Goal: Transaction & Acquisition: Purchase product/service

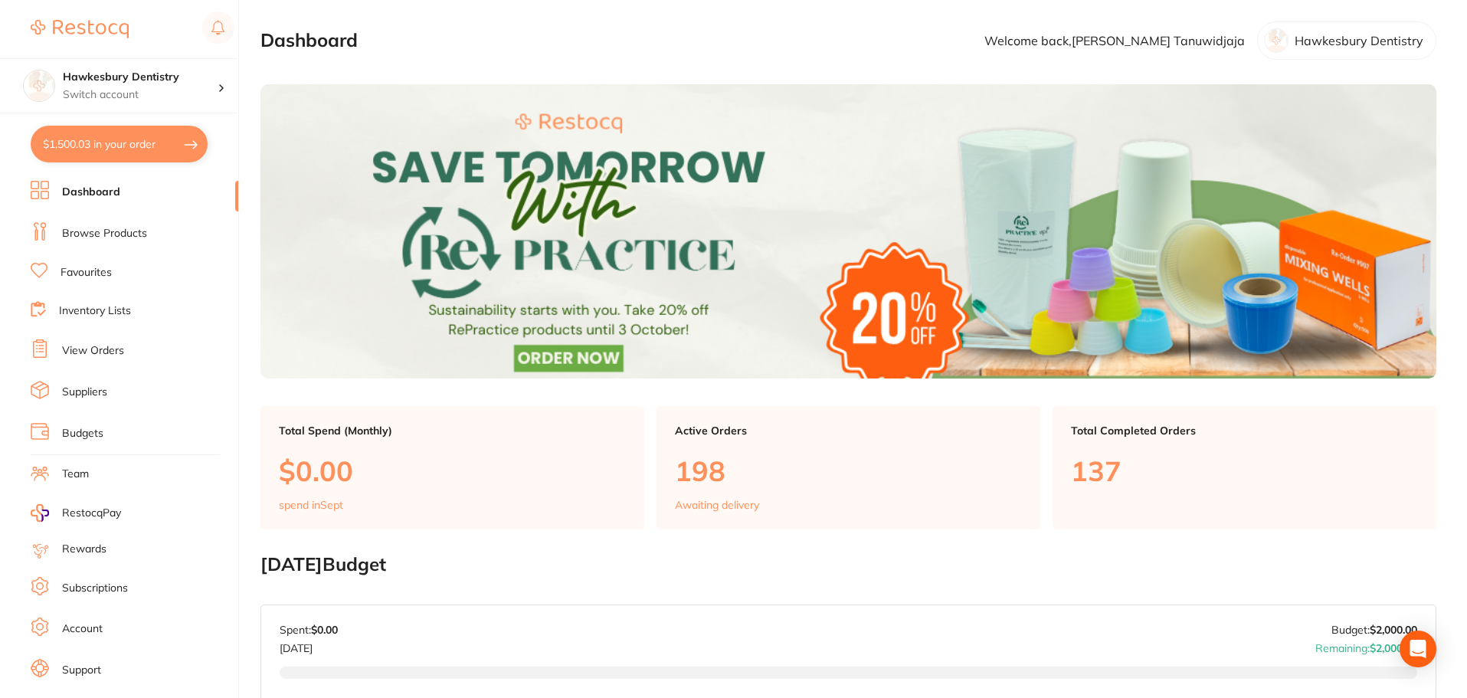
click at [103, 358] on link "View Orders" at bounding box center [93, 350] width 62 height 15
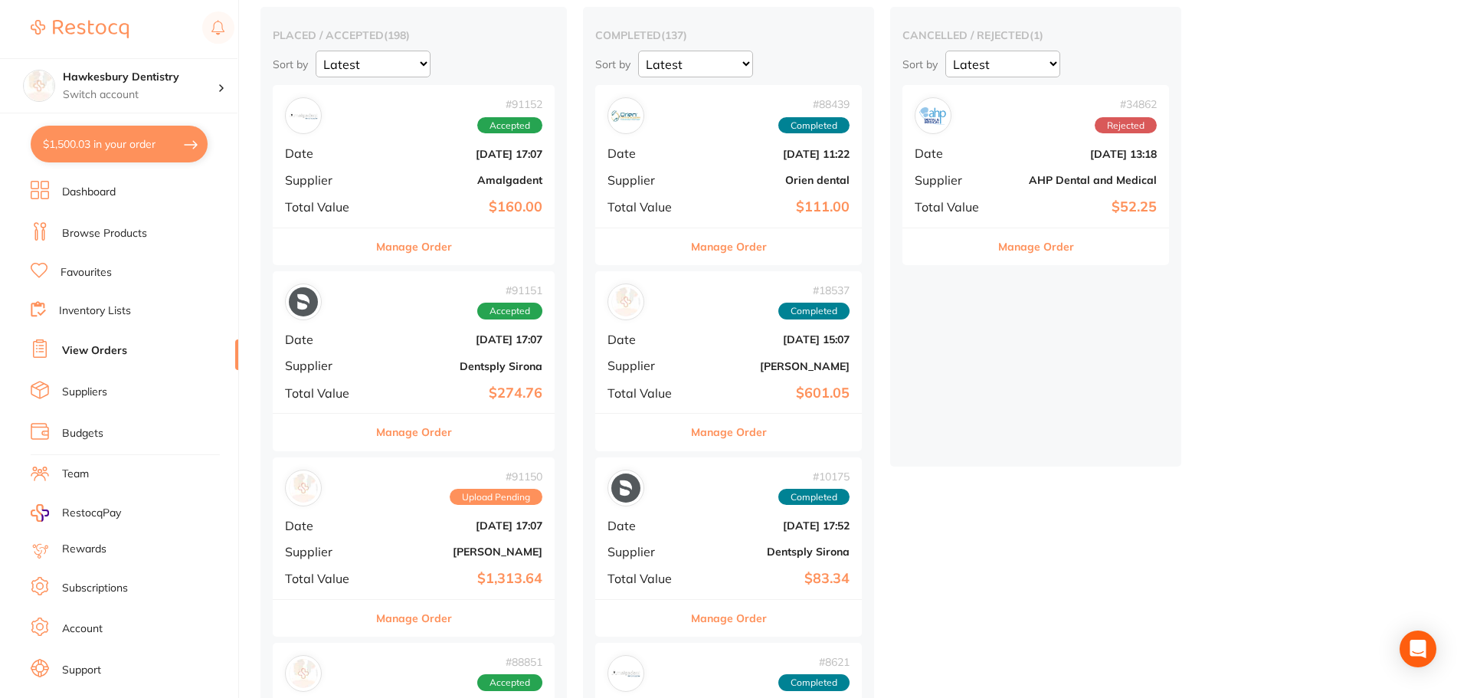
scroll to position [153, 0]
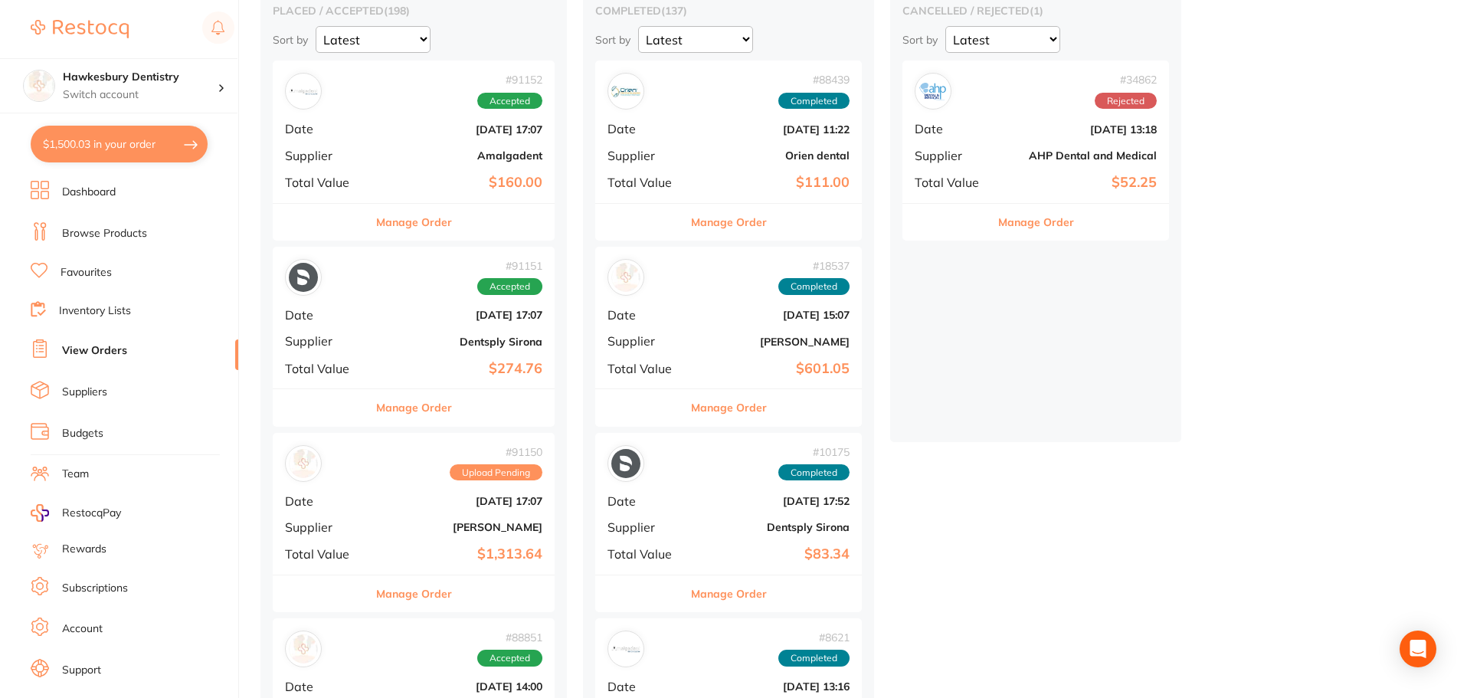
click at [423, 121] on div "# 91152 Accepted Date [DATE] 17:07 Supplier Amalgadent Total Value $160.00" at bounding box center [414, 132] width 282 height 142
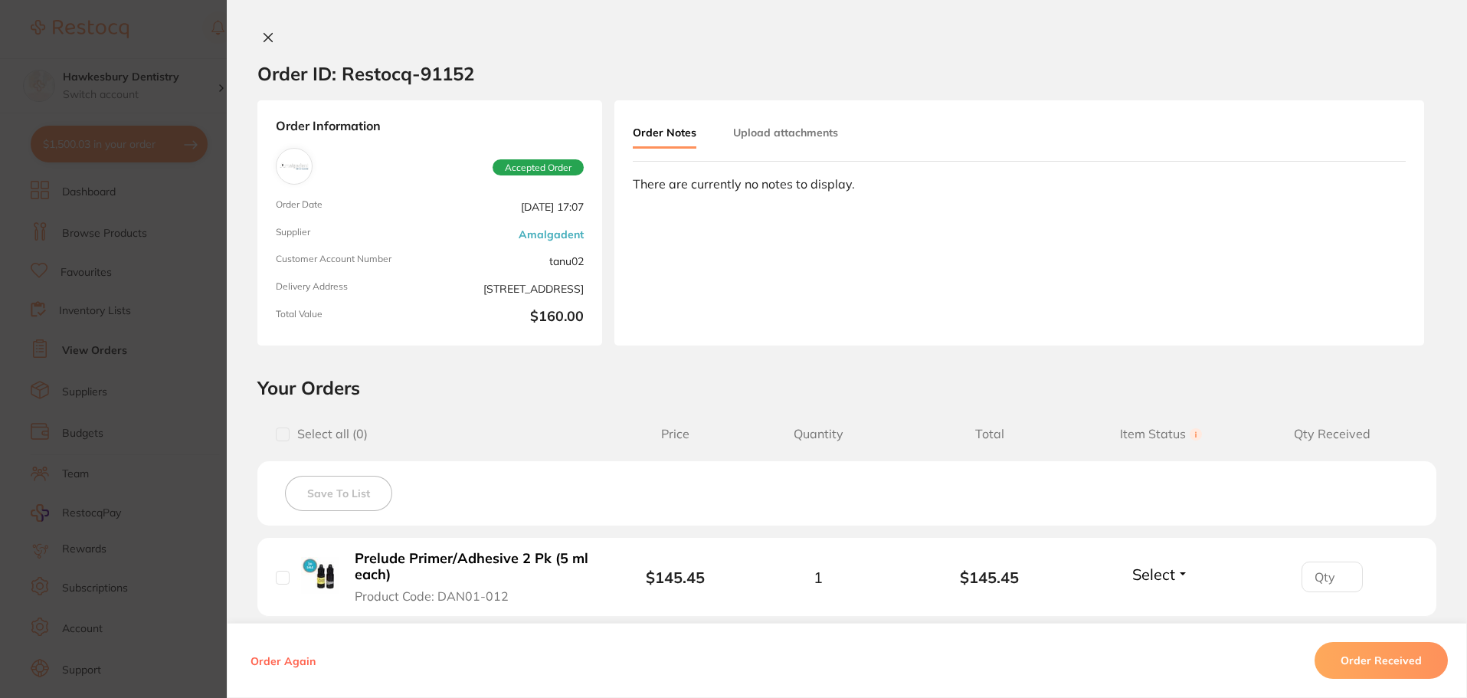
scroll to position [383, 0]
click at [257, 34] on button at bounding box center [267, 39] width 21 height 16
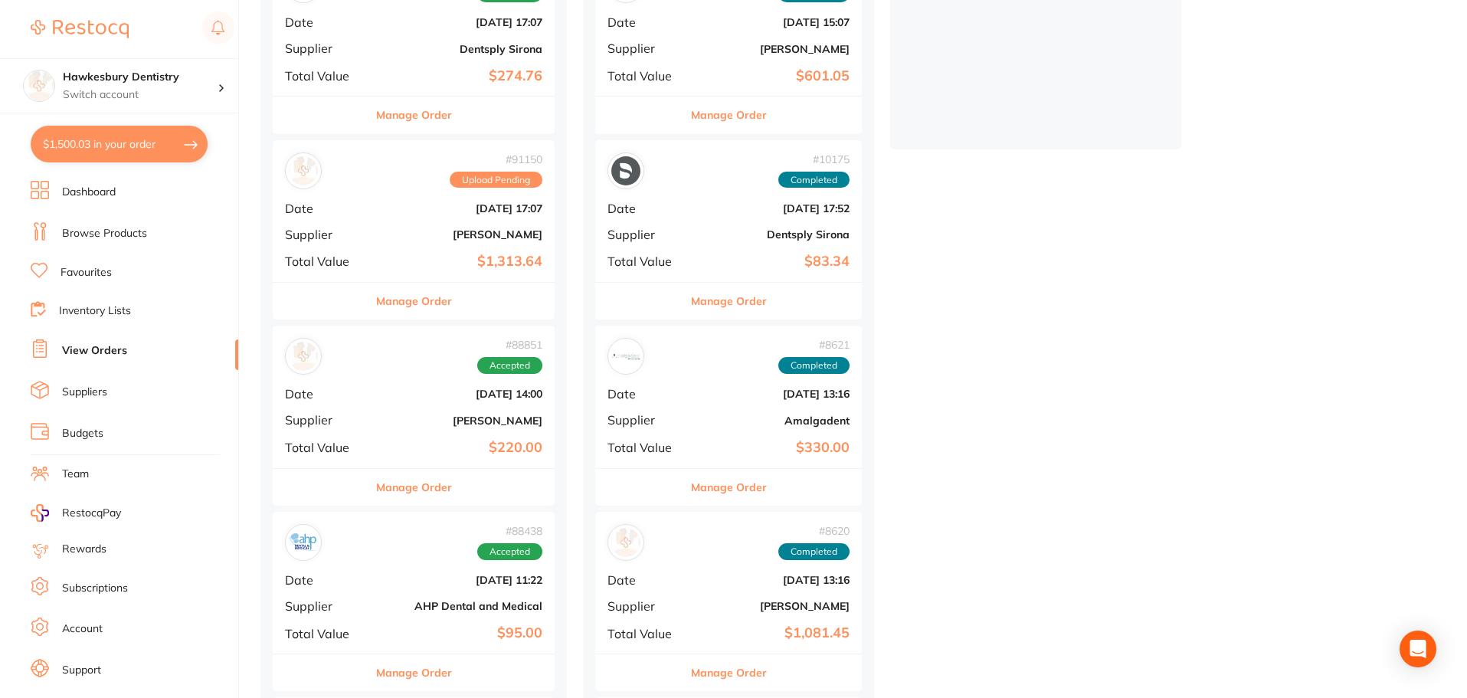
scroll to position [460, 0]
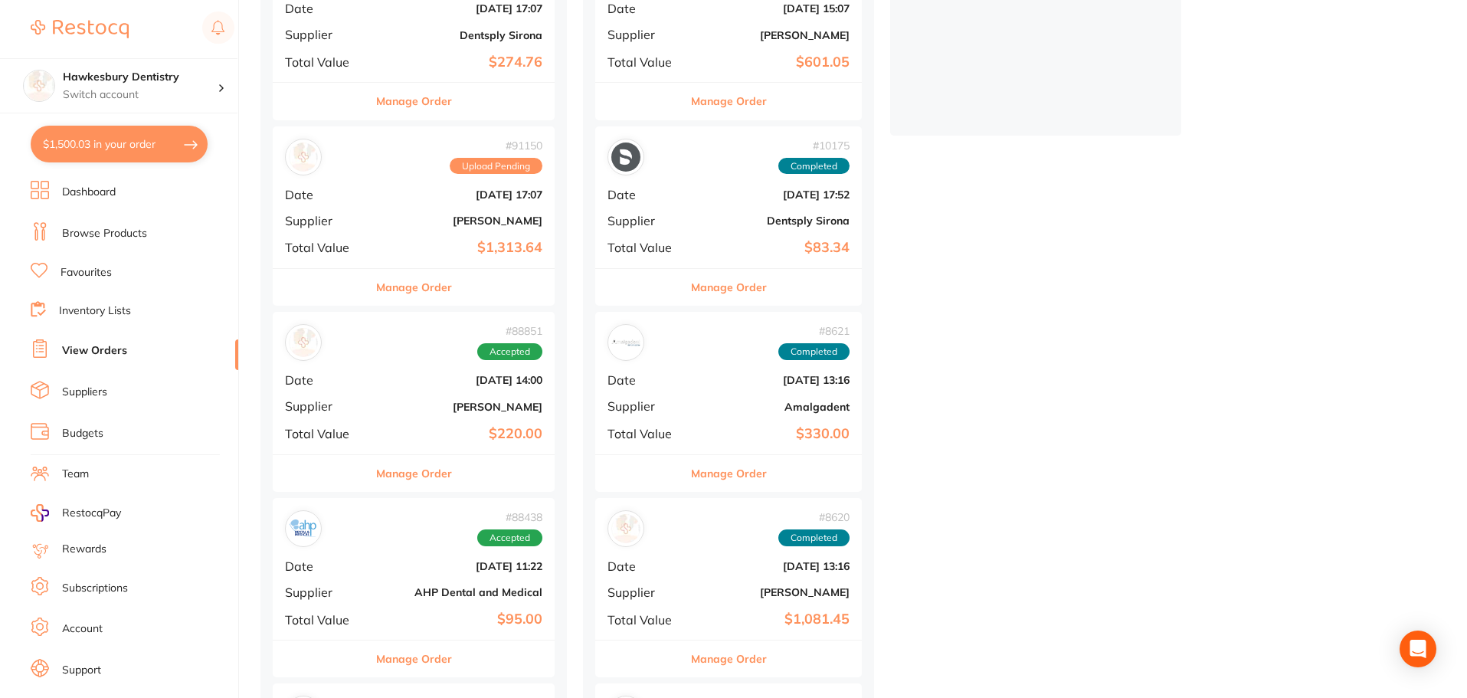
click at [420, 218] on b "[PERSON_NAME]" at bounding box center [460, 220] width 163 height 12
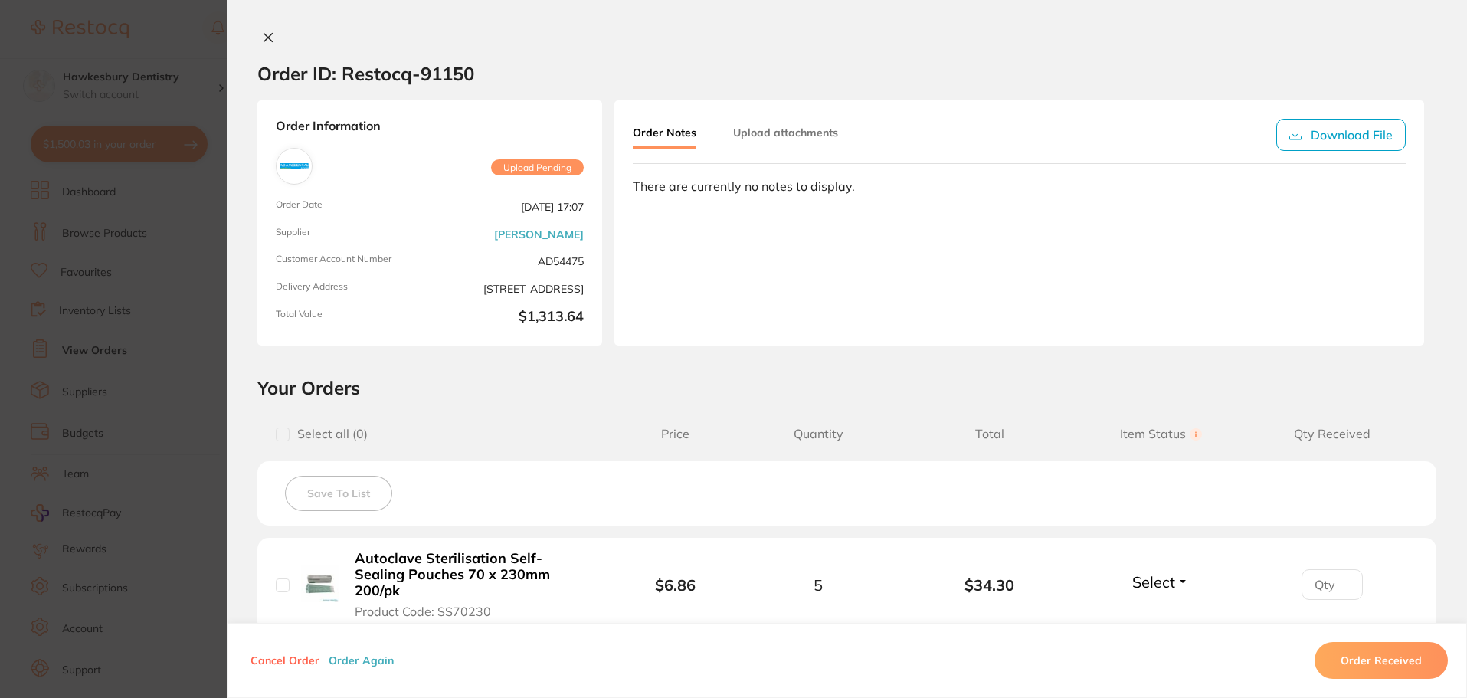
click at [941, 51] on section "Order ID: Restocq- 91150" at bounding box center [847, 74] width 1240 height 54
click at [266, 37] on icon at bounding box center [268, 38] width 8 height 8
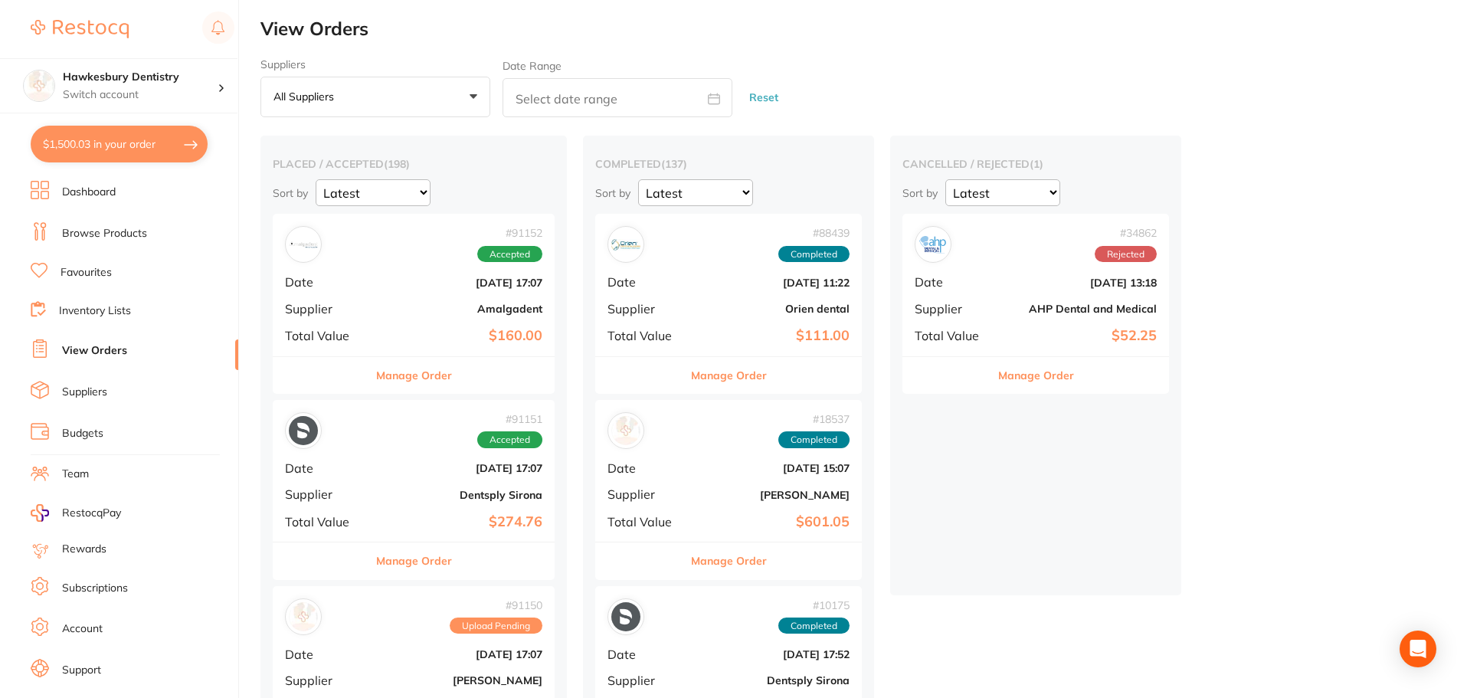
click at [162, 151] on button "$1,500.03 in your order" at bounding box center [119, 144] width 177 height 37
checkbox input "true"
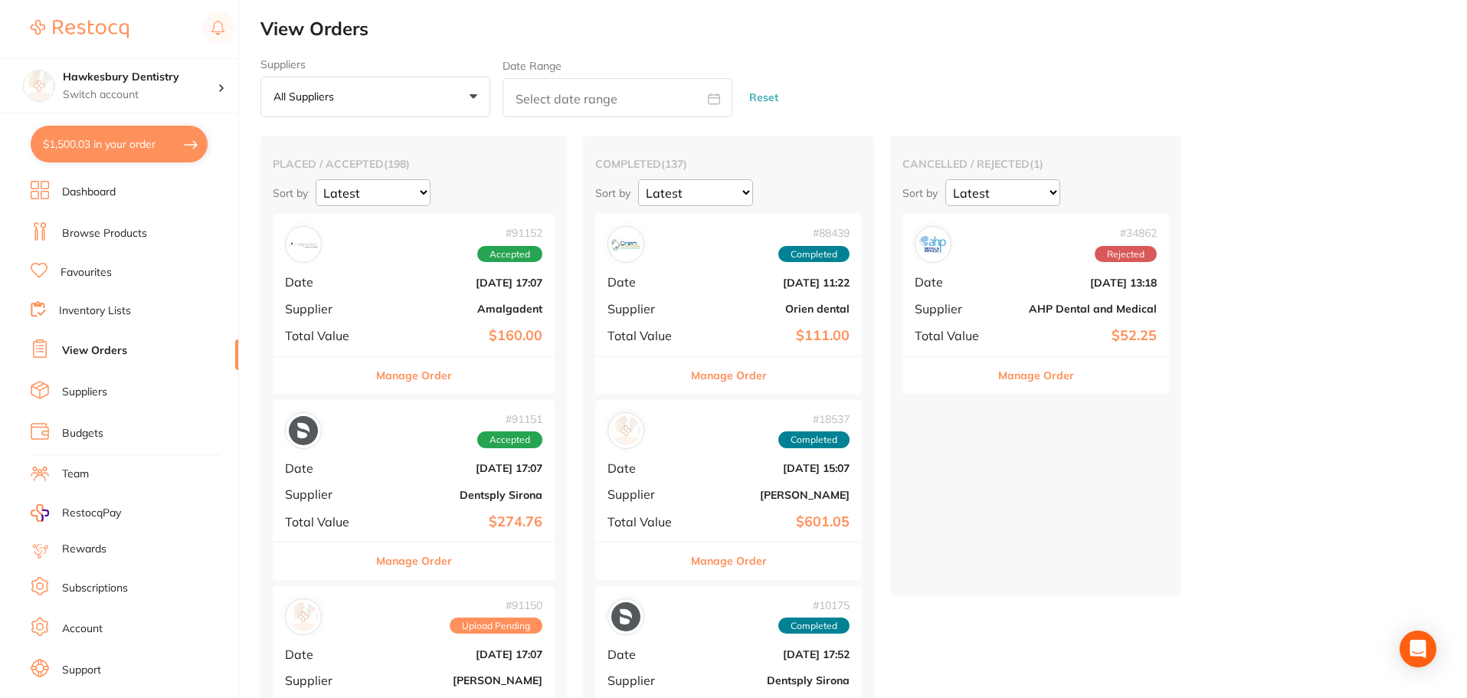
checkbox input "true"
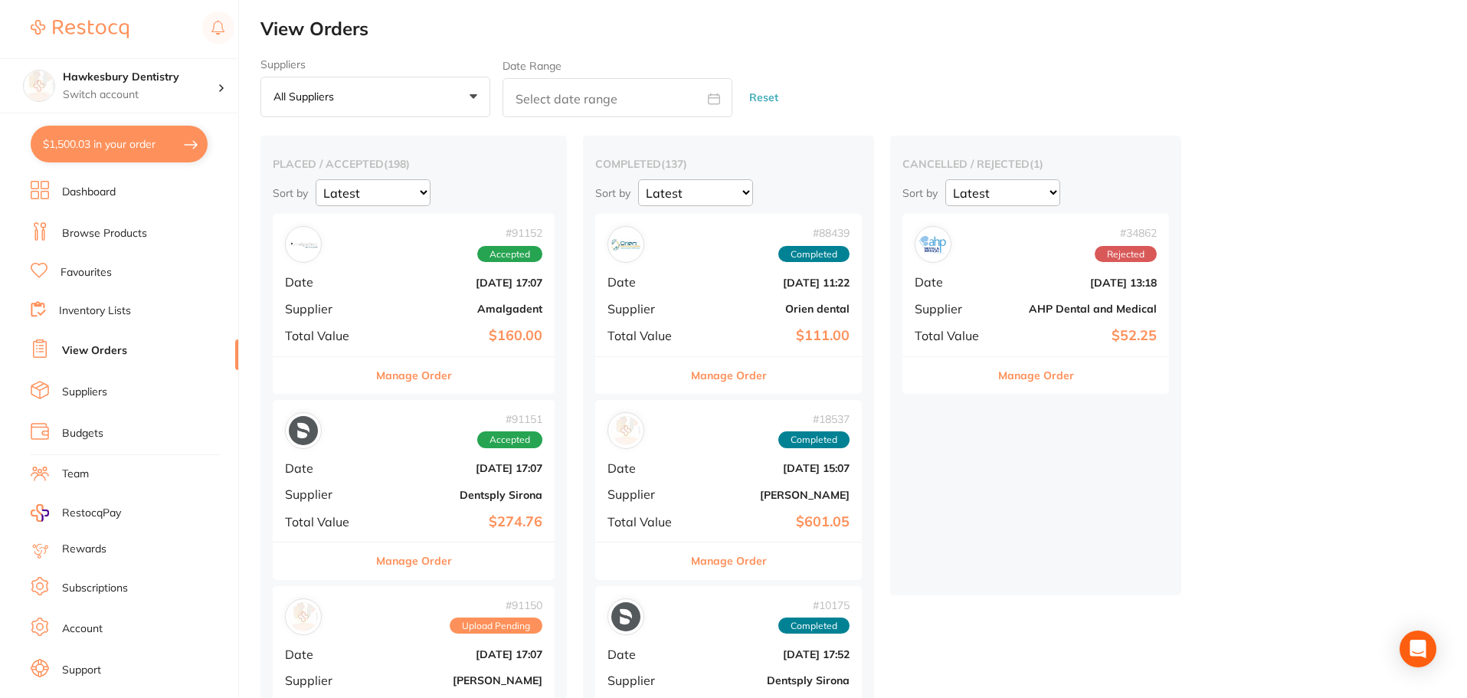
checkbox input "true"
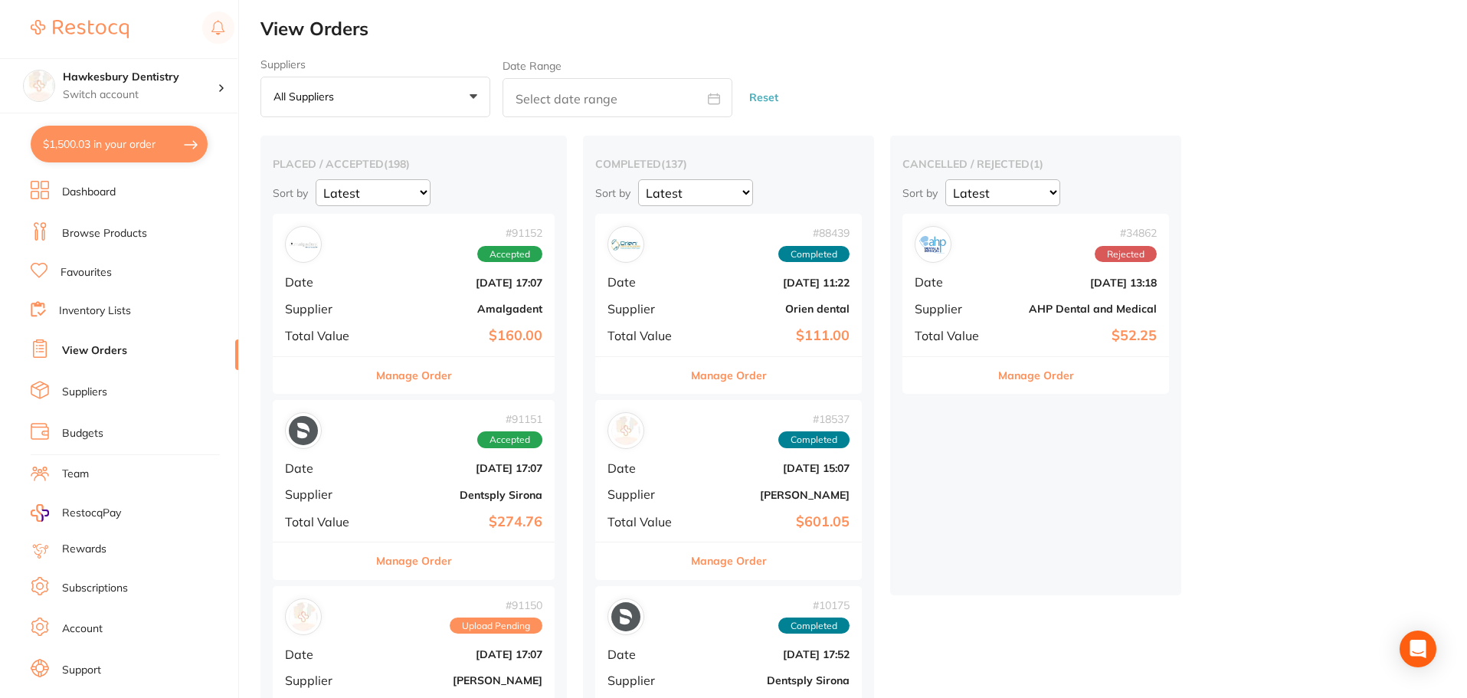
checkbox input "true"
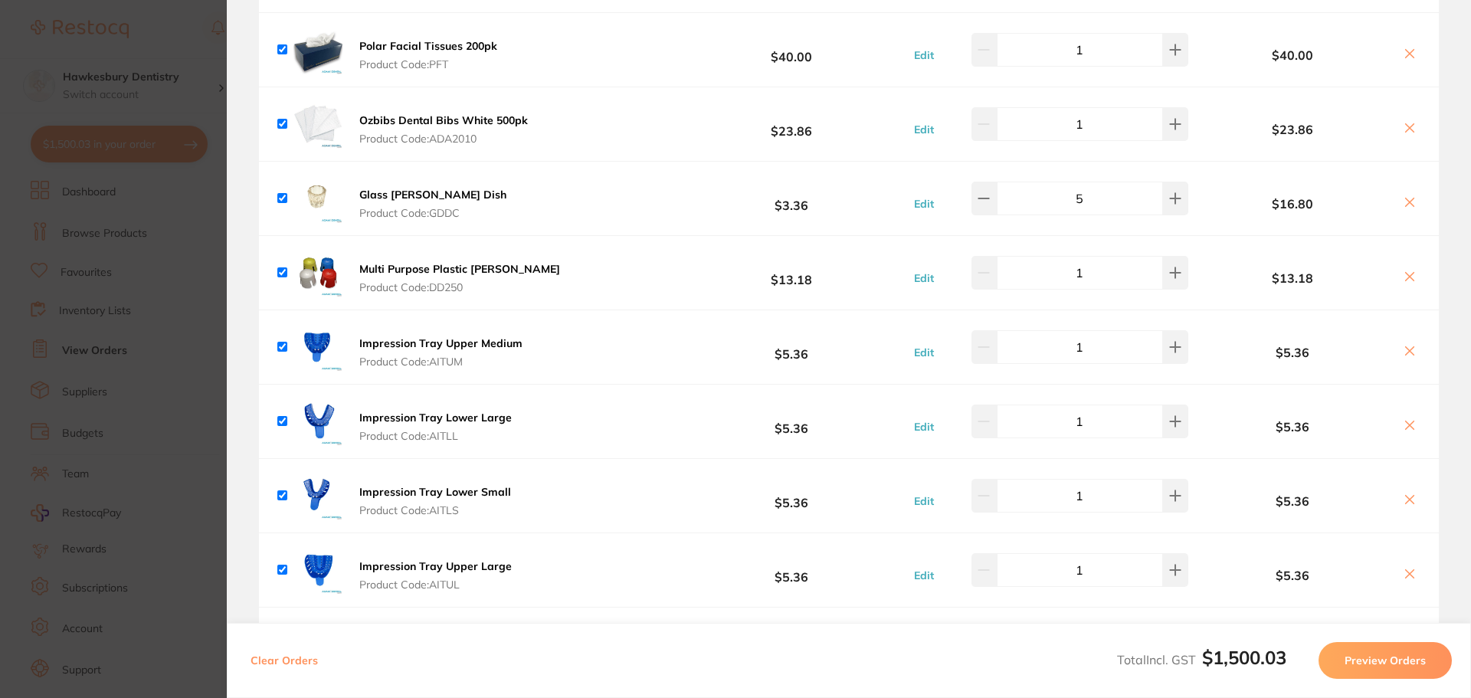
scroll to position [1302, 0]
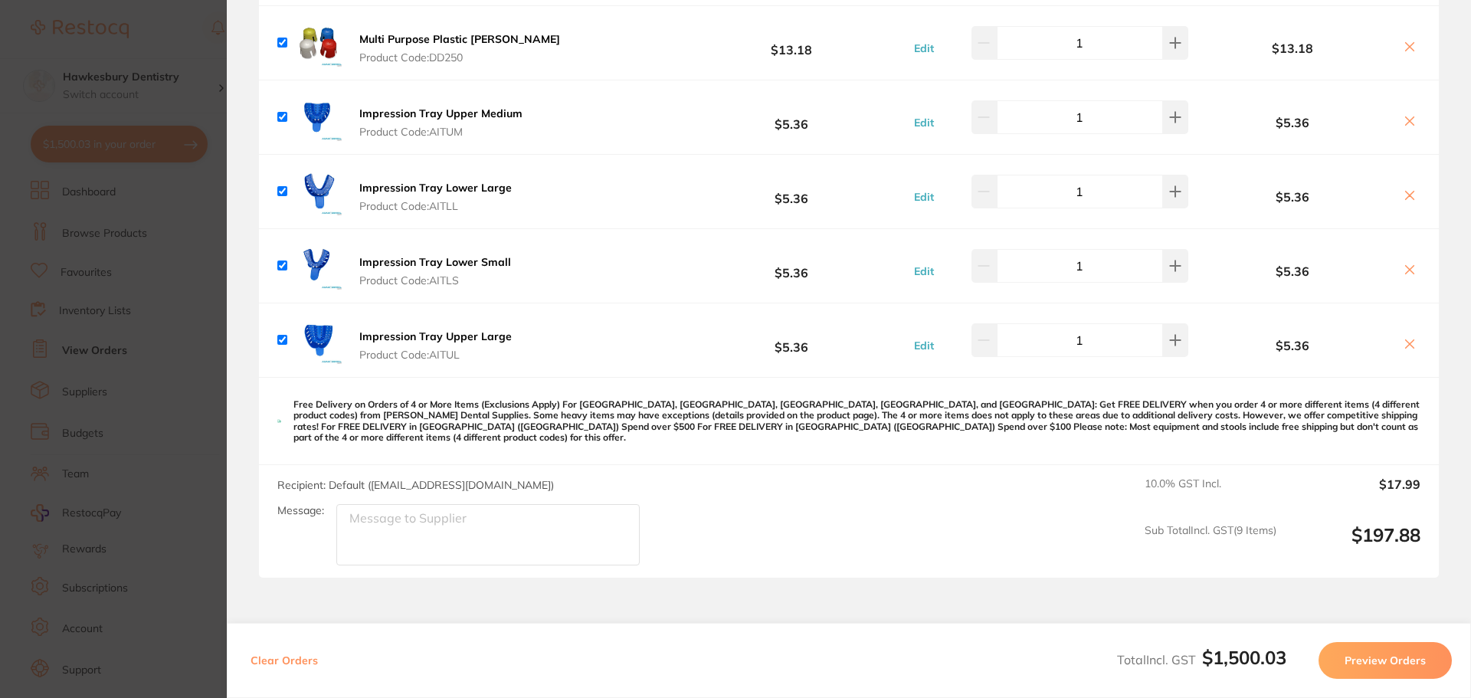
click at [172, 48] on section "Update RRP Set your pre negotiated price for this item. Item Agreed RRP (excl. …" at bounding box center [735, 349] width 1471 height 698
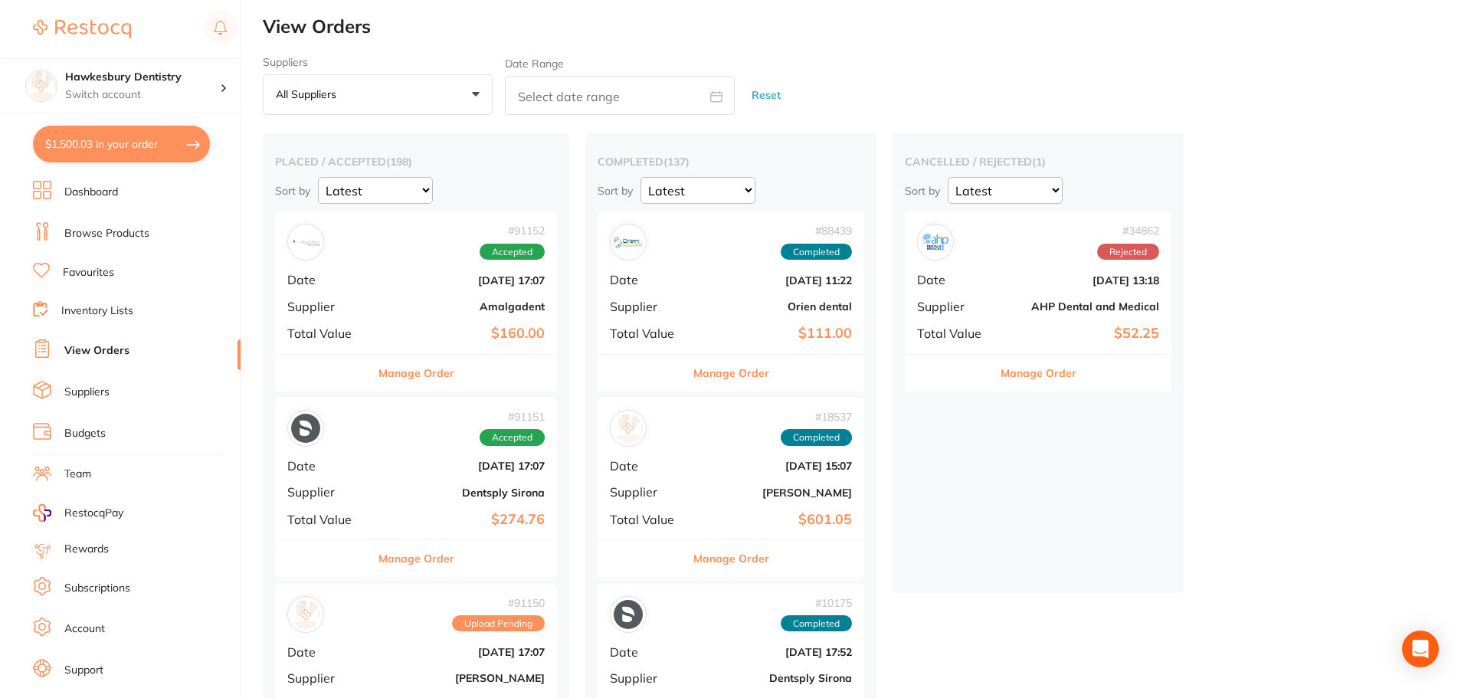
scroll to position [0, 0]
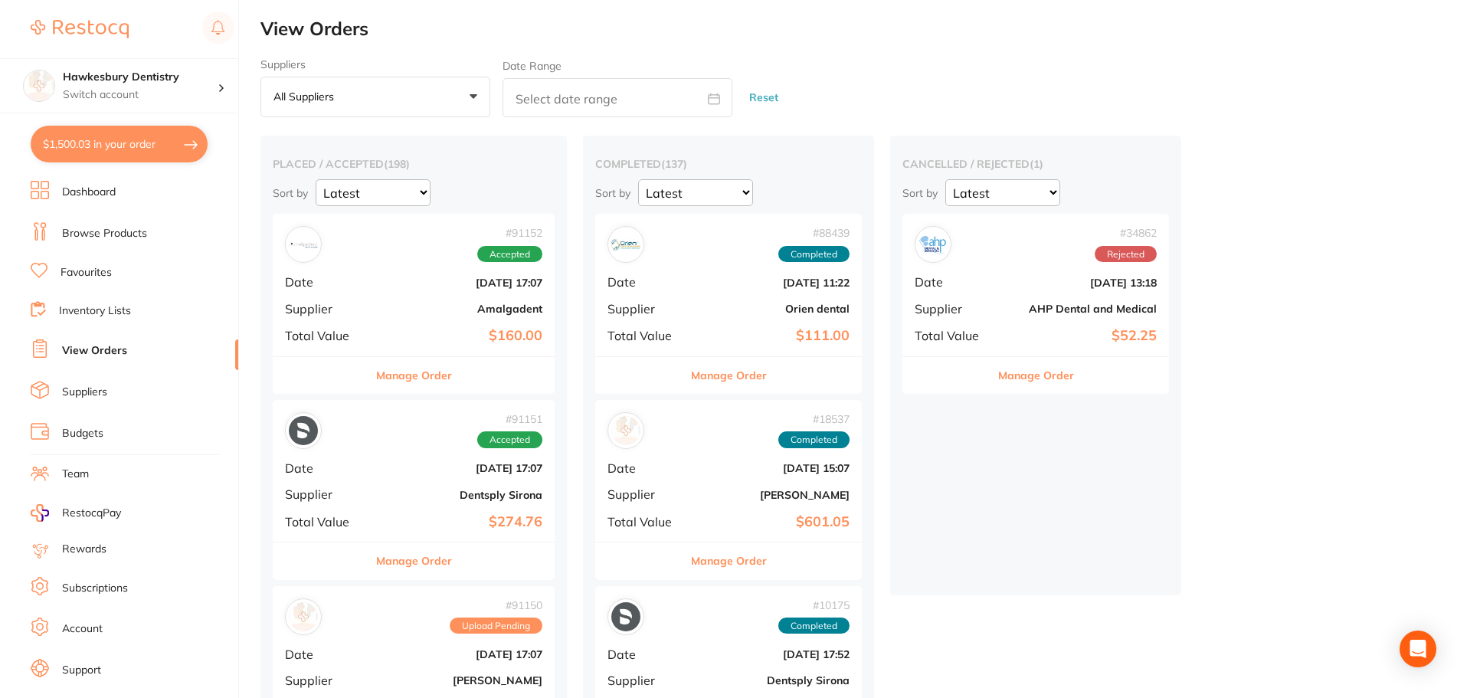
click at [116, 155] on button "$1,500.03 in your order" at bounding box center [119, 144] width 177 height 37
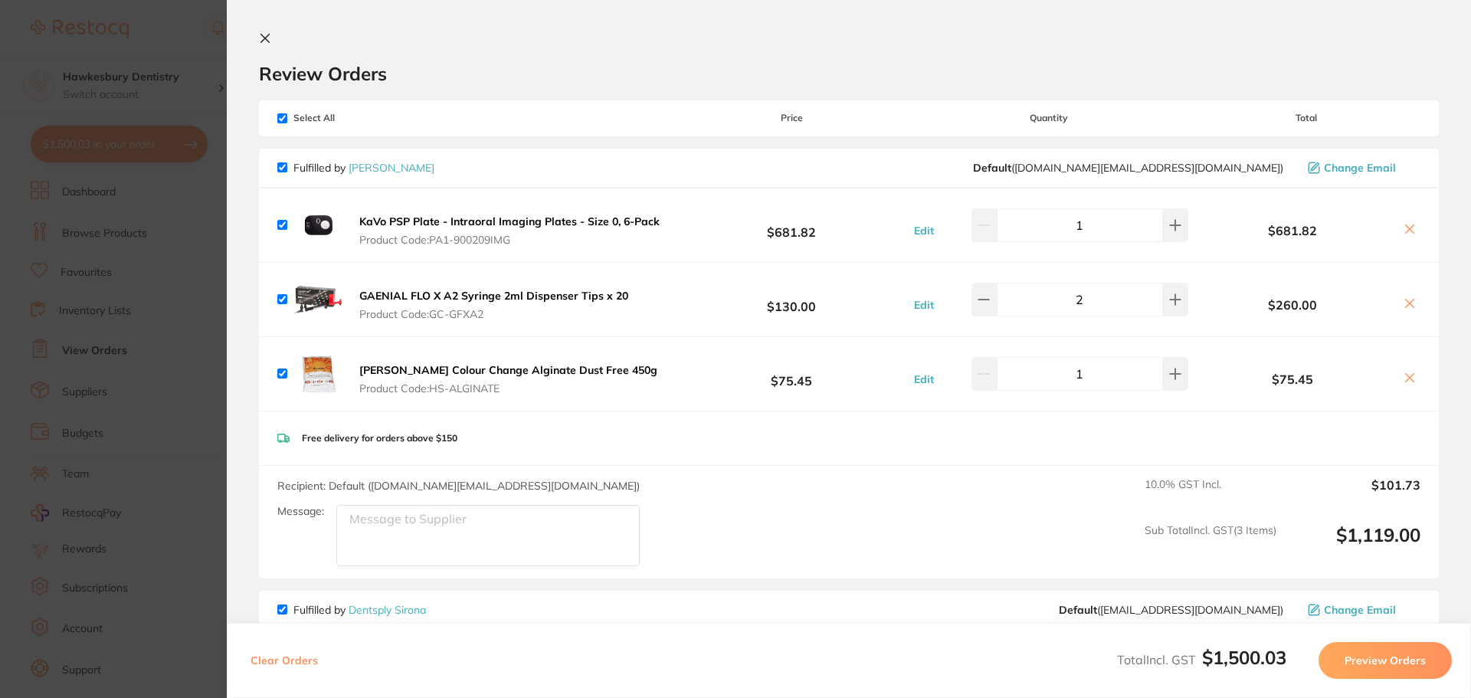
click at [165, 22] on section "Update RRP Set your pre negotiated price for this item. Item Agreed RRP (excl. …" at bounding box center [735, 349] width 1471 height 698
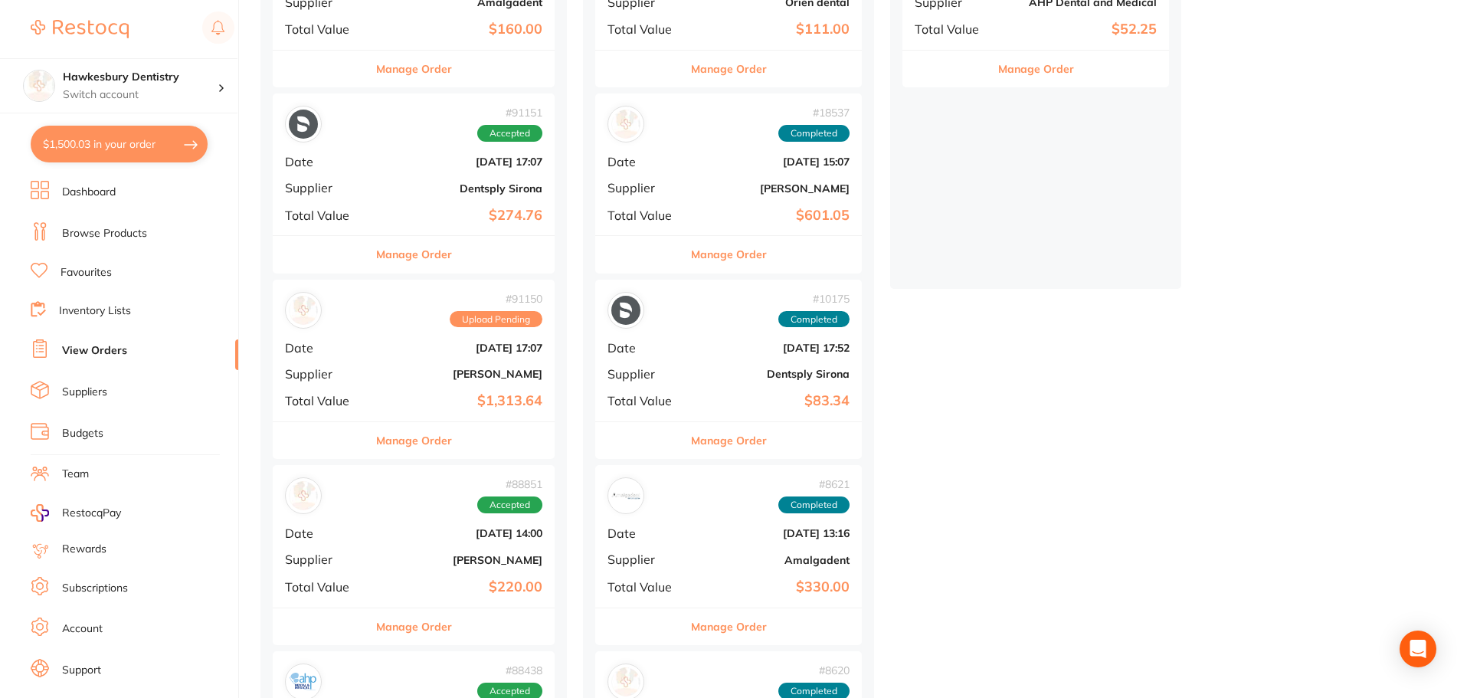
scroll to position [307, 0]
click at [440, 337] on div "# 91150 Upload Pending Date [DATE] 17:07 Supplier [PERSON_NAME] Total Value $1,…" at bounding box center [414, 350] width 282 height 142
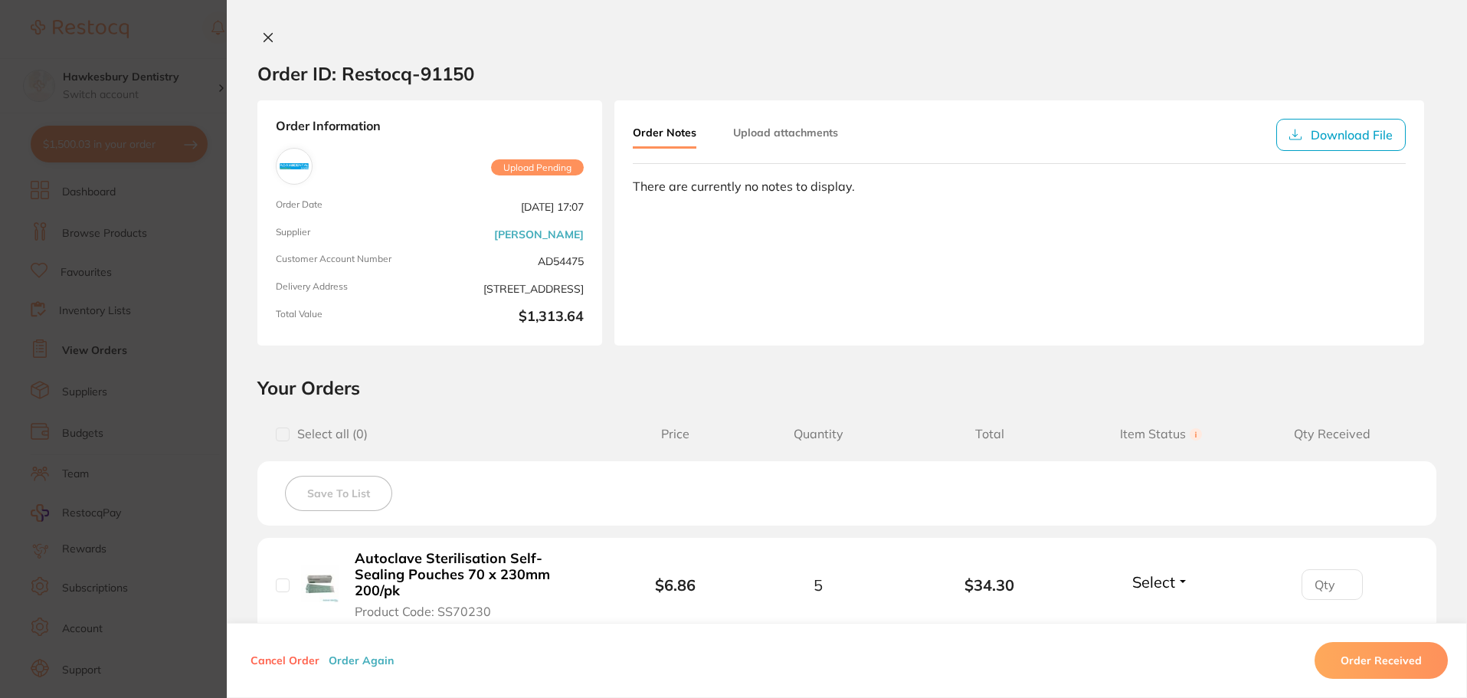
click at [270, 36] on icon at bounding box center [268, 37] width 12 height 12
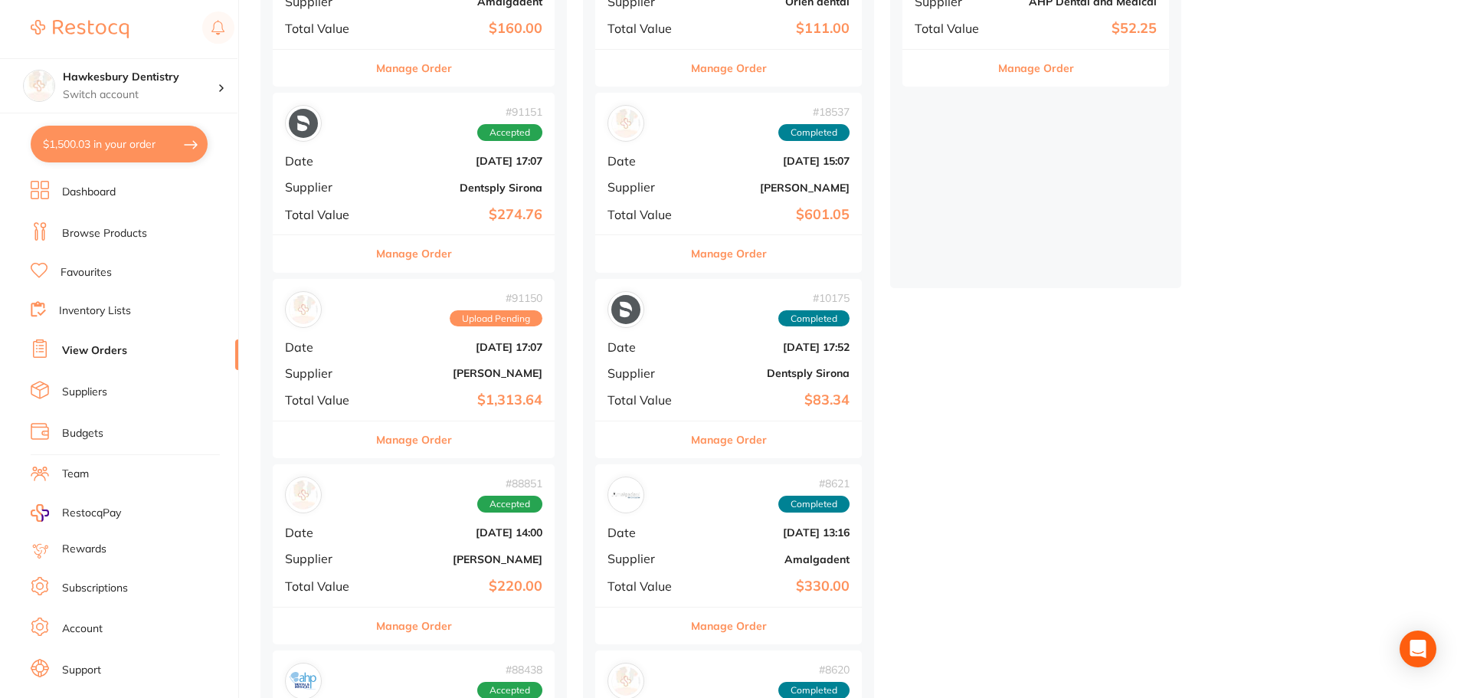
click at [427, 375] on b "[PERSON_NAME]" at bounding box center [460, 373] width 163 height 12
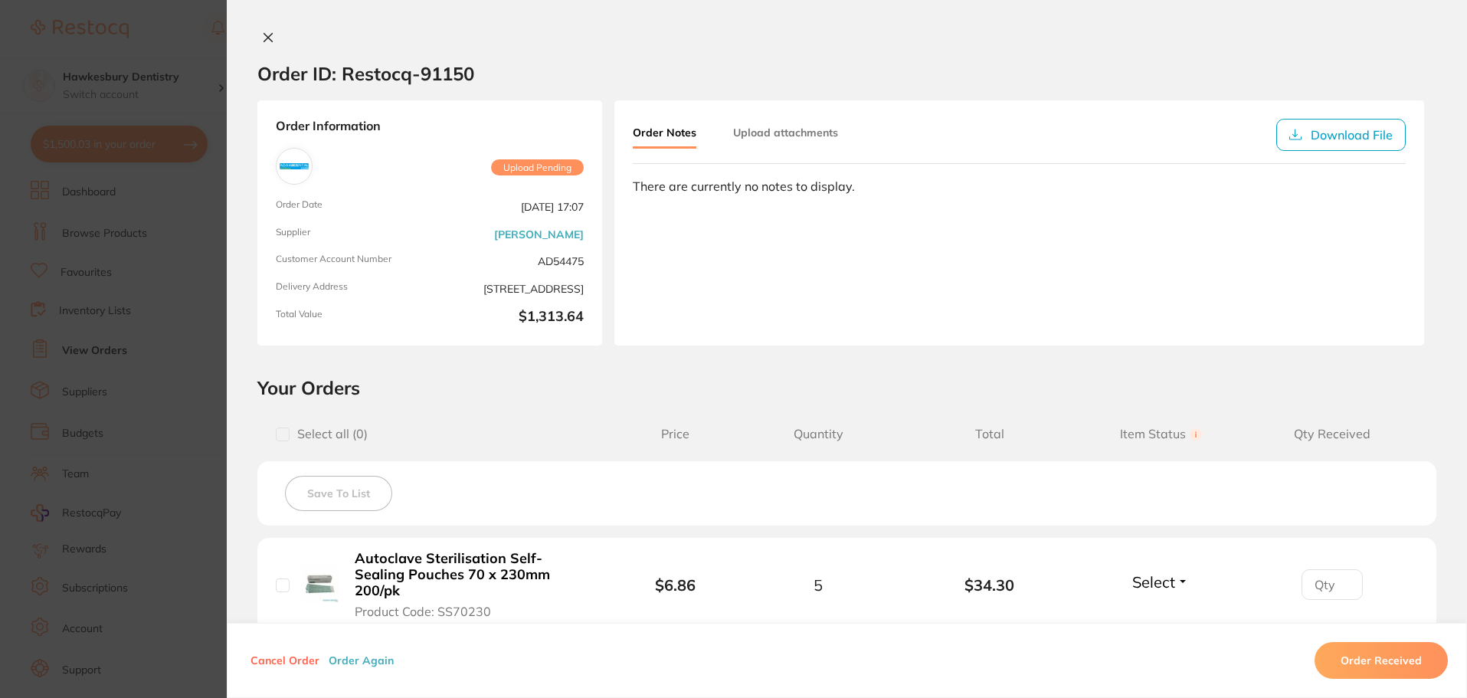
drag, startPoint x: 427, startPoint y: 375, endPoint x: 280, endPoint y: 53, distance: 354.8
click at [267, 38] on icon at bounding box center [268, 37] width 12 height 12
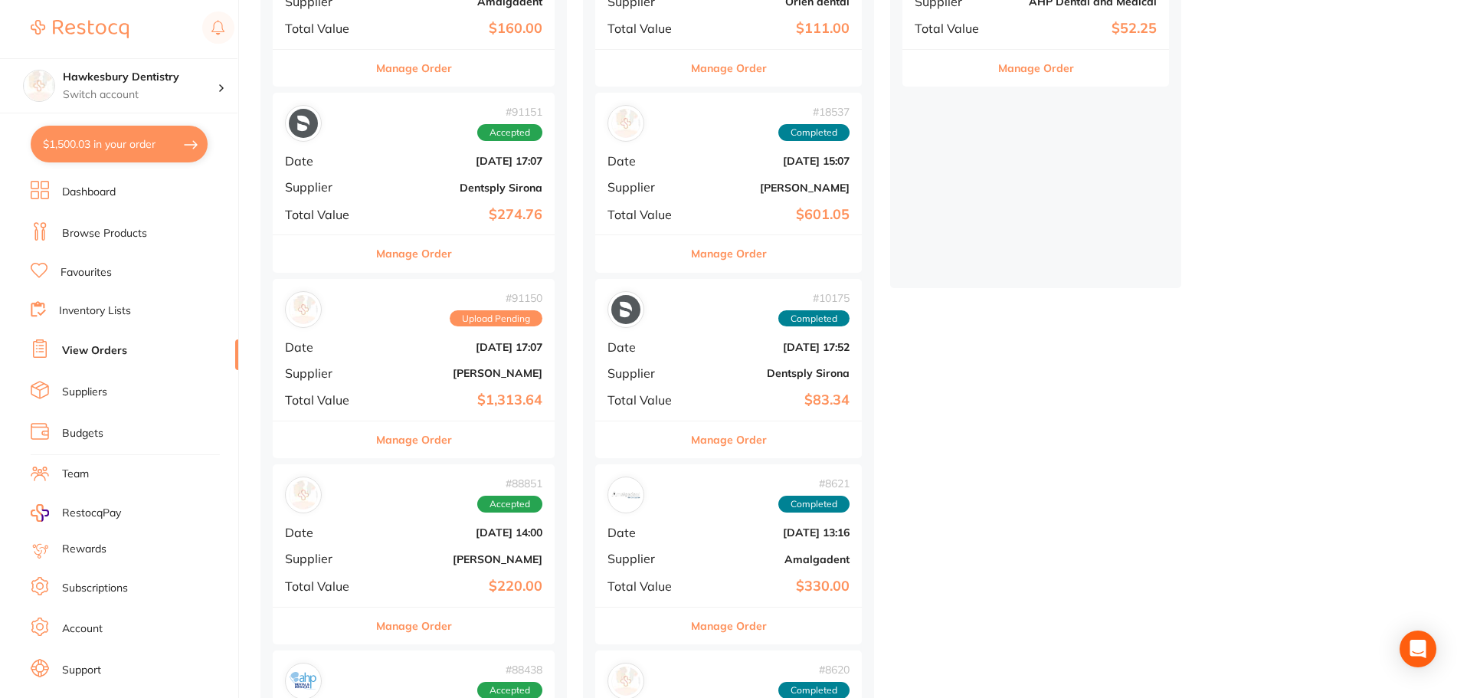
click at [434, 381] on div "# 91150 Upload Pending Date [DATE] 17:07 Supplier [PERSON_NAME] Total Value $1,…" at bounding box center [414, 350] width 282 height 142
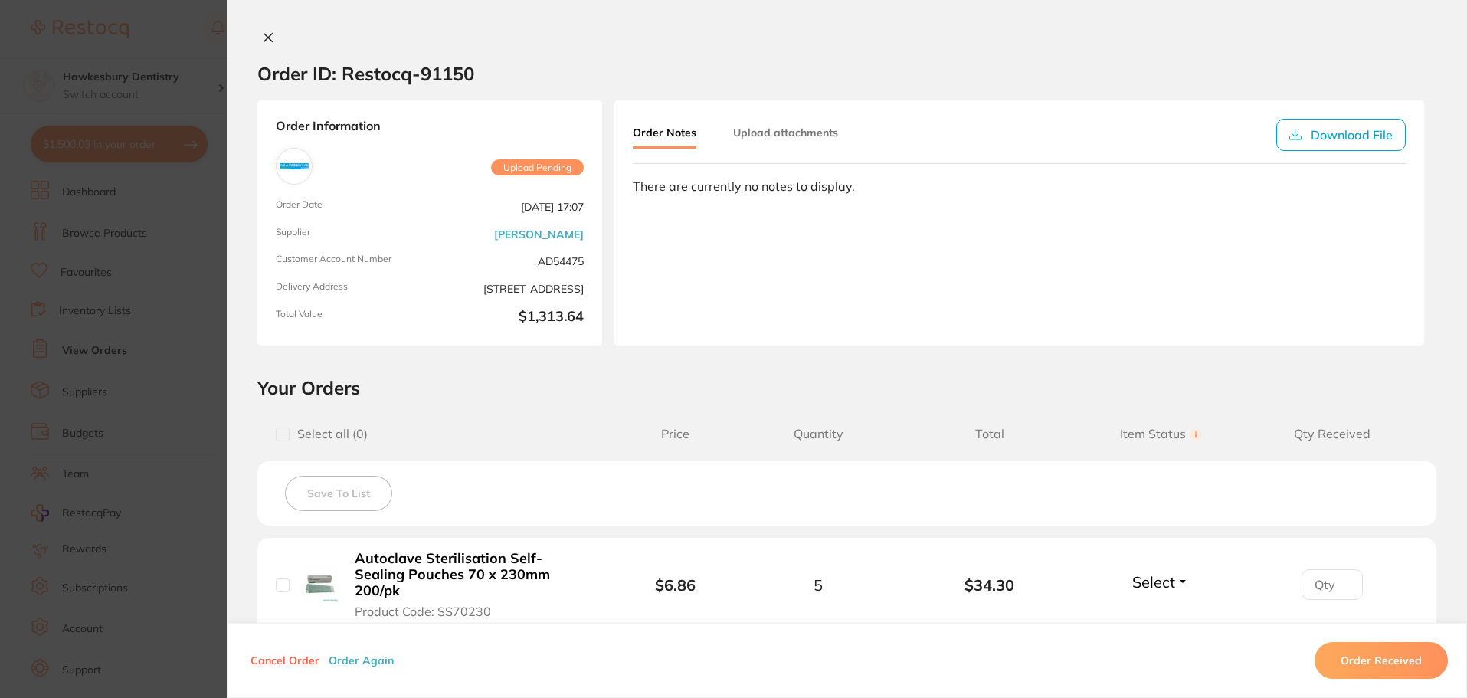
click at [262, 43] on icon at bounding box center [268, 37] width 12 height 12
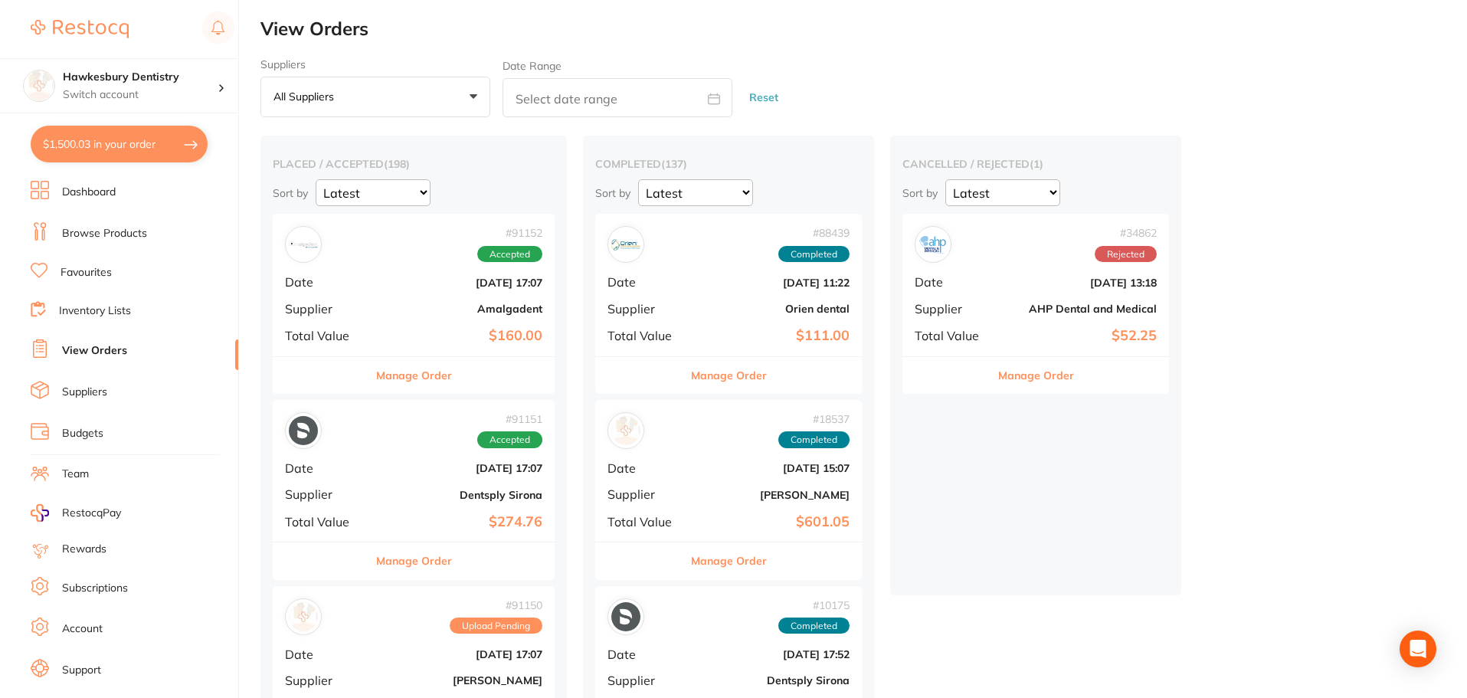
click at [1019, 299] on div "# 34862 Rejected Date [DATE] 13:18 Supplier AHP Dental and Medical Total Value …" at bounding box center [1035, 285] width 267 height 142
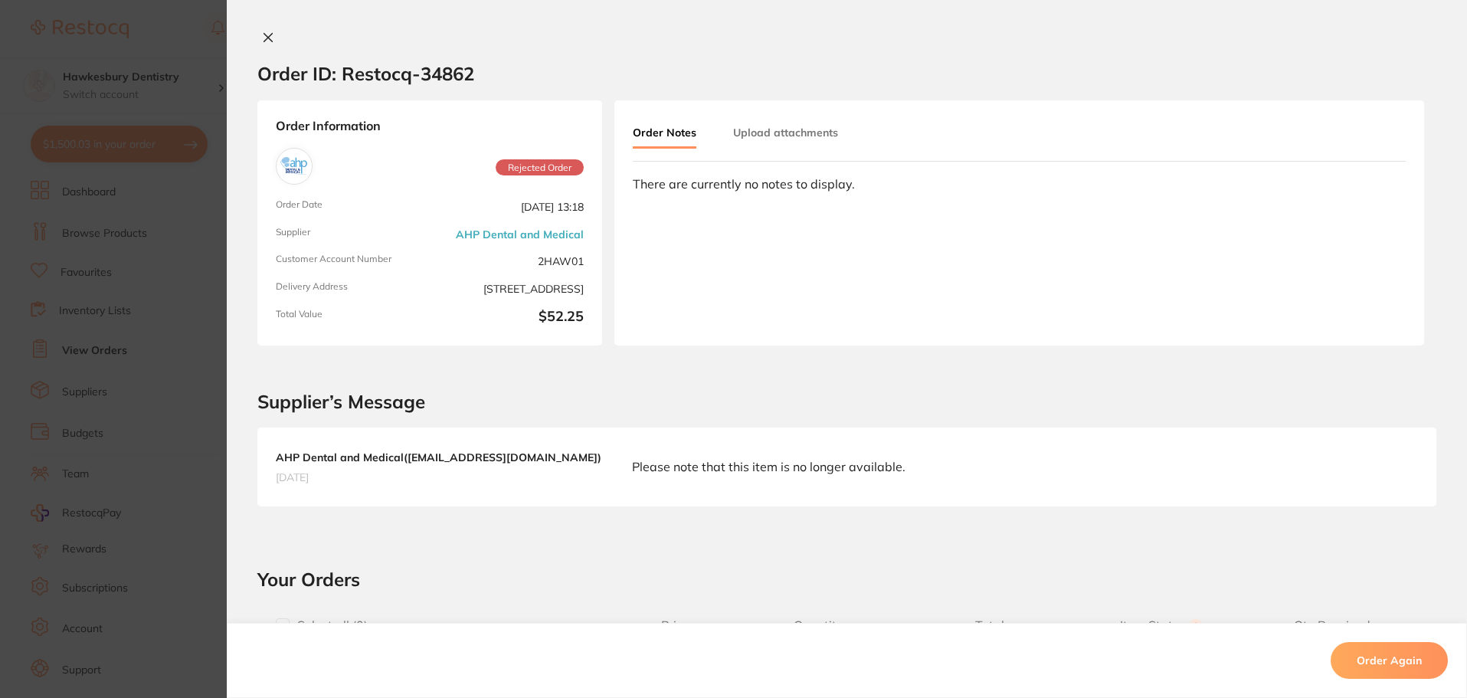
click at [258, 29] on div "Order ID: Restocq- 34862 Order Information Rejected Order Order Date [DATE] 13:…" at bounding box center [847, 349] width 1240 height 698
click at [272, 39] on button at bounding box center [267, 39] width 21 height 16
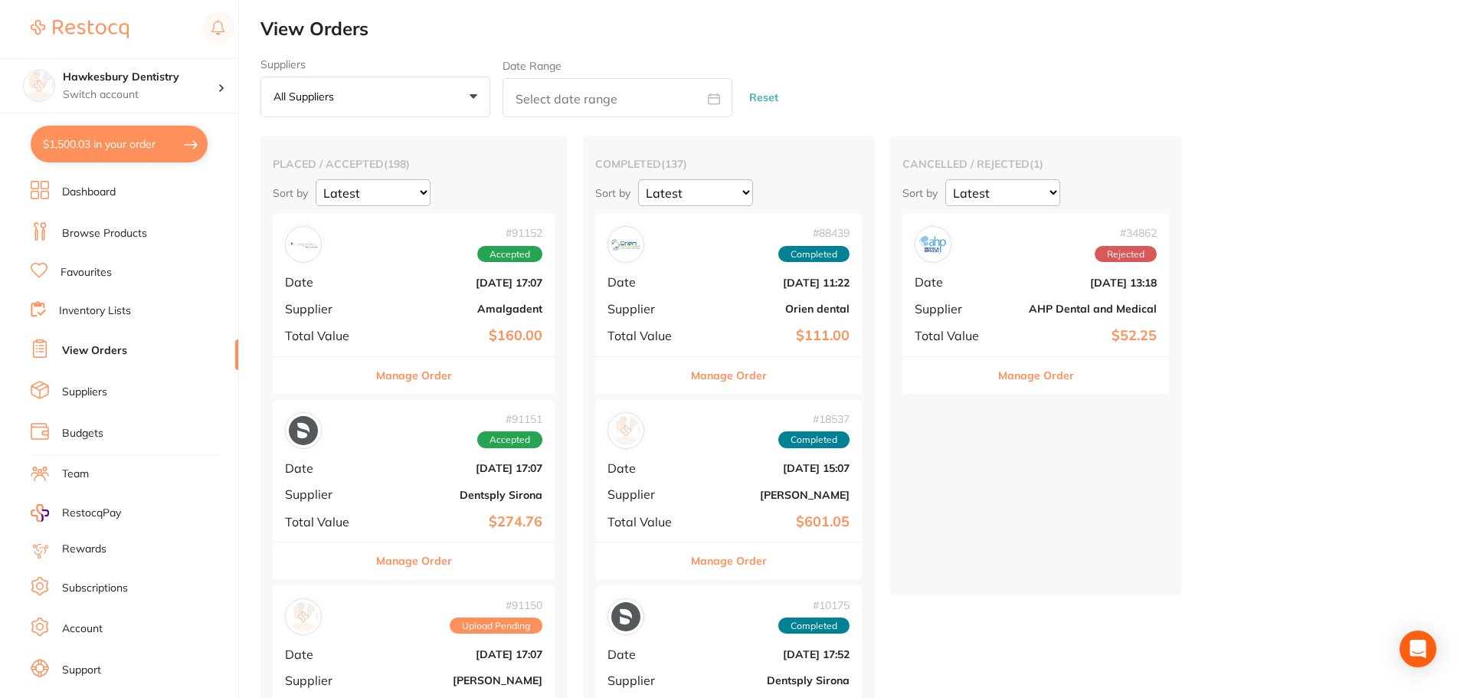
click at [166, 147] on button "$1,500.03 in your order" at bounding box center [119, 144] width 177 height 37
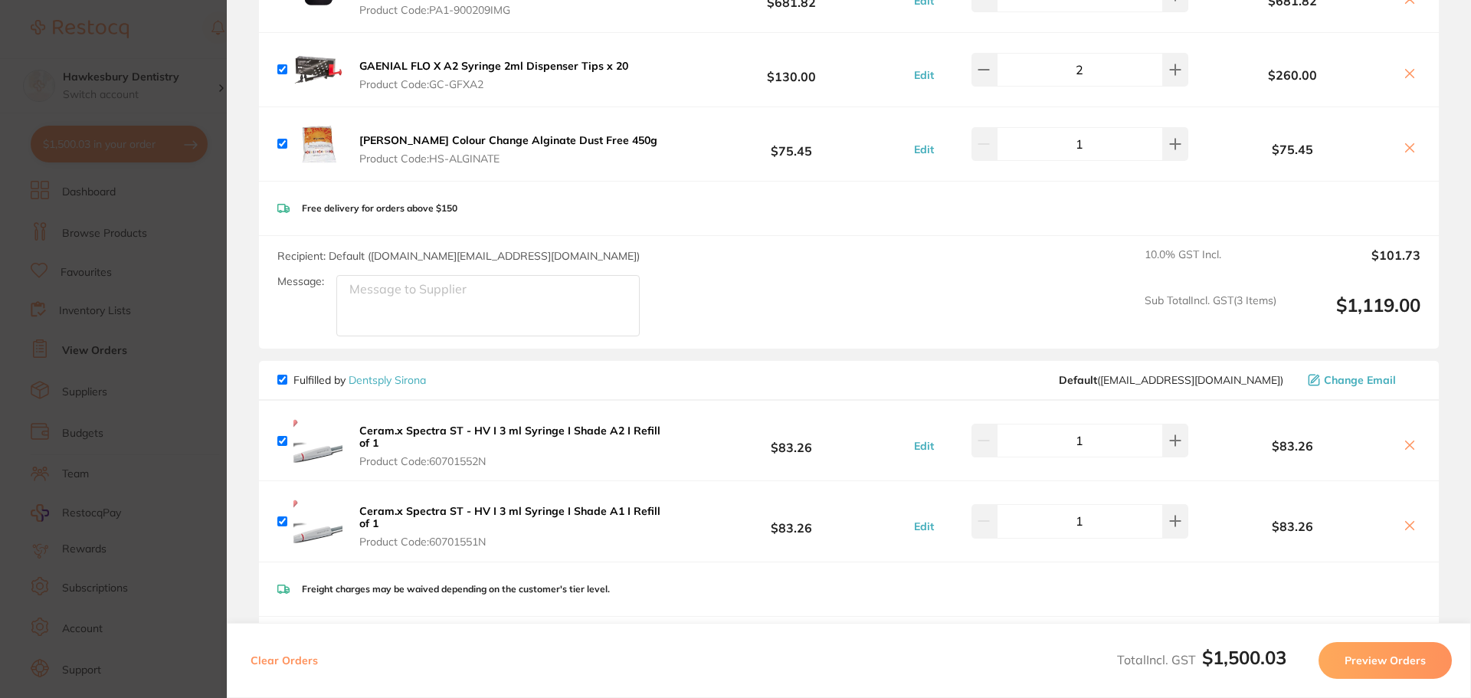
scroll to position [689, 0]
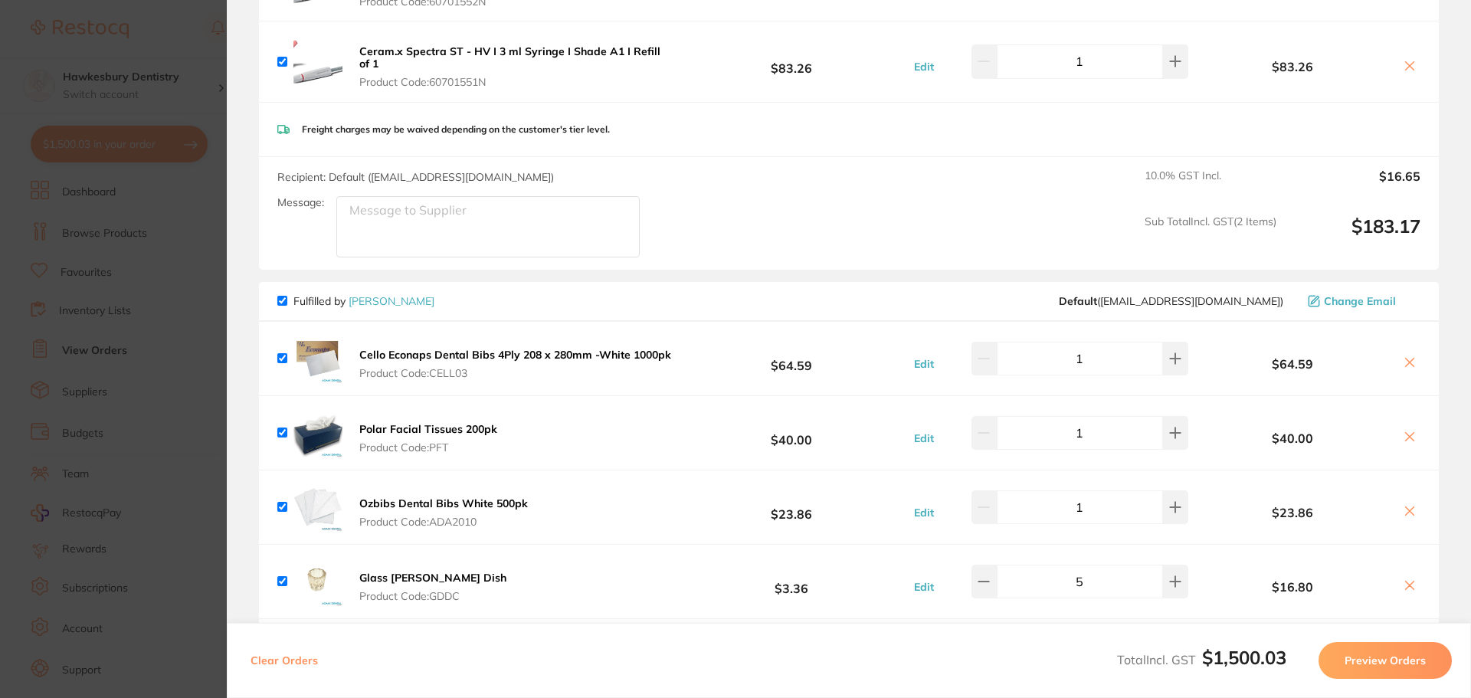
click at [172, 38] on section "Update RRP Set your pre negotiated price for this item. Item Agreed RRP (excl. …" at bounding box center [735, 349] width 1471 height 698
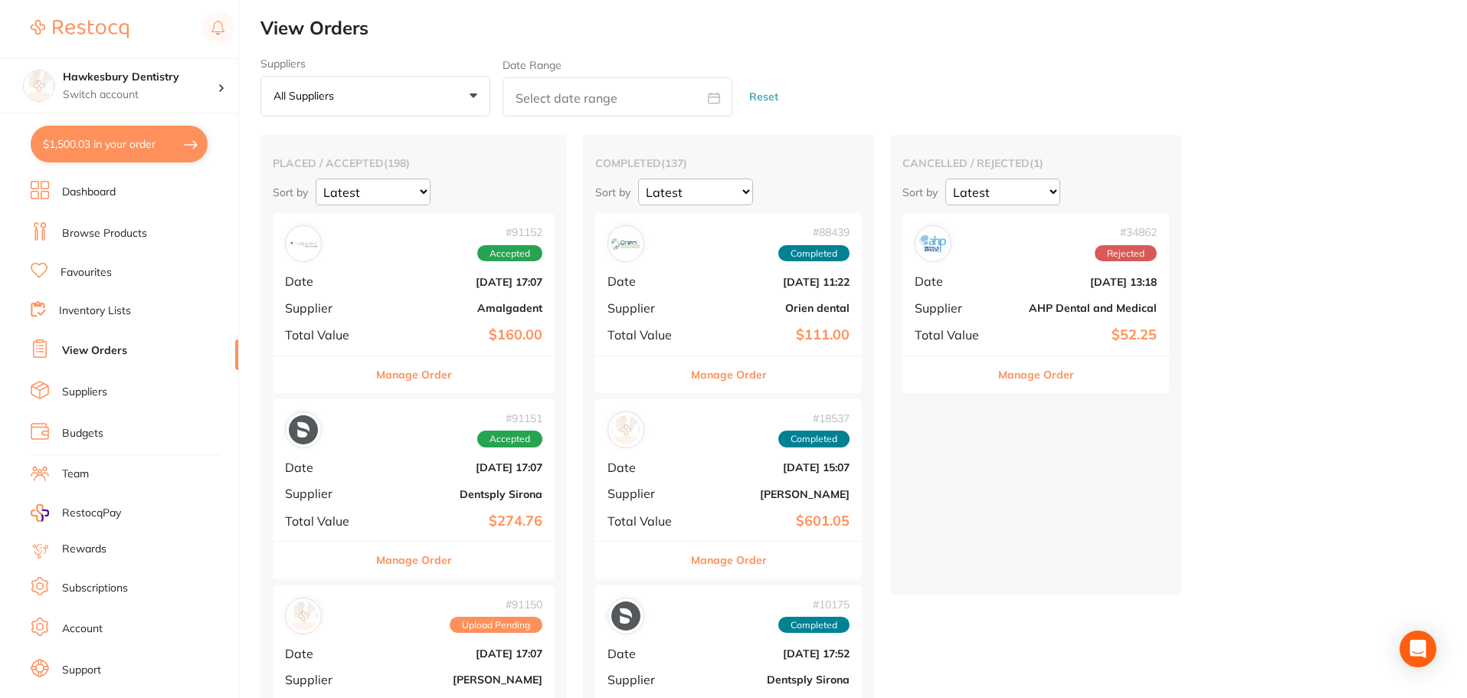
scroll to position [0, 0]
click at [106, 231] on link "Browse Products" at bounding box center [104, 233] width 85 height 15
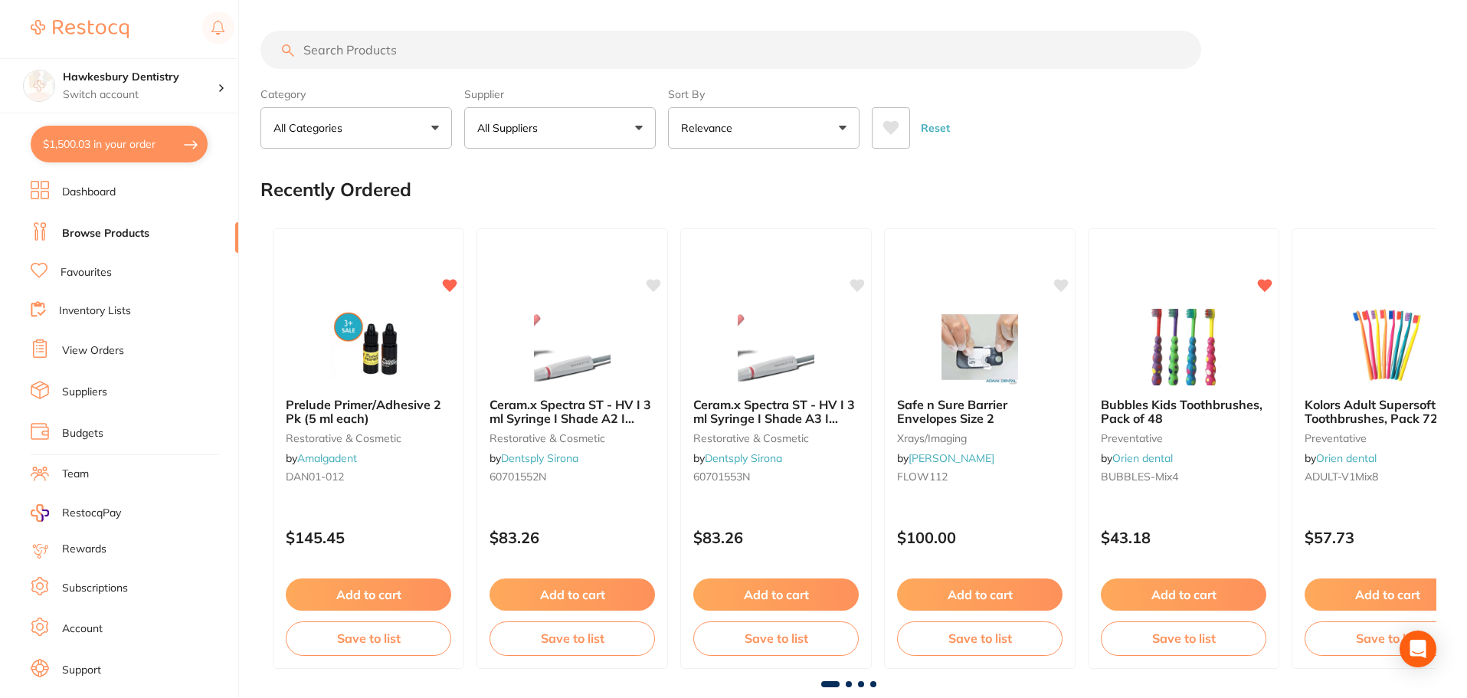
click at [370, 44] on input "search" at bounding box center [730, 50] width 941 height 38
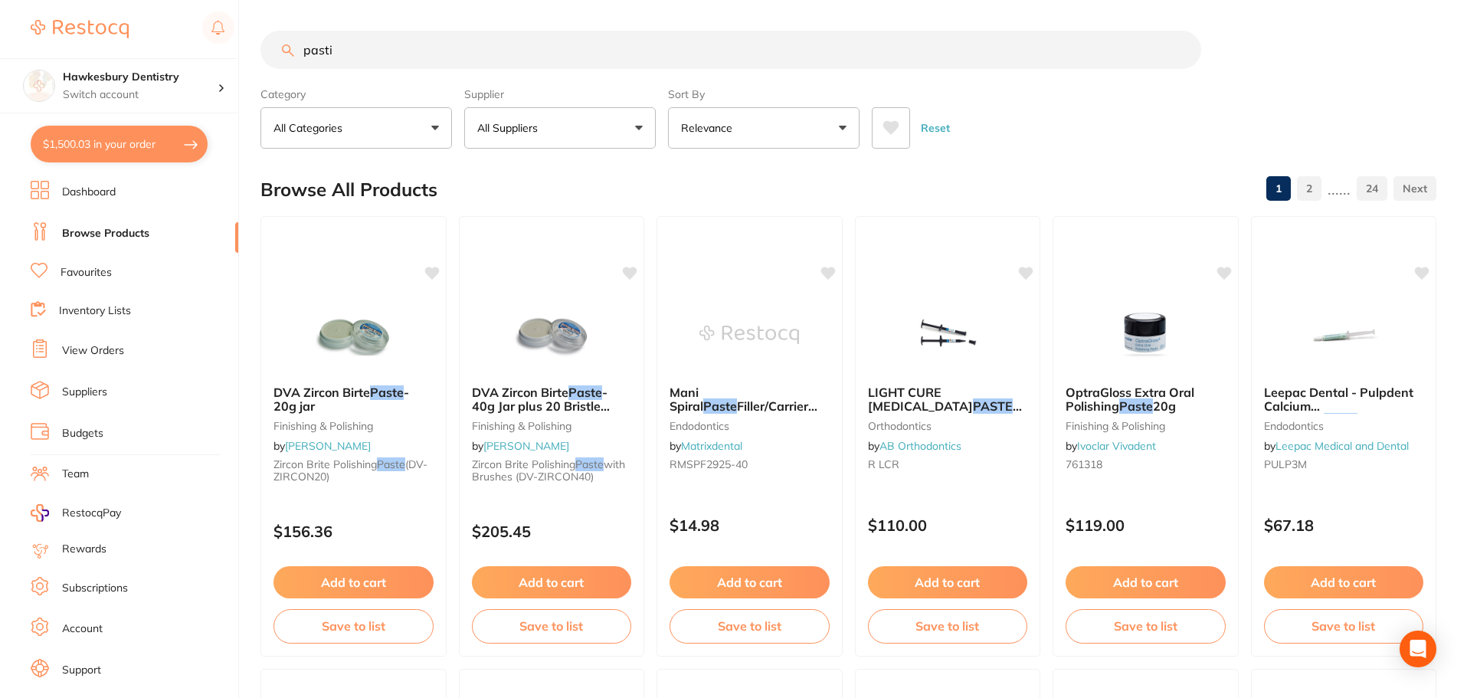
type input "pasti"
click at [765, 131] on button "Relevance" at bounding box center [764, 127] width 192 height 41
click at [894, 123] on icon at bounding box center [891, 128] width 16 height 14
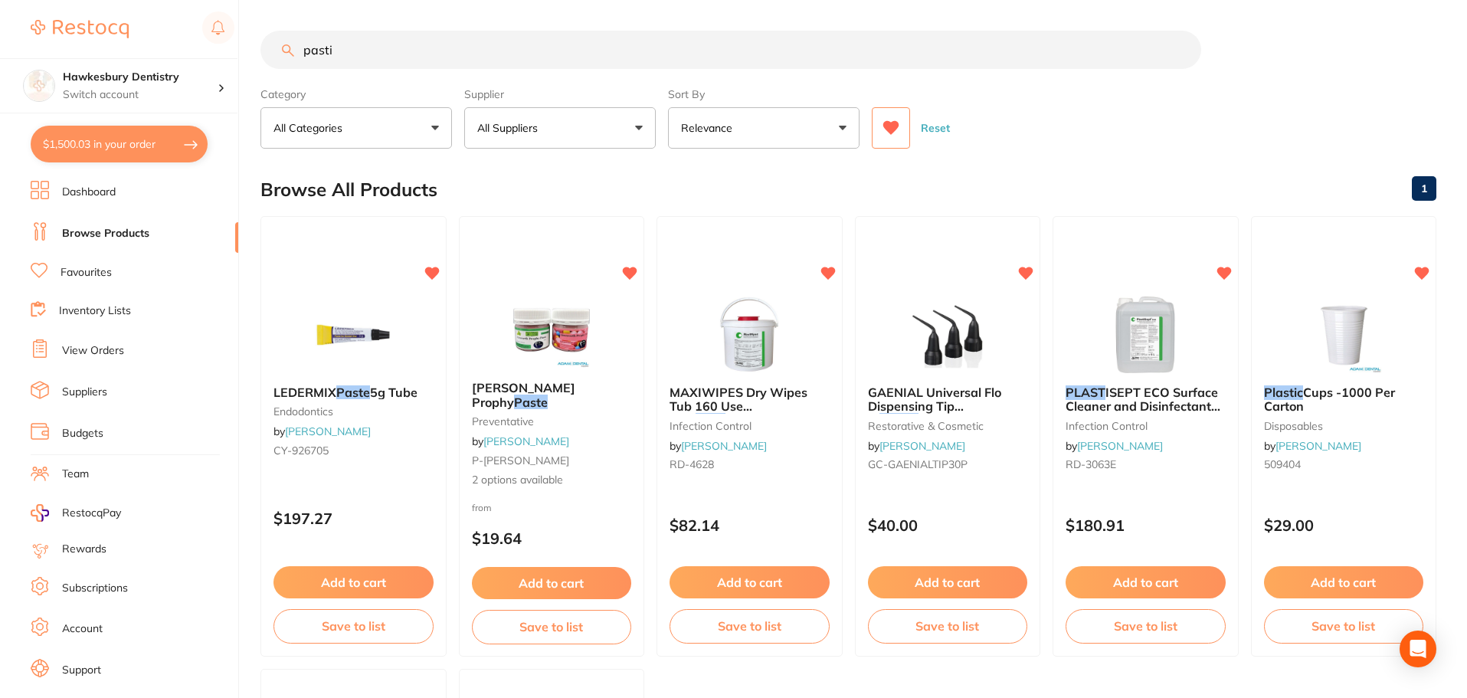
click at [1072, 101] on div "Reset" at bounding box center [1148, 122] width 552 height 54
click at [1161, 598] on button "Add to cart" at bounding box center [1146, 584] width 162 height 33
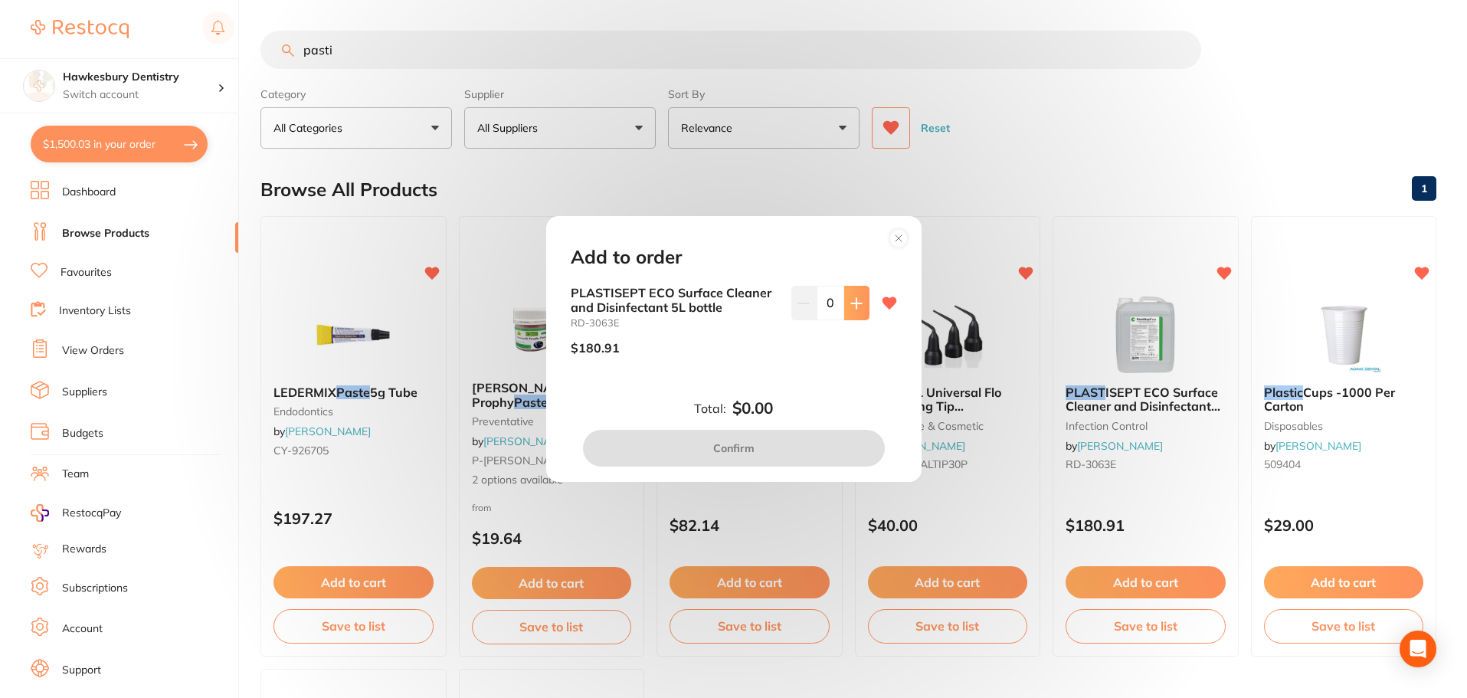
click at [864, 309] on button at bounding box center [856, 303] width 25 height 34
type input "1"
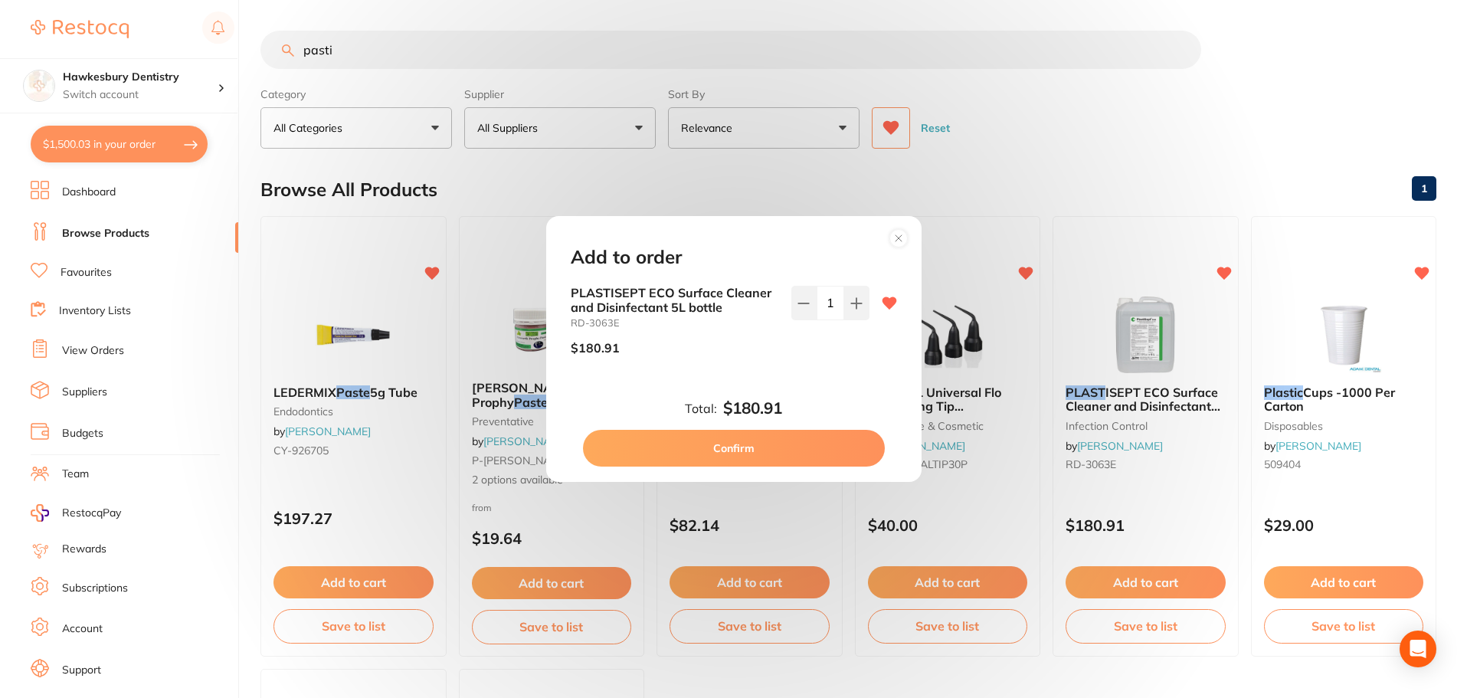
click at [798, 443] on button "Confirm" at bounding box center [734, 448] width 302 height 37
checkbox input "false"
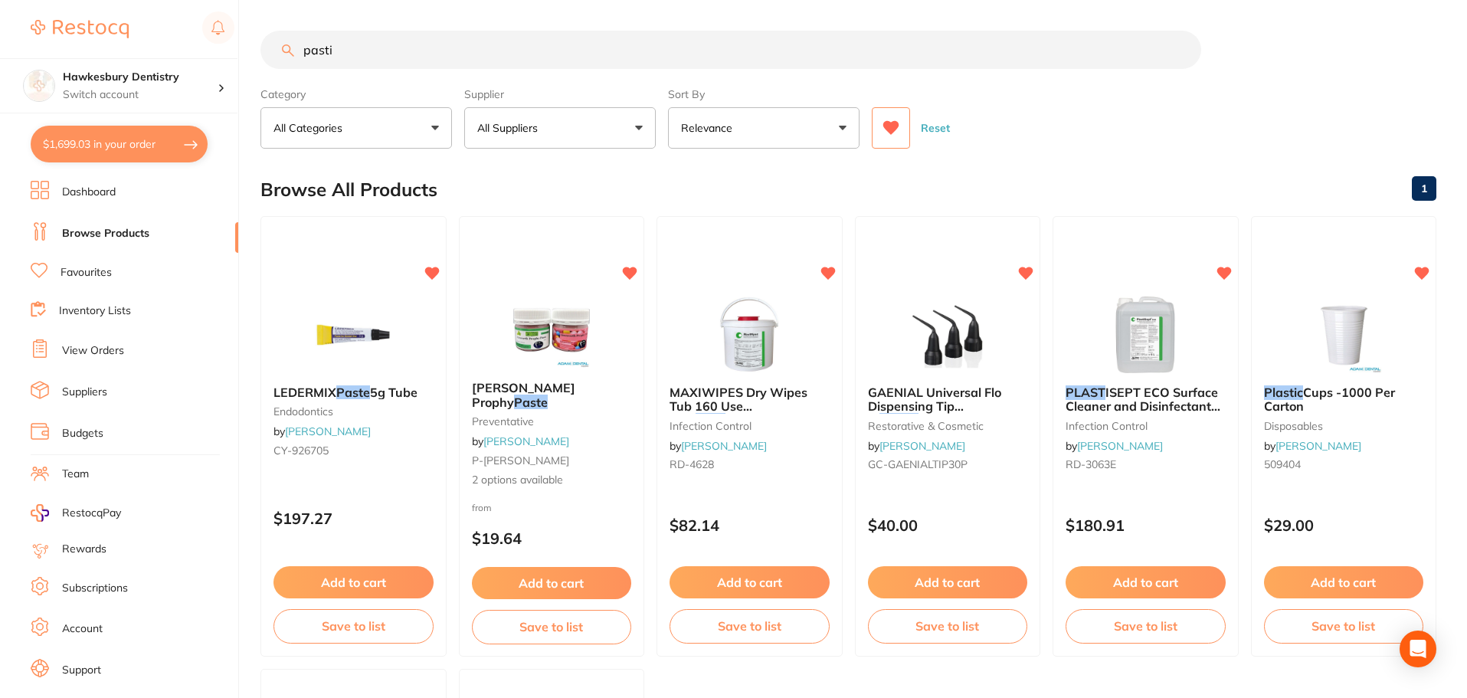
scroll to position [764, 0]
drag, startPoint x: 410, startPoint y: 54, endPoint x: 199, endPoint y: 57, distance: 210.7
click at [199, 57] on div "$1,699.03 Hawkesbury Dentistry Switch account Hawkesbury Dentistry $1,699.03 in…" at bounding box center [733, 349] width 1467 height 698
click at [140, 152] on button "$1,699.03 in your order" at bounding box center [119, 144] width 177 height 37
checkbox input "true"
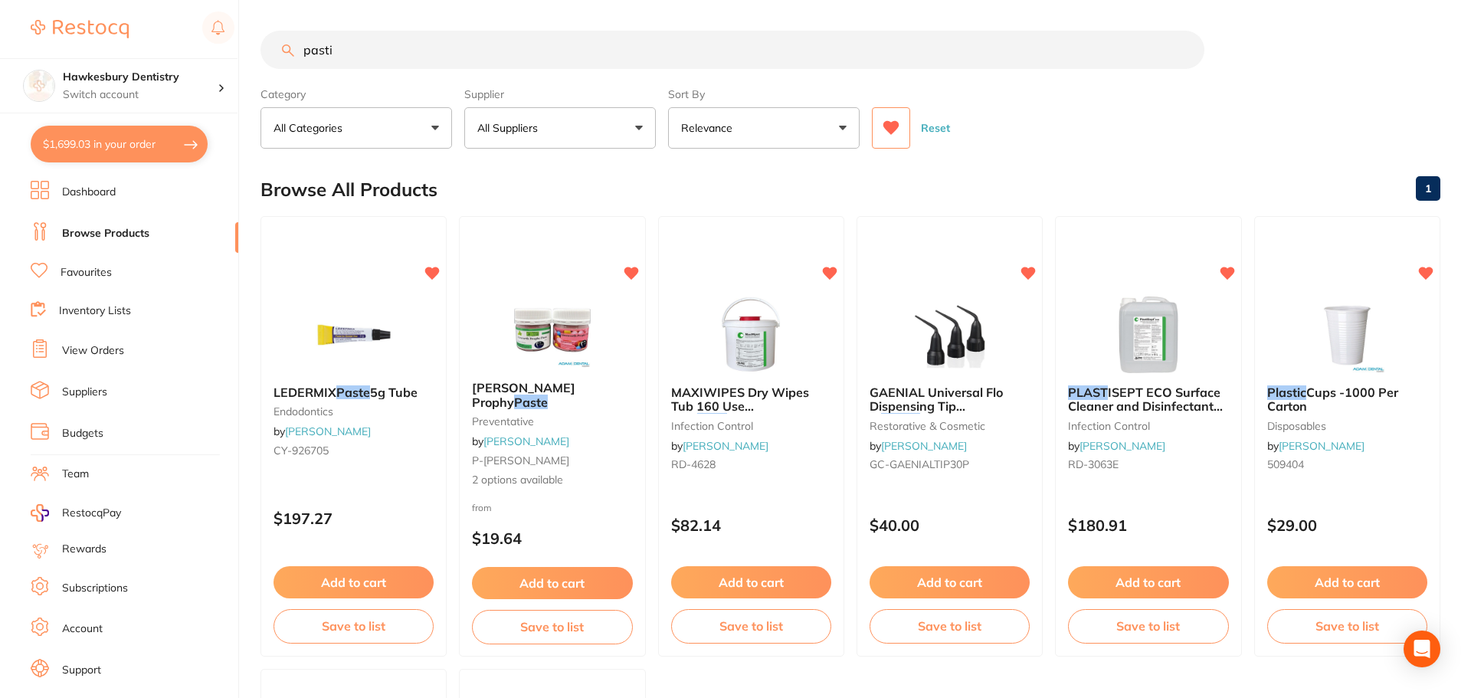
checkbox input "true"
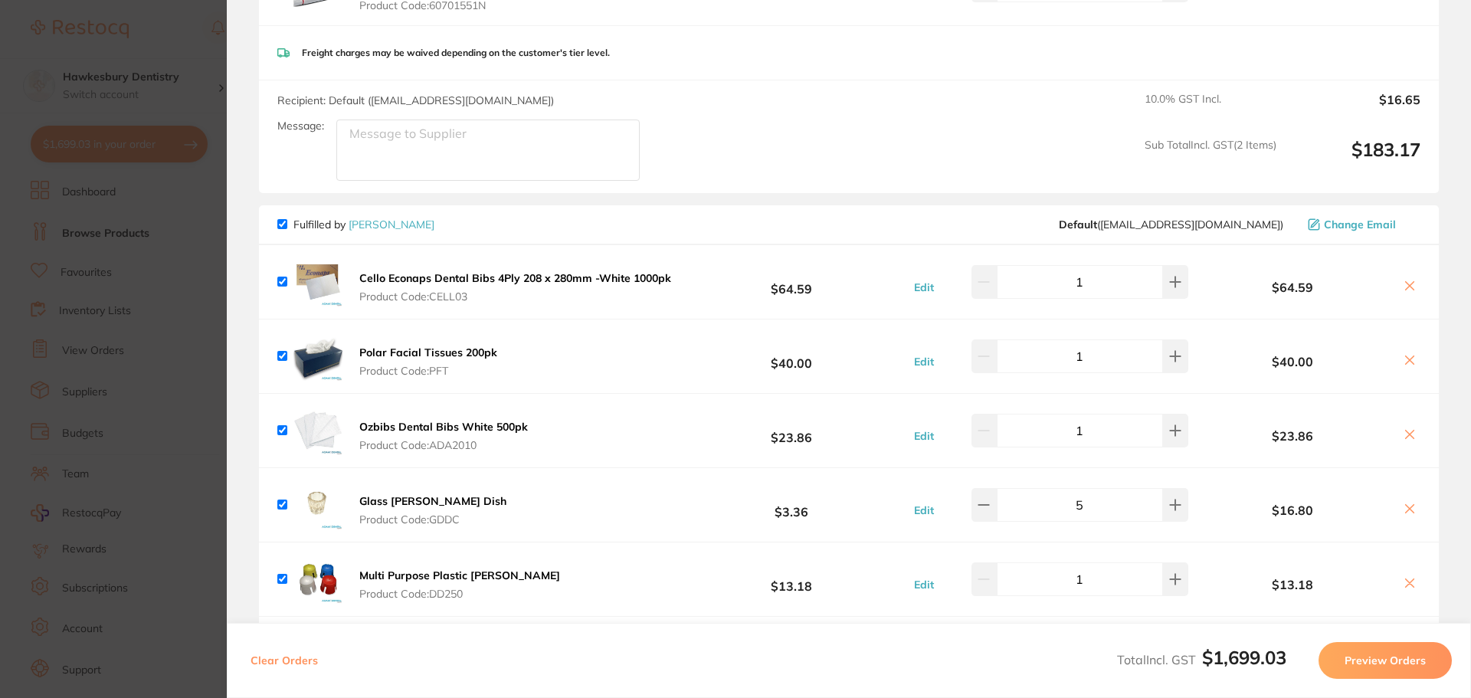
scroll to position [611, 0]
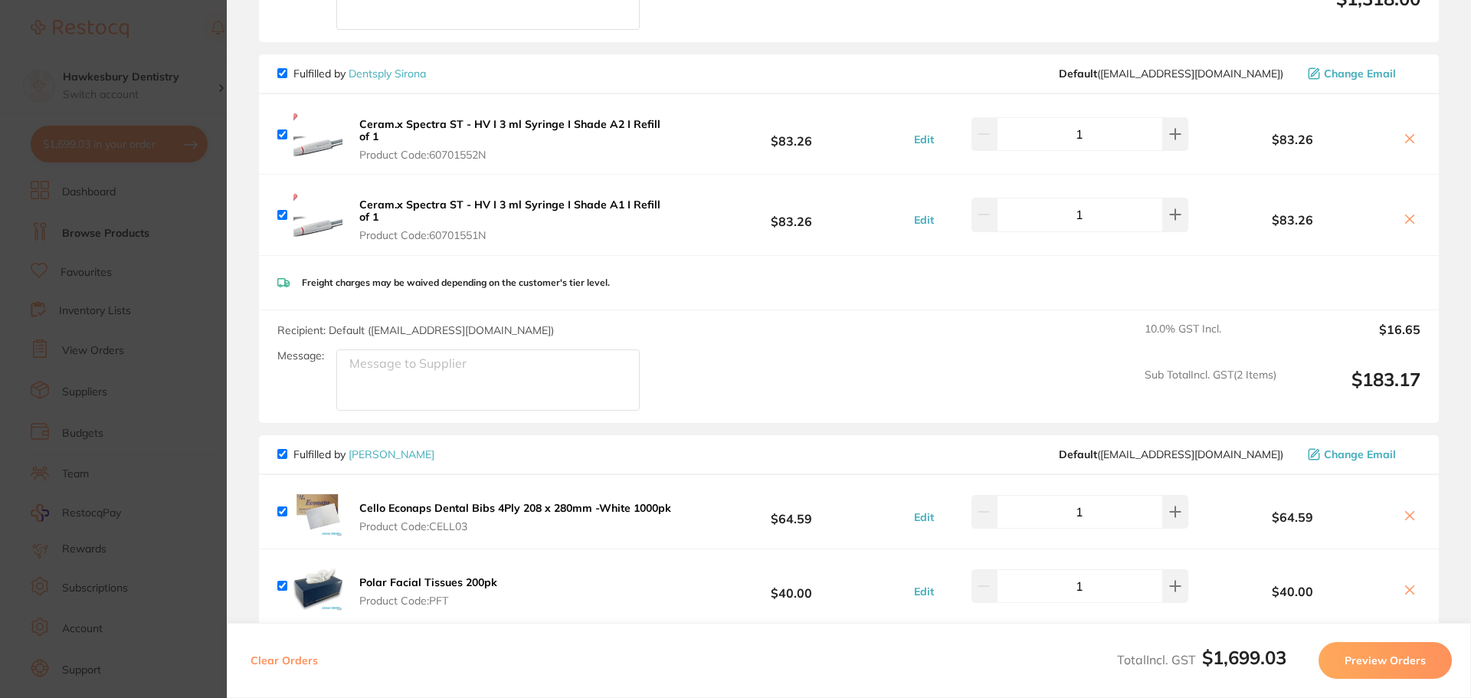
click at [168, 29] on section "Update RRP Set your pre negotiated price for this item. Item Agreed RRP (excl. …" at bounding box center [735, 349] width 1471 height 698
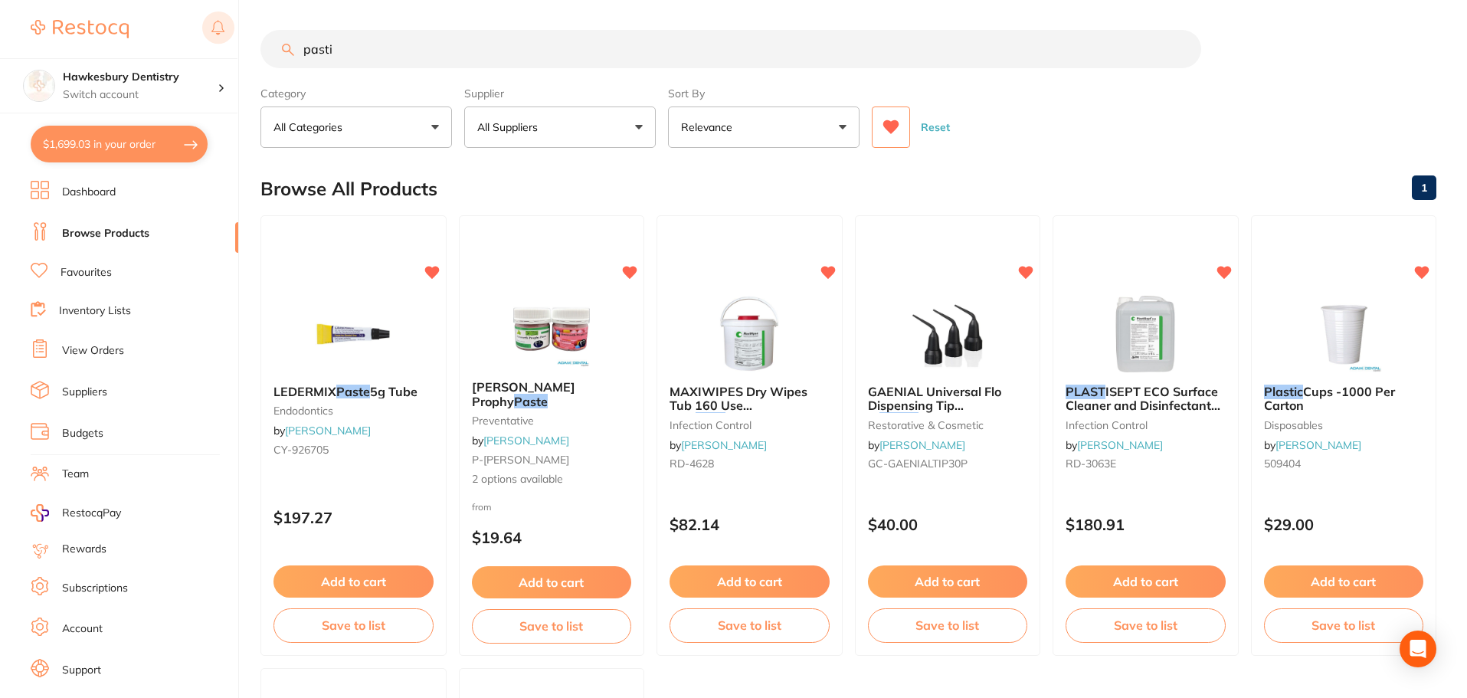
drag, startPoint x: 355, startPoint y: 47, endPoint x: 214, endPoint y: 41, distance: 141.1
click at [214, 41] on div "$1,699.03 Hawkesbury Dentistry Switch account Hawkesbury Dentistry $1,699.03 in…" at bounding box center [733, 348] width 1467 height 698
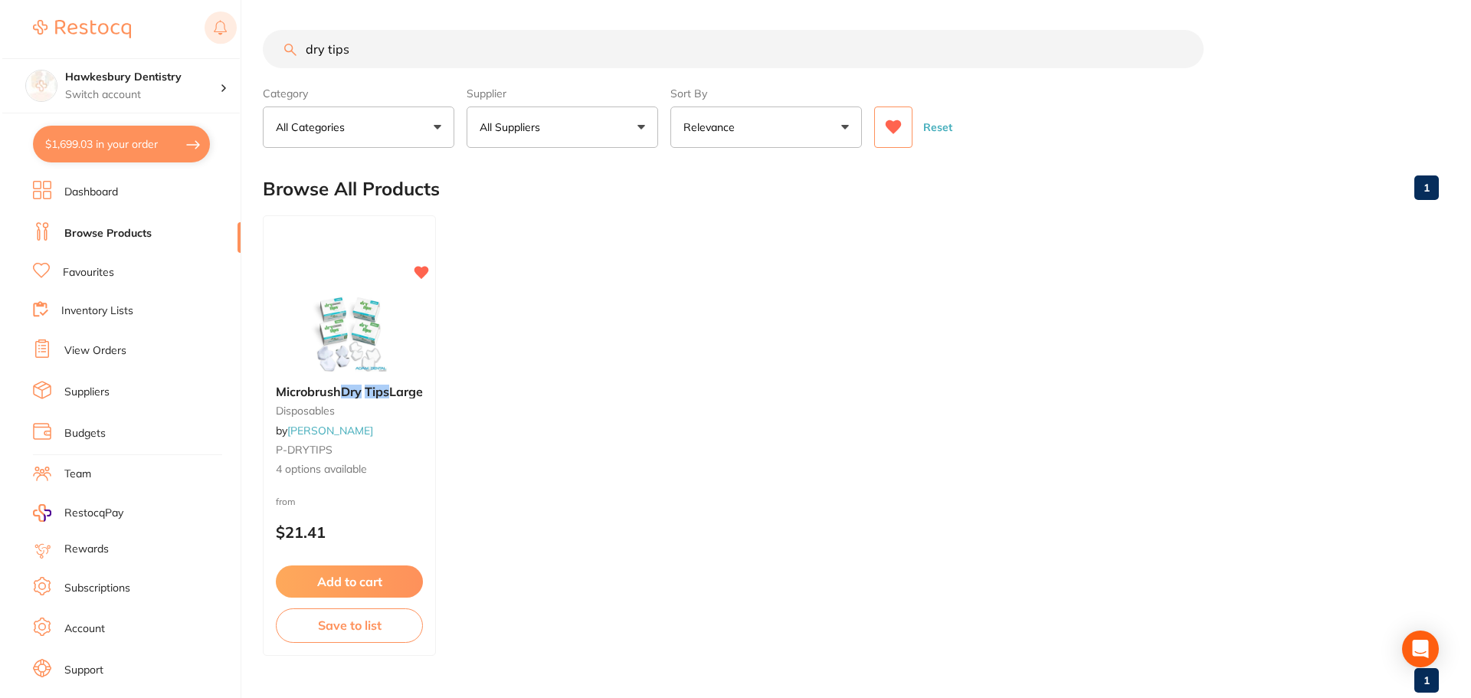
scroll to position [0, 0]
type input "dry tips"
click at [361, 564] on div "Add to cart Save to list" at bounding box center [346, 606] width 173 height 103
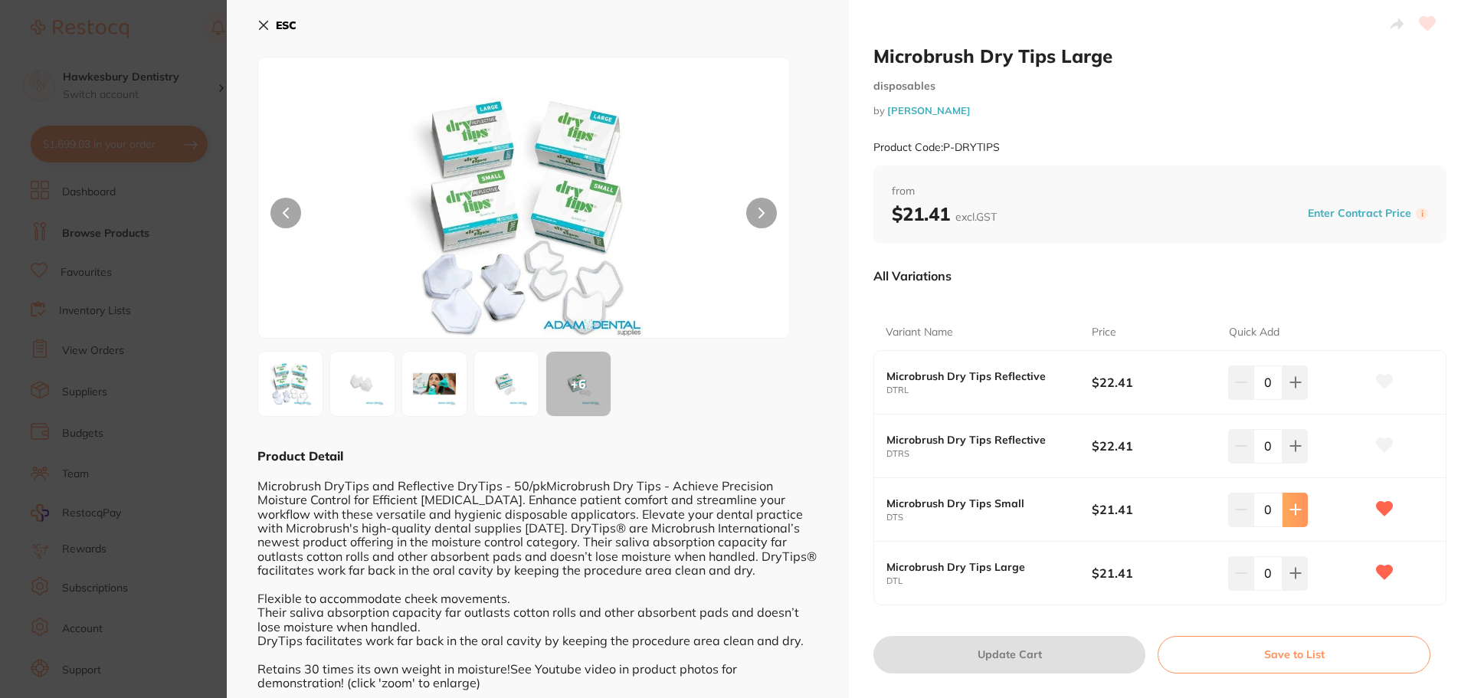
click at [1282, 512] on button at bounding box center [1294, 510] width 25 height 34
type input "1"
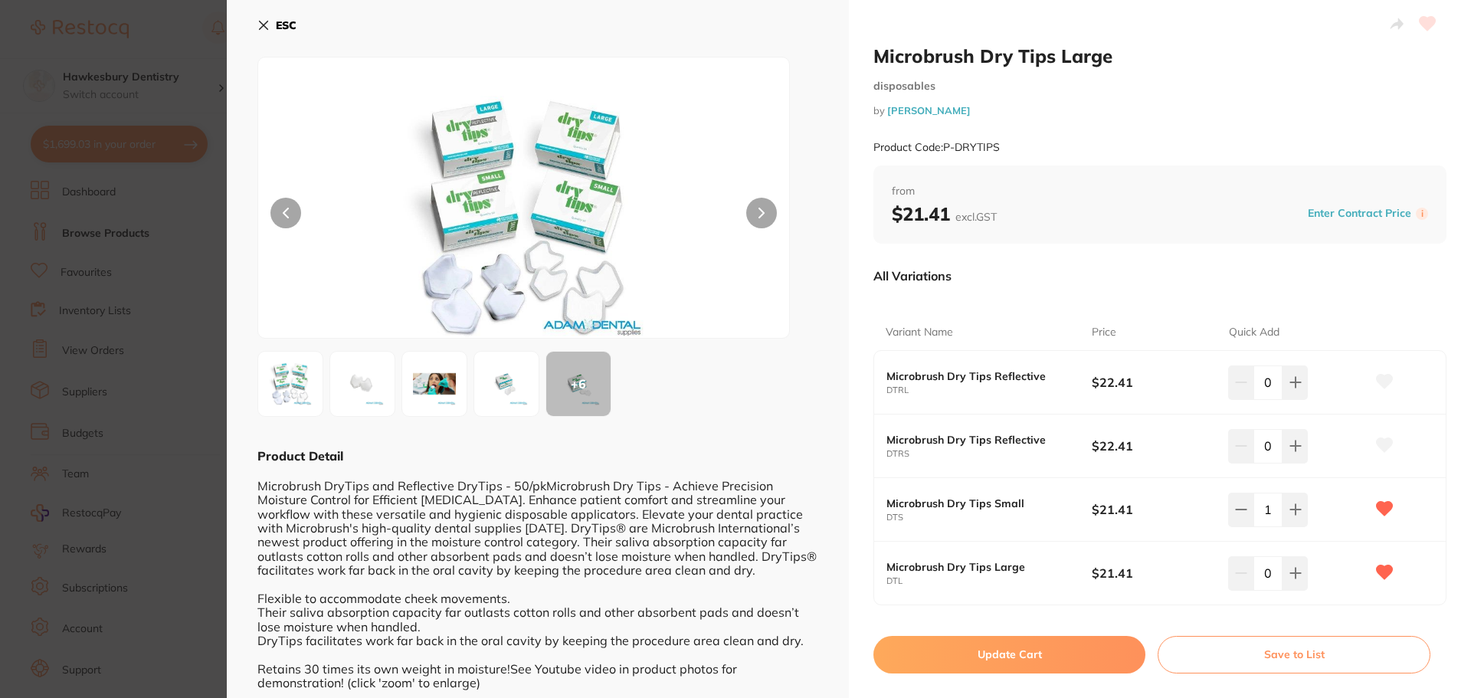
click at [983, 660] on button "Update Cart" at bounding box center [1009, 654] width 272 height 37
checkbox input "false"
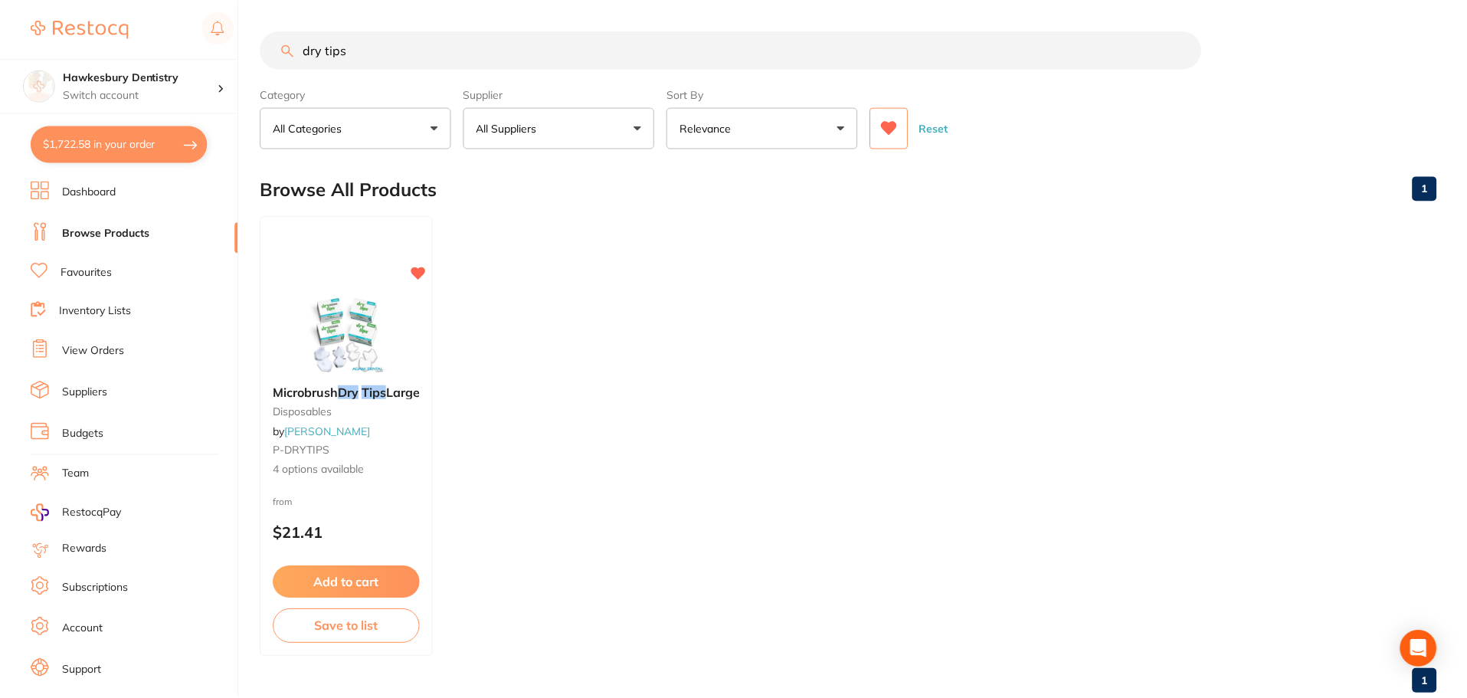
scroll to position [1, 0]
drag, startPoint x: 376, startPoint y: 49, endPoint x: 256, endPoint y: 50, distance: 120.3
click at [256, 50] on div "$1,722.58 Hawkesbury Dentistry Switch account Hawkesbury Dentistry $1,722.58 in…" at bounding box center [733, 348] width 1467 height 698
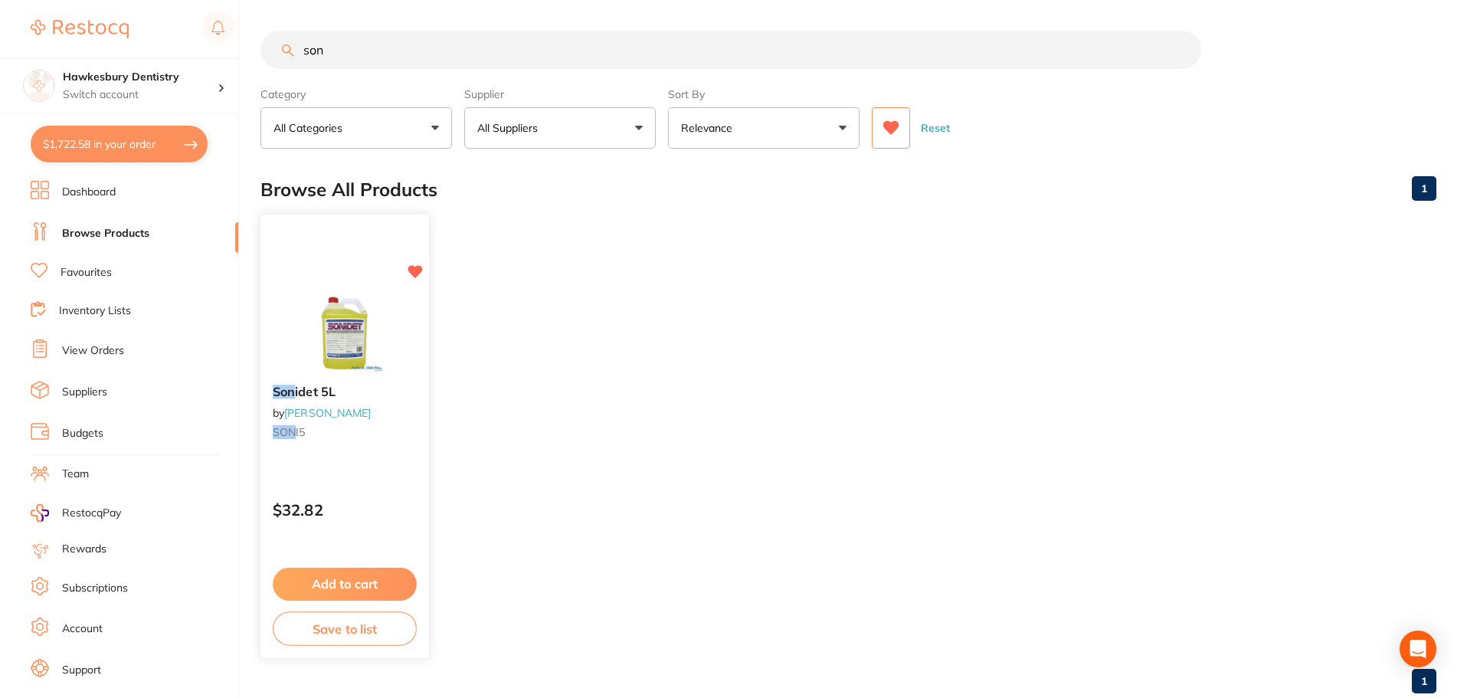
type input "son"
click at [342, 591] on button "Add to cart" at bounding box center [345, 584] width 144 height 33
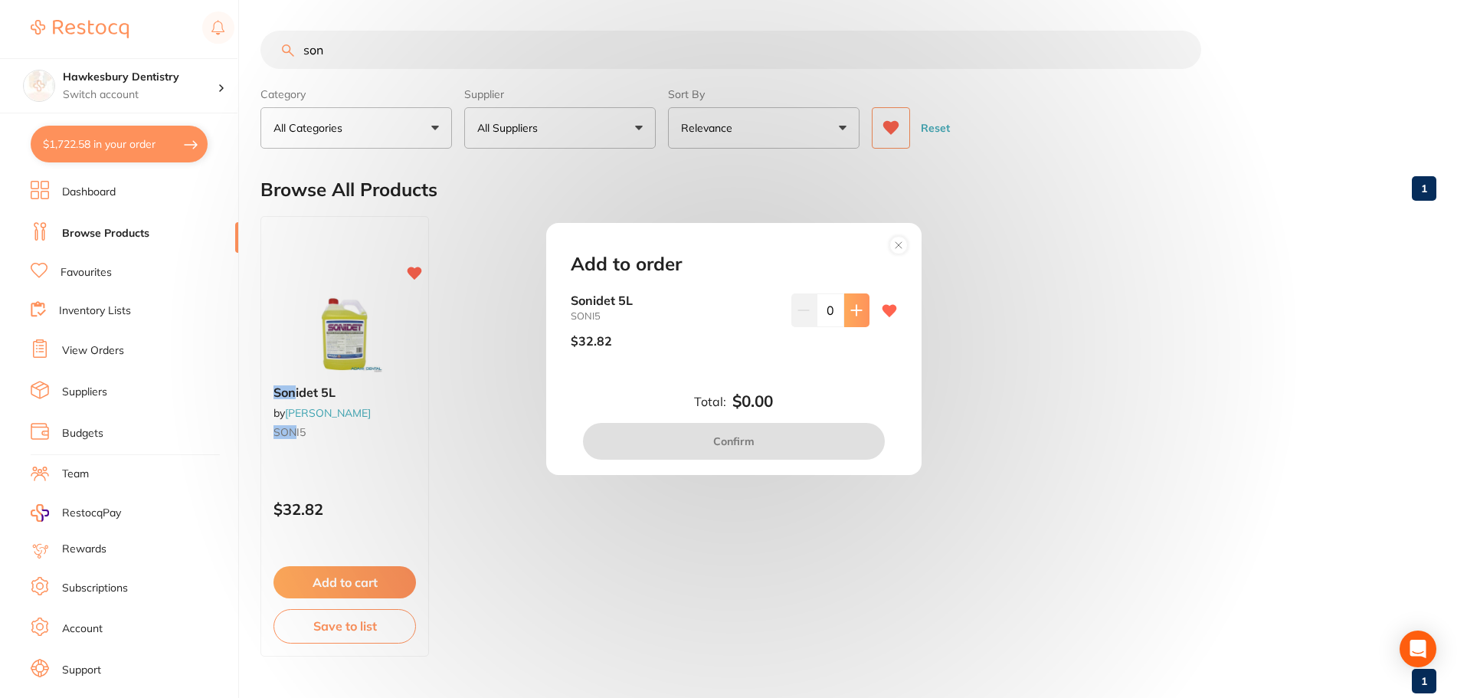
click at [844, 321] on button at bounding box center [856, 310] width 25 height 34
type input "1"
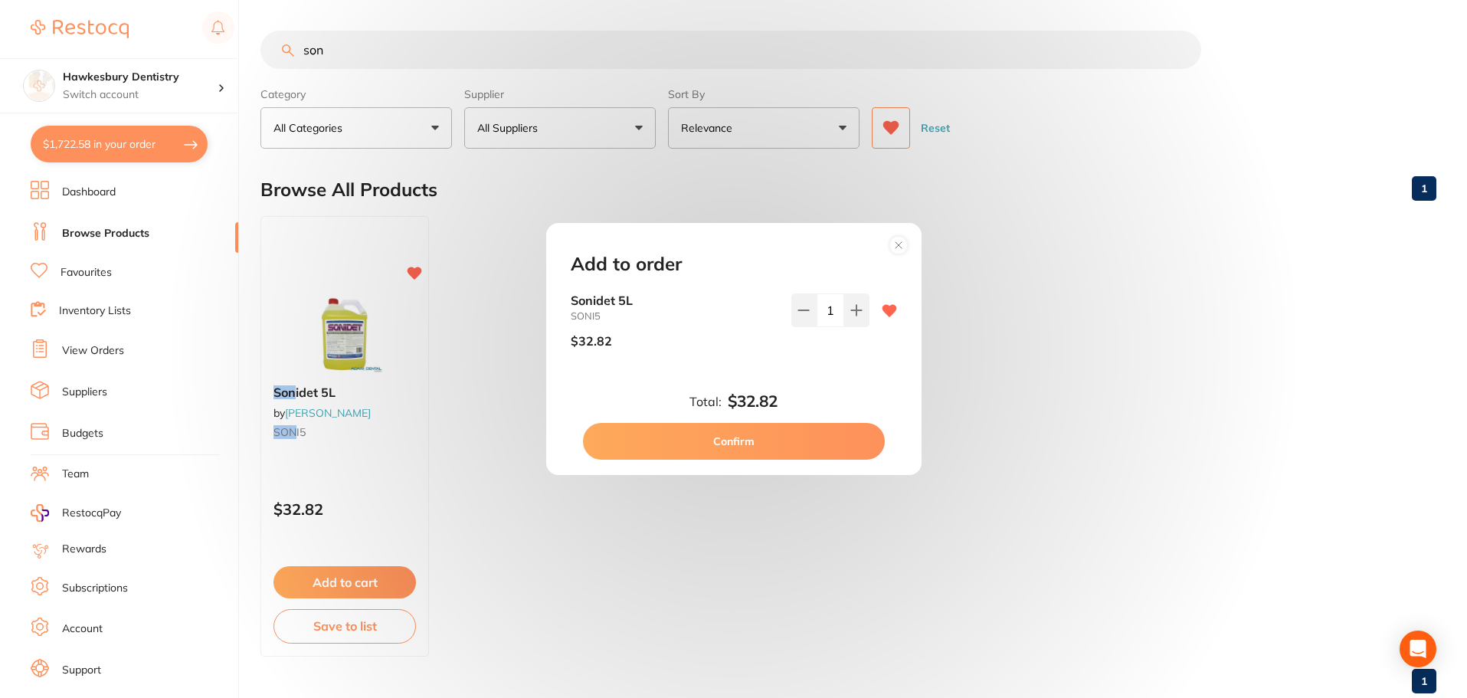
click at [784, 441] on button "Confirm" at bounding box center [734, 441] width 302 height 37
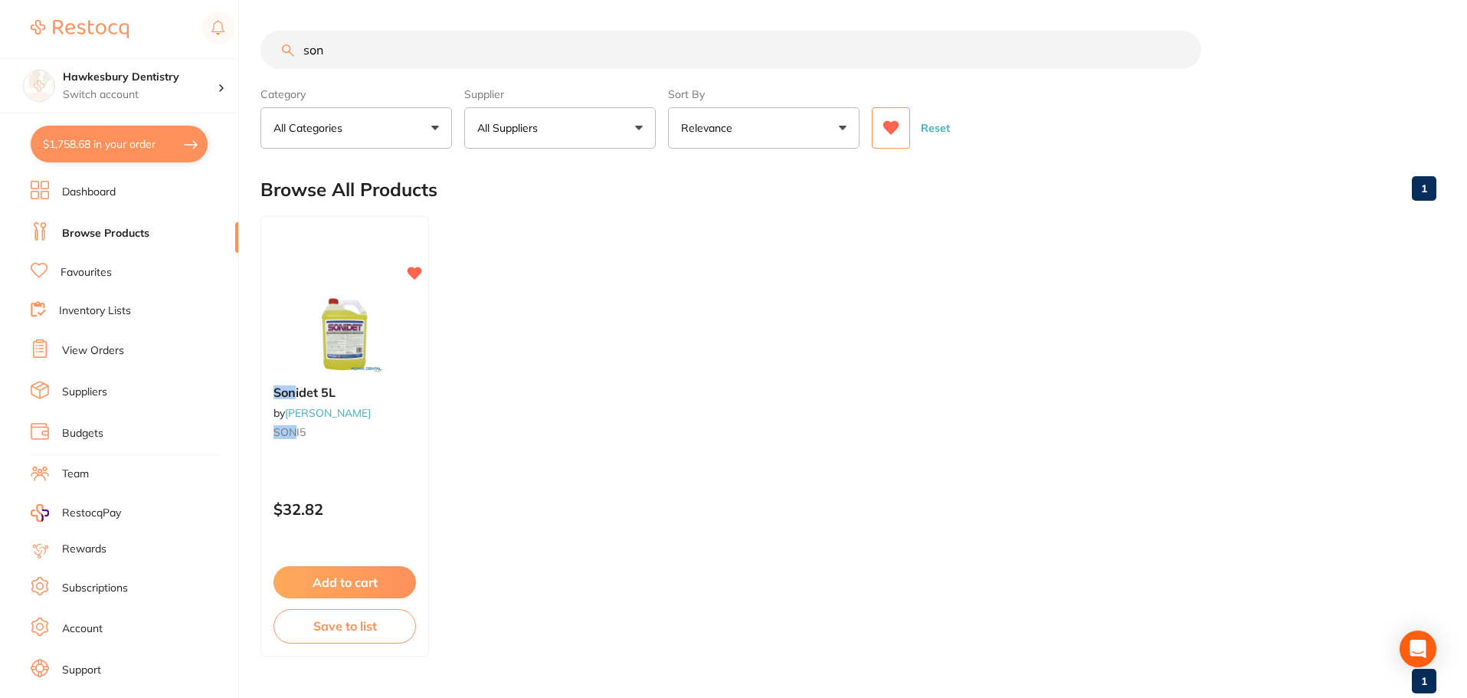
drag, startPoint x: 348, startPoint y: 62, endPoint x: 264, endPoint y: 45, distance: 85.9
click at [266, 45] on input "son" at bounding box center [730, 50] width 941 height 38
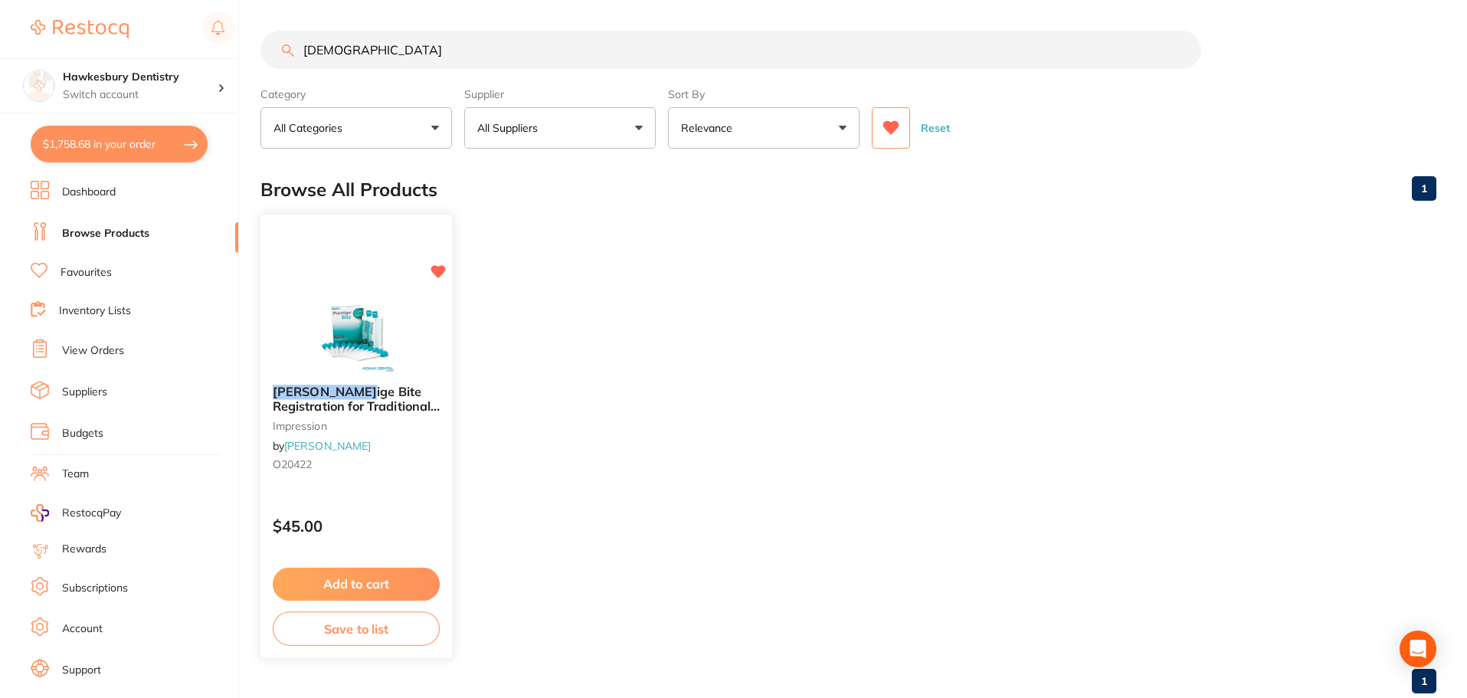
type input "[DEMOGRAPHIC_DATA]"
click at [382, 593] on button "Add to cart" at bounding box center [356, 584] width 167 height 33
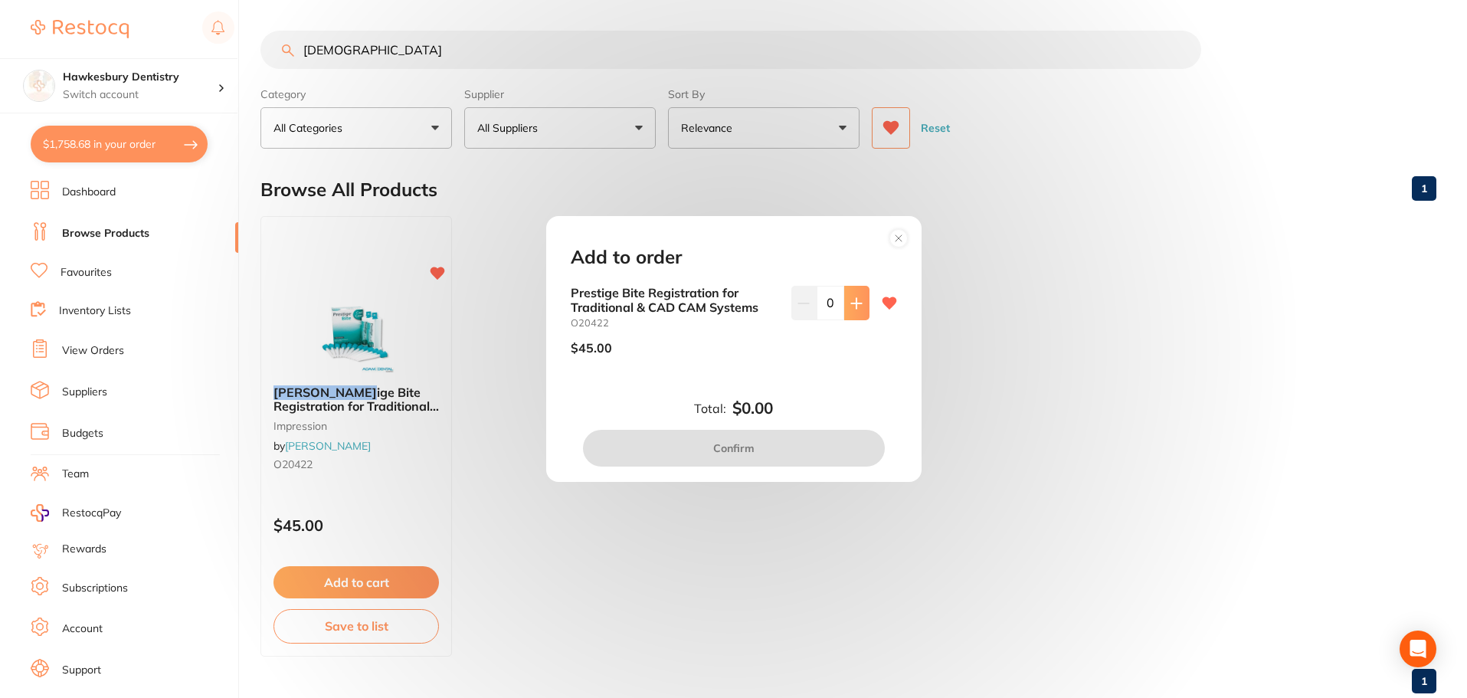
click at [858, 304] on icon at bounding box center [856, 303] width 12 height 12
type input "1"
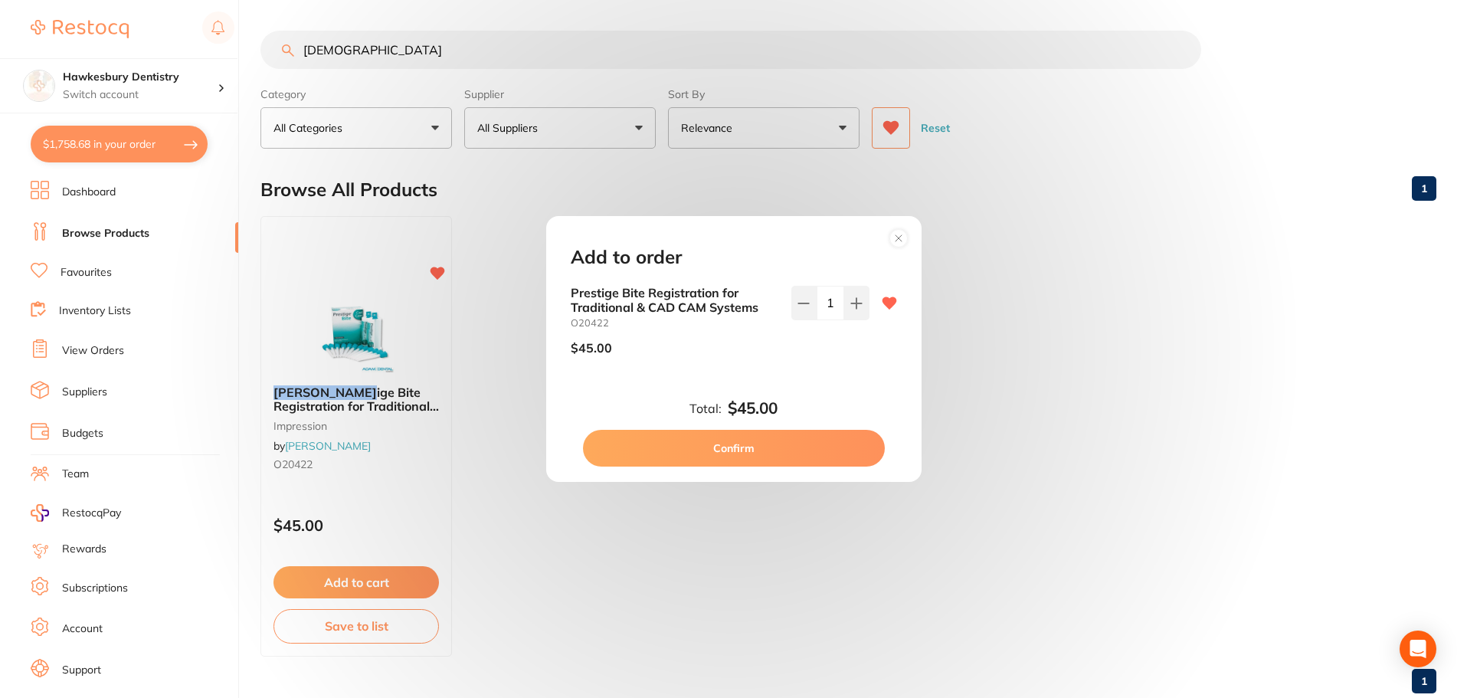
click at [784, 448] on button "Confirm" at bounding box center [734, 448] width 302 height 37
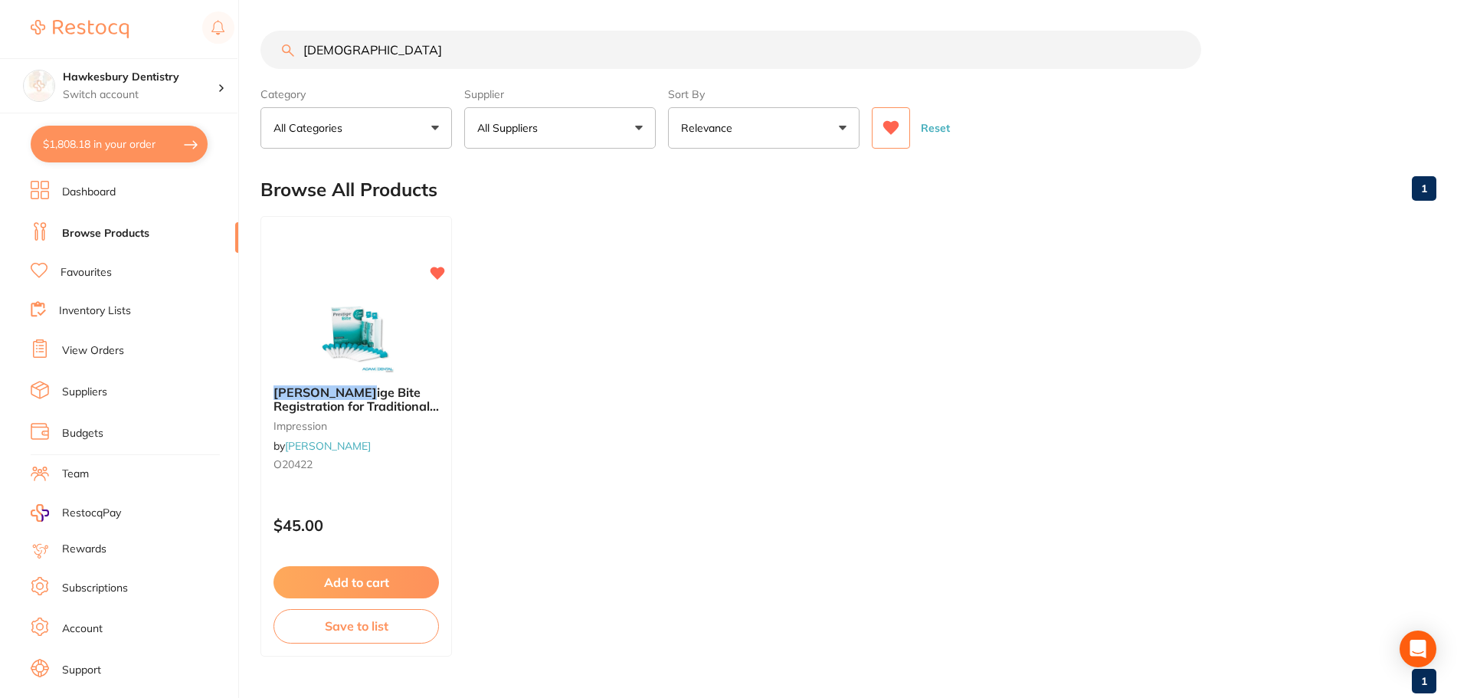
click at [119, 147] on button "$1,808.18 in your order" at bounding box center [119, 144] width 177 height 37
checkbox input "true"
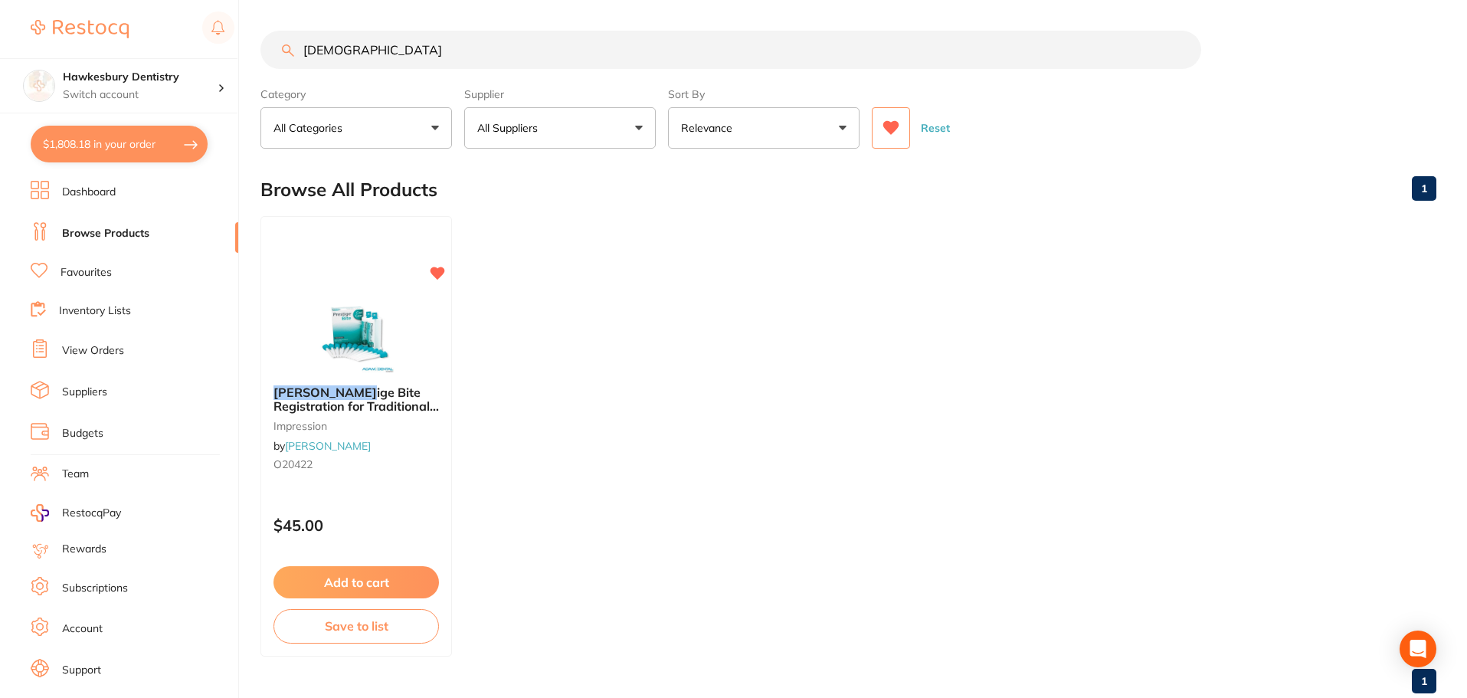
checkbox input "true"
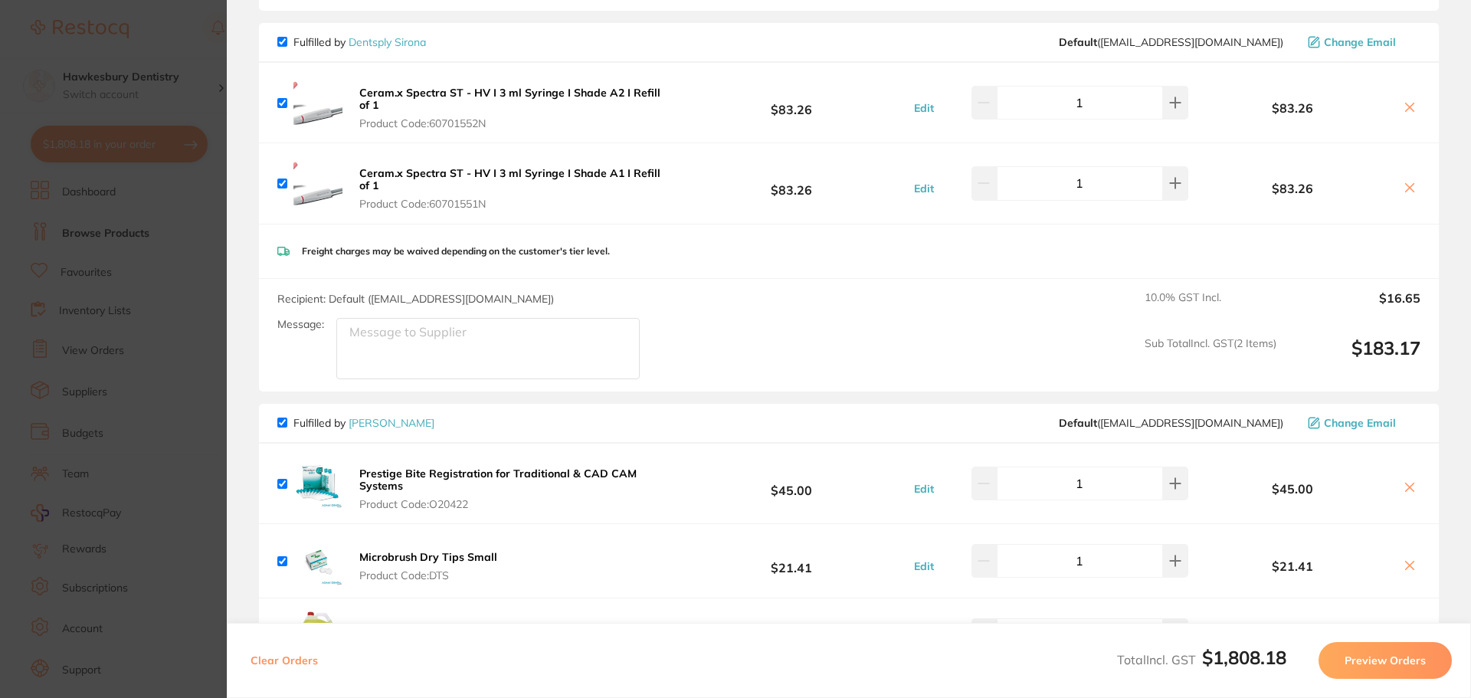
scroll to position [534, 0]
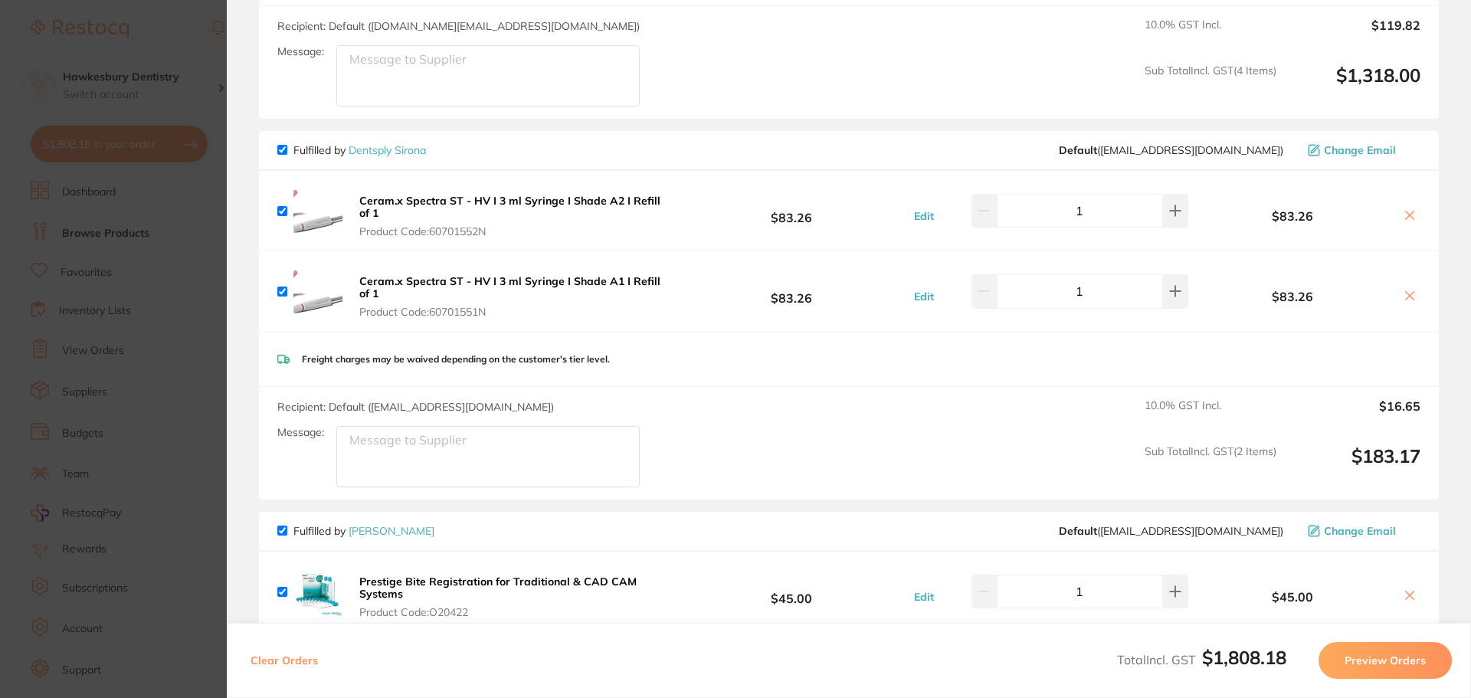
click at [180, 45] on section "Update RRP Set your pre negotiated price for this item. Item Agreed RRP (excl. …" at bounding box center [735, 349] width 1471 height 698
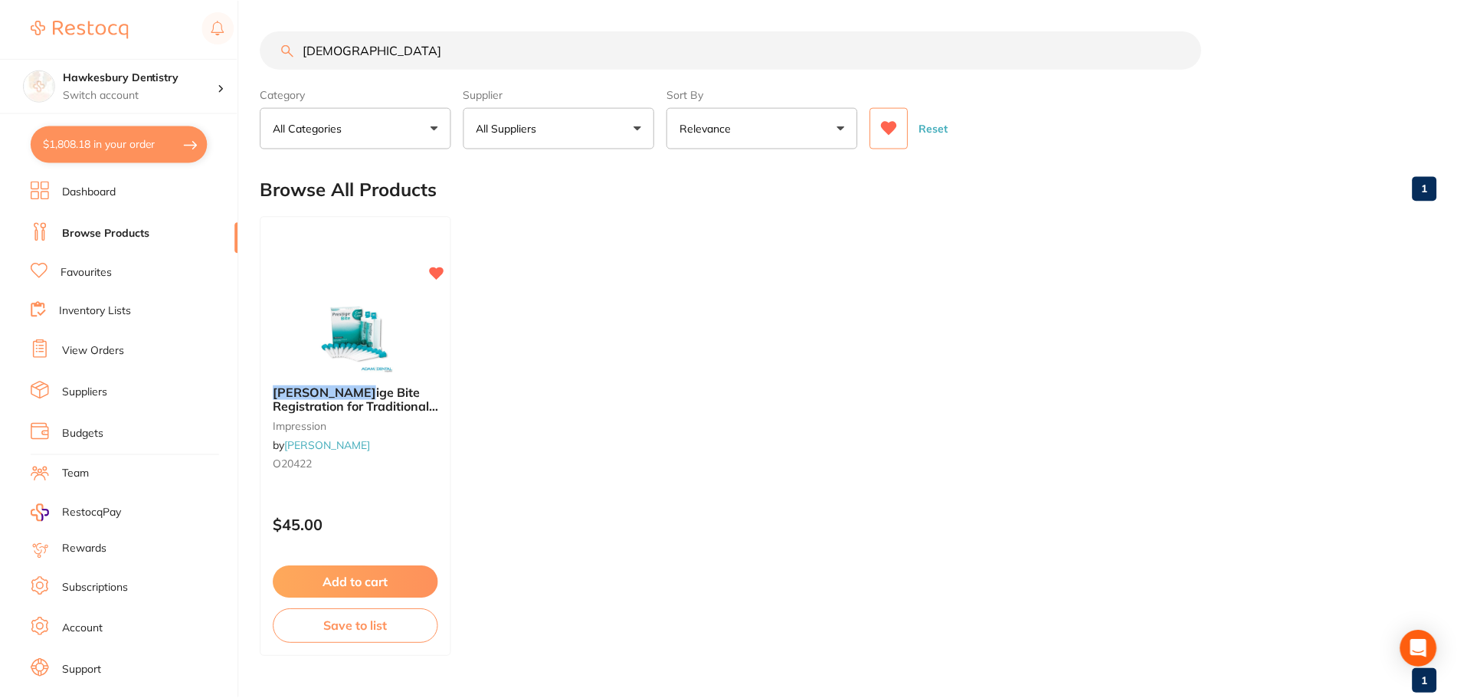
scroll to position [1, 0]
click at [165, 59] on div "$1,808.18 Hawkesbury Dentistry Switch account Hawkesbury Dentistry $1,808.18 in…" at bounding box center [733, 348] width 1467 height 698
type input "tips"
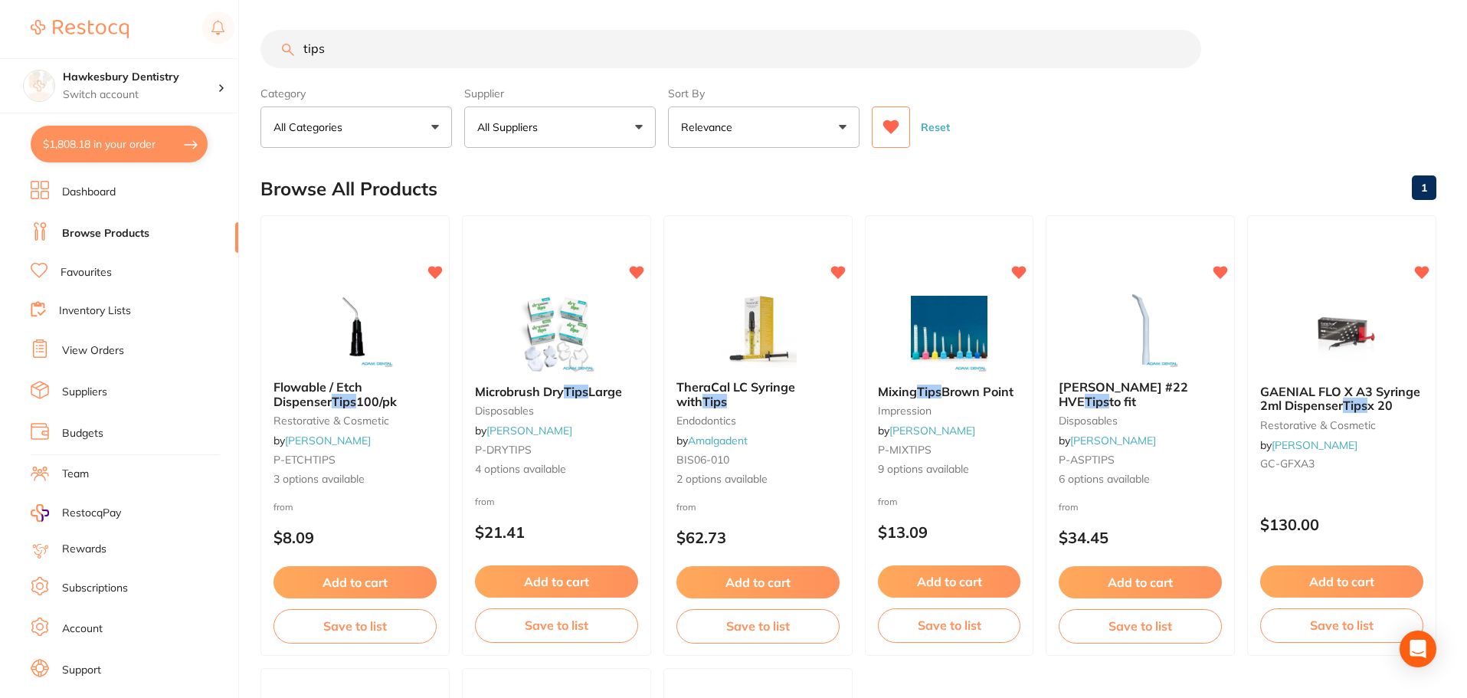
scroll to position [0, 0]
click at [362, 585] on button "Add to cart" at bounding box center [355, 584] width 165 height 33
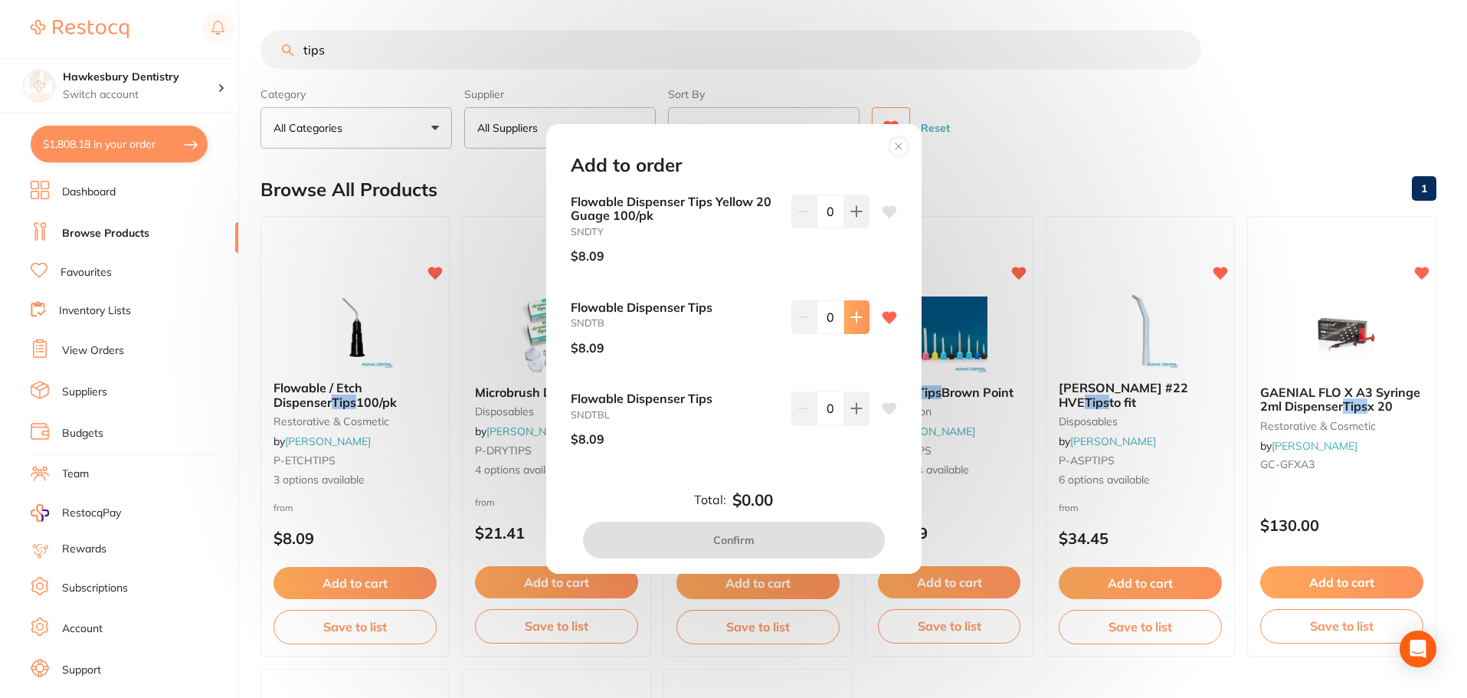
click at [855, 317] on icon at bounding box center [856, 317] width 10 height 10
type input "1"
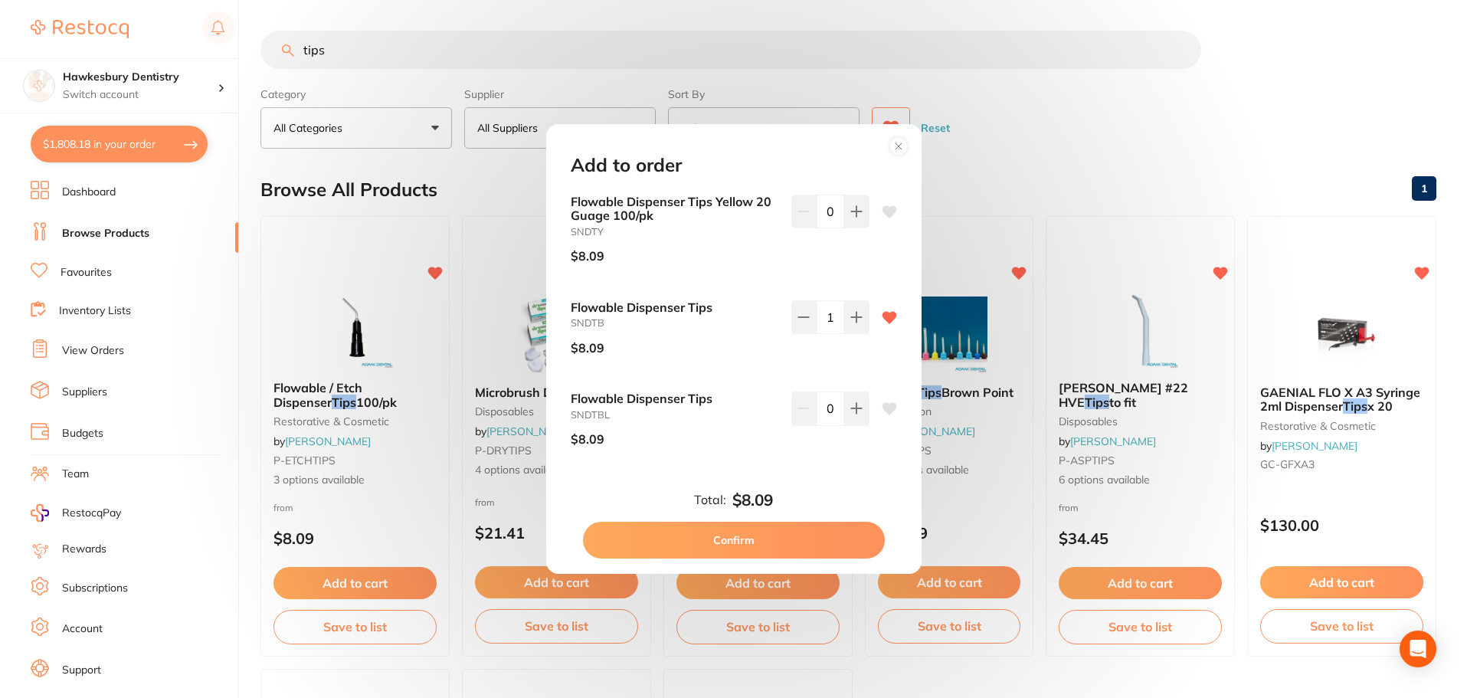
click at [790, 555] on button "Confirm" at bounding box center [734, 540] width 302 height 37
checkbox input "false"
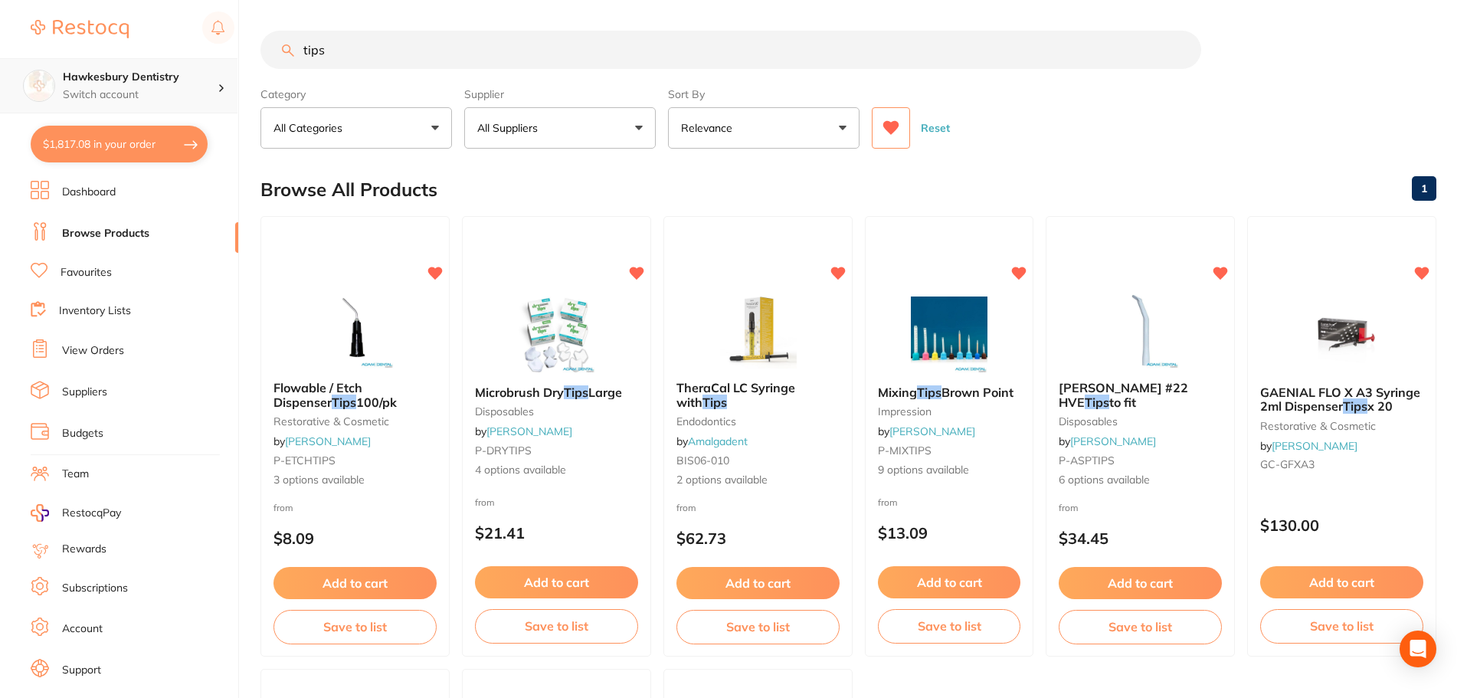
drag, startPoint x: 247, startPoint y: 68, endPoint x: 110, endPoint y: 72, distance: 137.9
click at [133, 71] on div "$1,817.08 Hawkesbury Dentistry Switch account Hawkesbury Dentistry $1,817.08 in…" at bounding box center [733, 349] width 1467 height 698
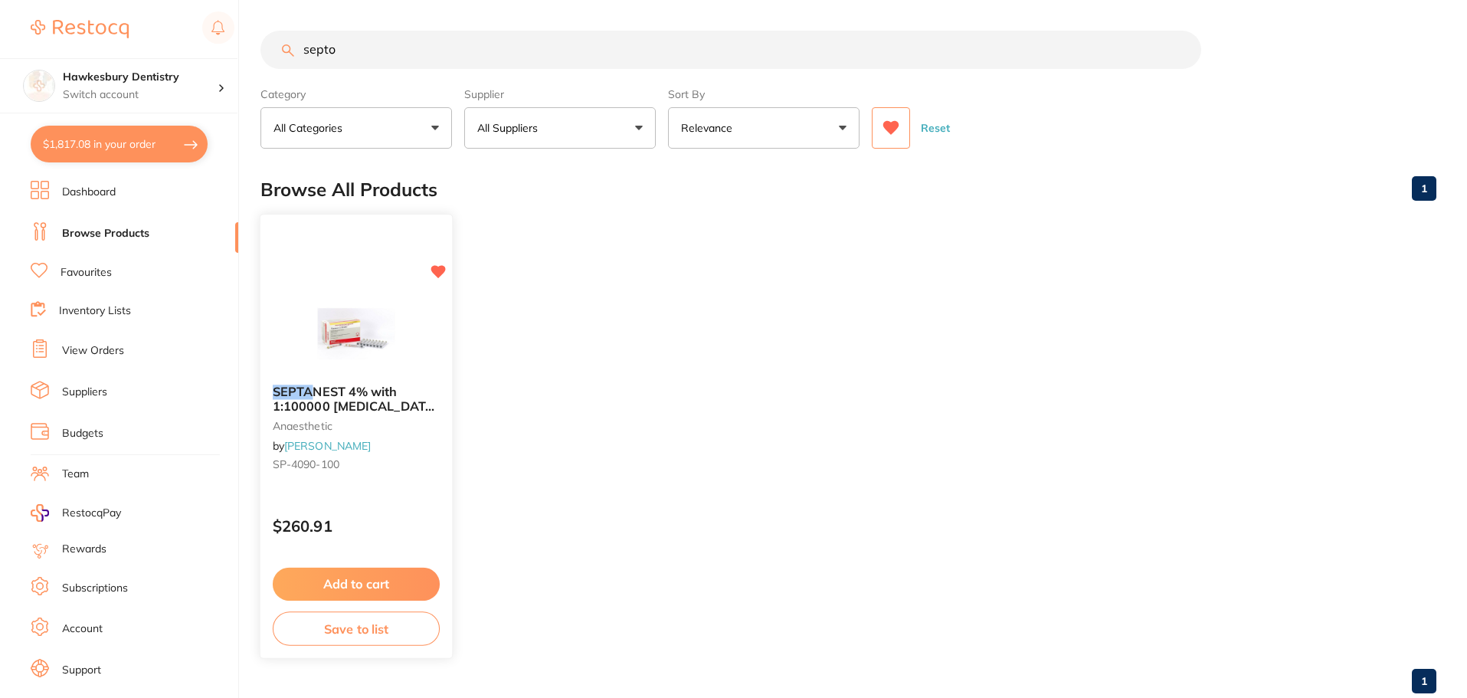
type input "septo"
click at [391, 584] on button "Add to cart" at bounding box center [356, 584] width 167 height 33
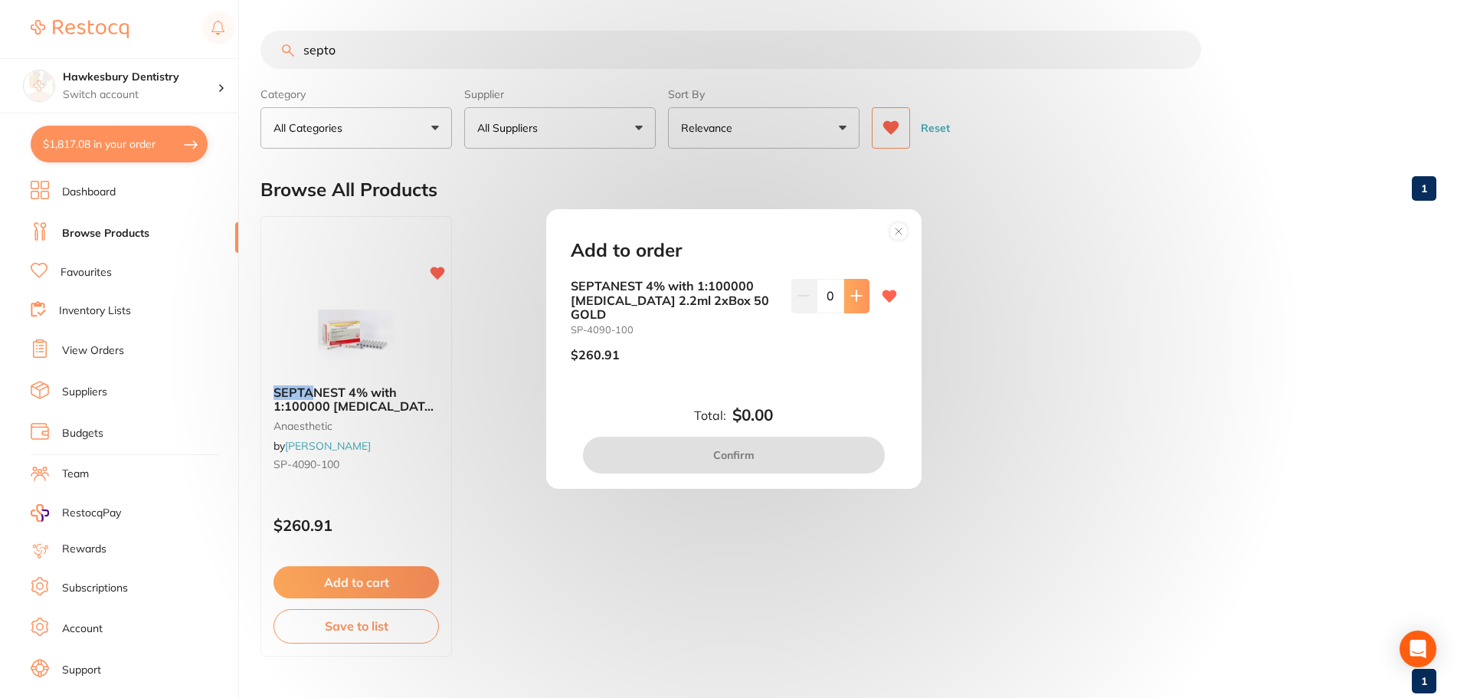
drag, startPoint x: 858, startPoint y: 306, endPoint x: 850, endPoint y: 313, distance: 10.8
click at [858, 302] on icon at bounding box center [856, 296] width 12 height 12
type input "1"
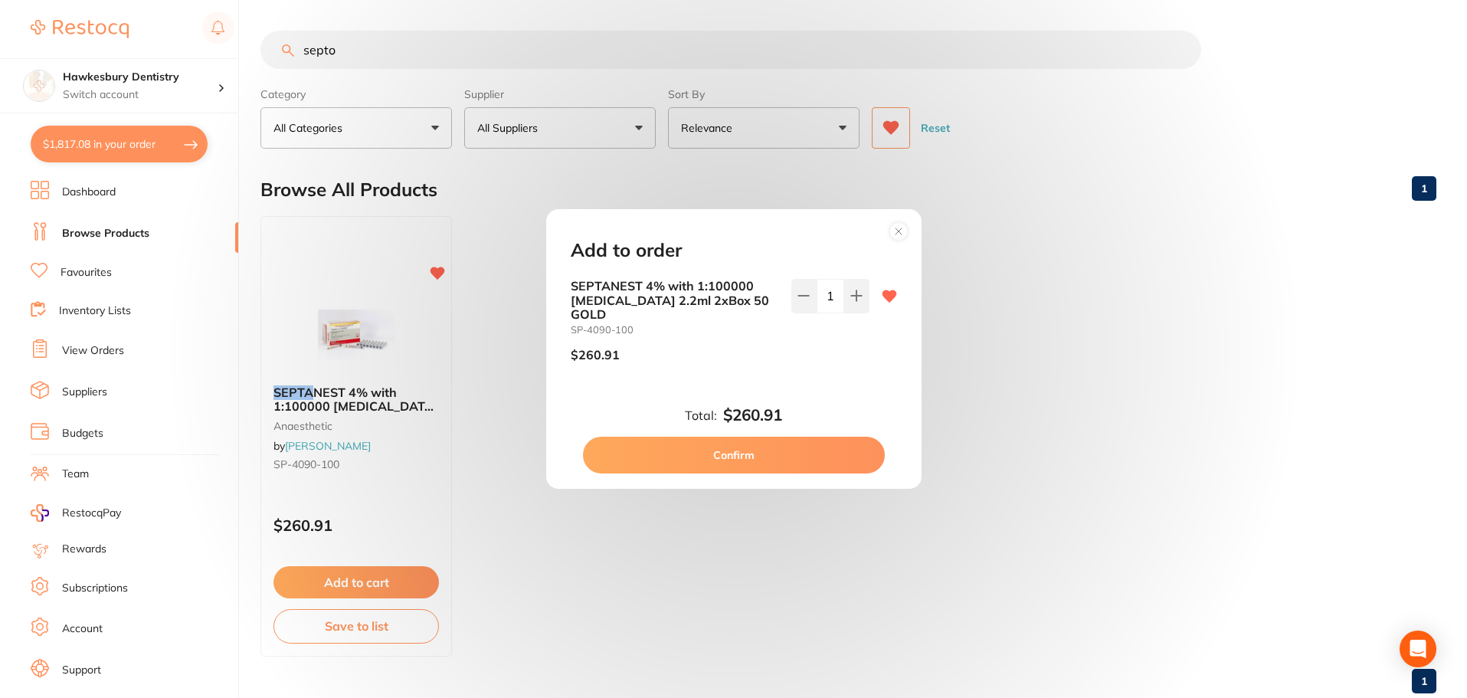
click at [806, 445] on button "Confirm" at bounding box center [734, 455] width 302 height 37
checkbox input "false"
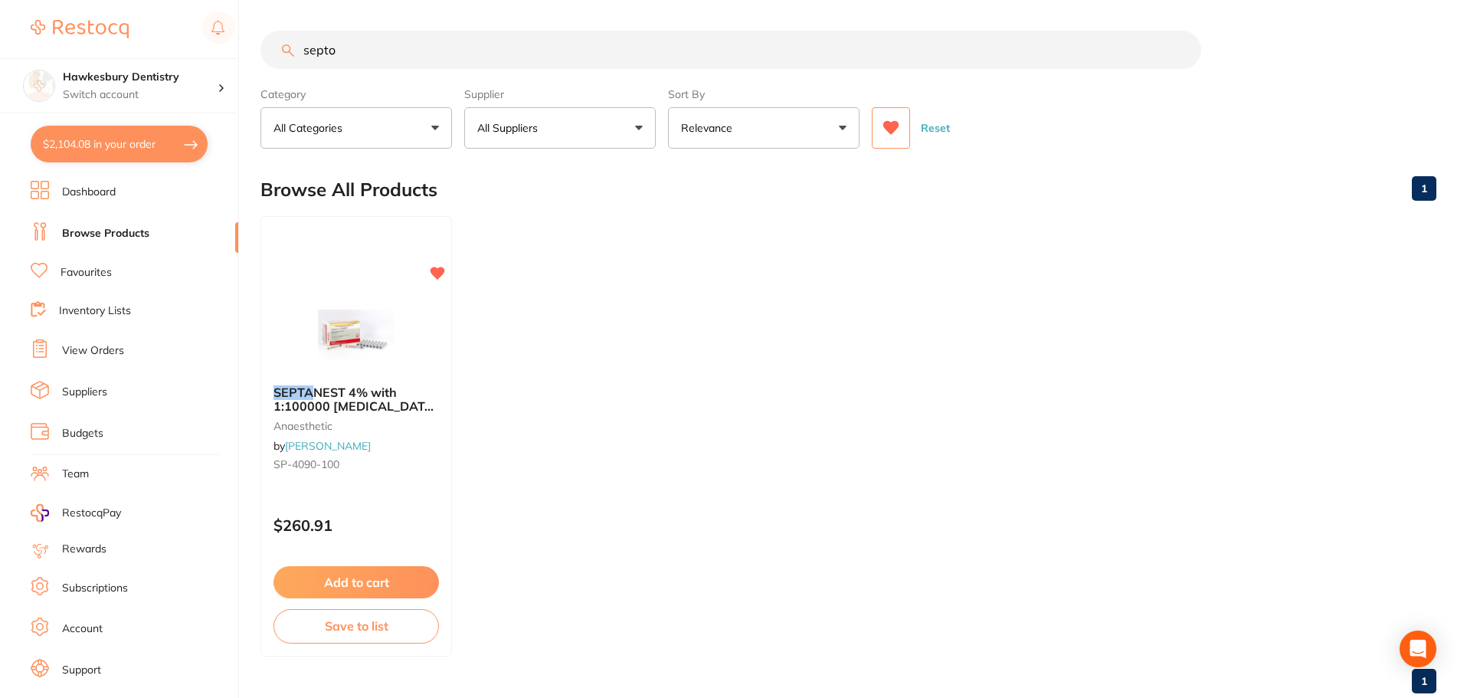
drag, startPoint x: 362, startPoint y: 54, endPoint x: 241, endPoint y: 61, distance: 120.5
click at [261, 64] on div "septo" at bounding box center [848, 50] width 1176 height 38
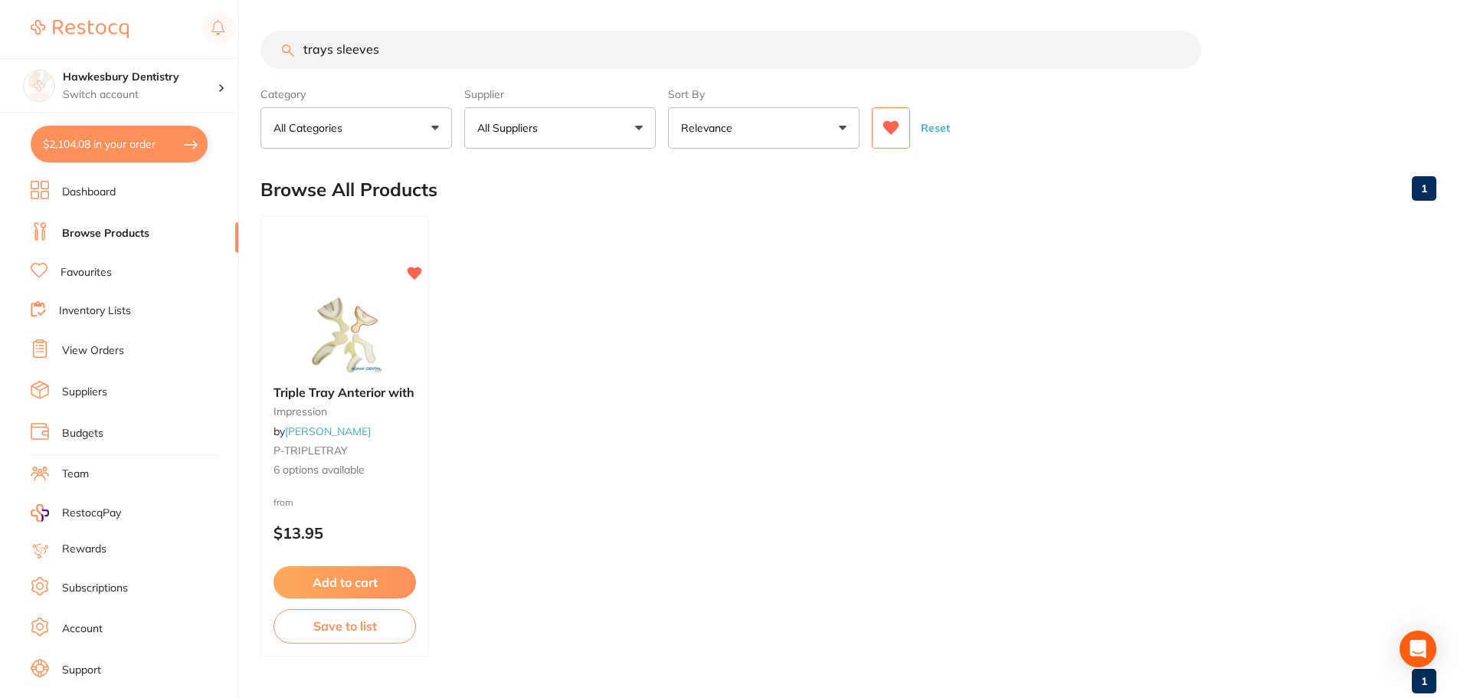
drag, startPoint x: 335, startPoint y: 47, endPoint x: 162, endPoint y: 49, distance: 173.1
click at [169, 52] on div "$2,104.08 Hawkesbury Dentistry Switch account Hawkesbury Dentistry $2,104.08 in…" at bounding box center [733, 349] width 1467 height 698
drag, startPoint x: 381, startPoint y: 62, endPoint x: 359, endPoint y: 63, distance: 22.2
click at [359, 63] on input "sleeves" at bounding box center [730, 50] width 941 height 38
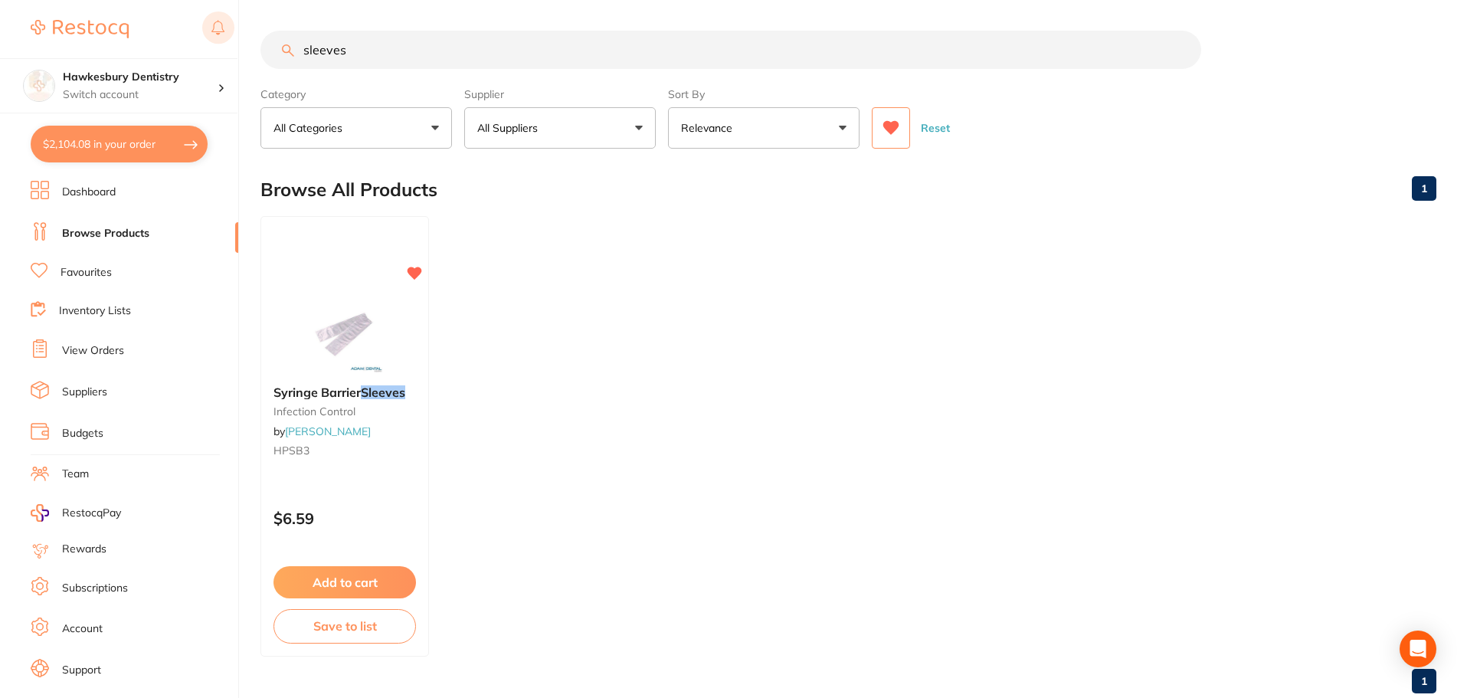
drag, startPoint x: 359, startPoint y: 65, endPoint x: 212, endPoint y: 18, distance: 154.6
click at [213, 18] on div "$2,104.08 Hawkesbury Dentistry Switch account Hawkesbury Dentistry $2,104.08 in…" at bounding box center [733, 349] width 1467 height 698
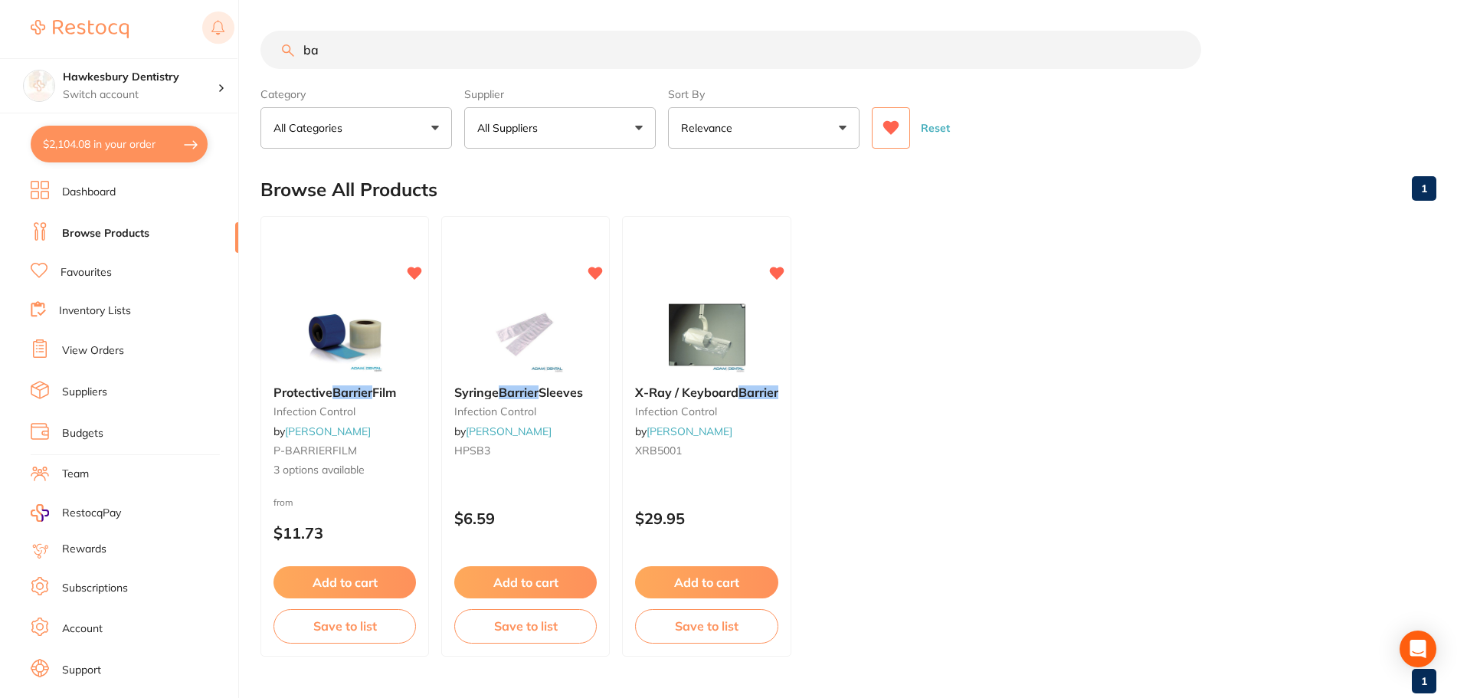
type input "b"
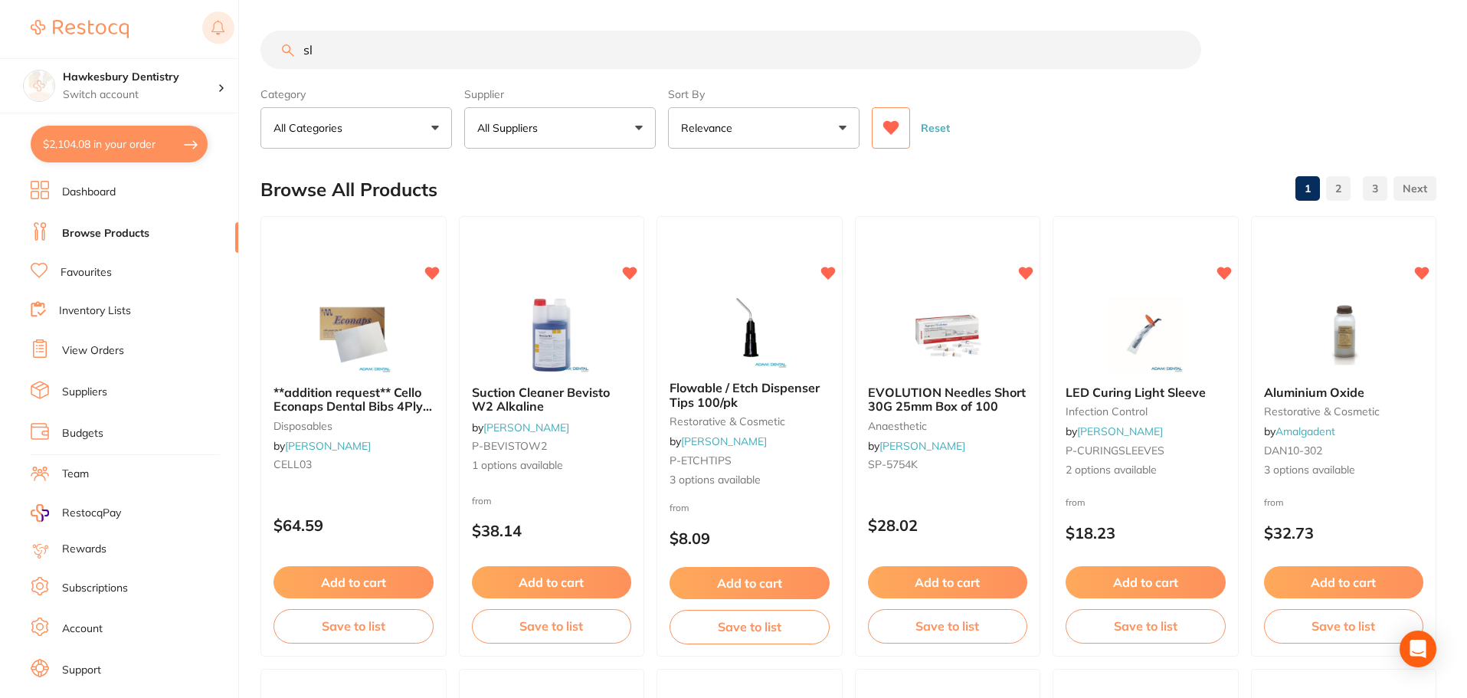
type input "s"
click at [427, 47] on input "search" at bounding box center [730, 50] width 941 height 38
type input "oricom"
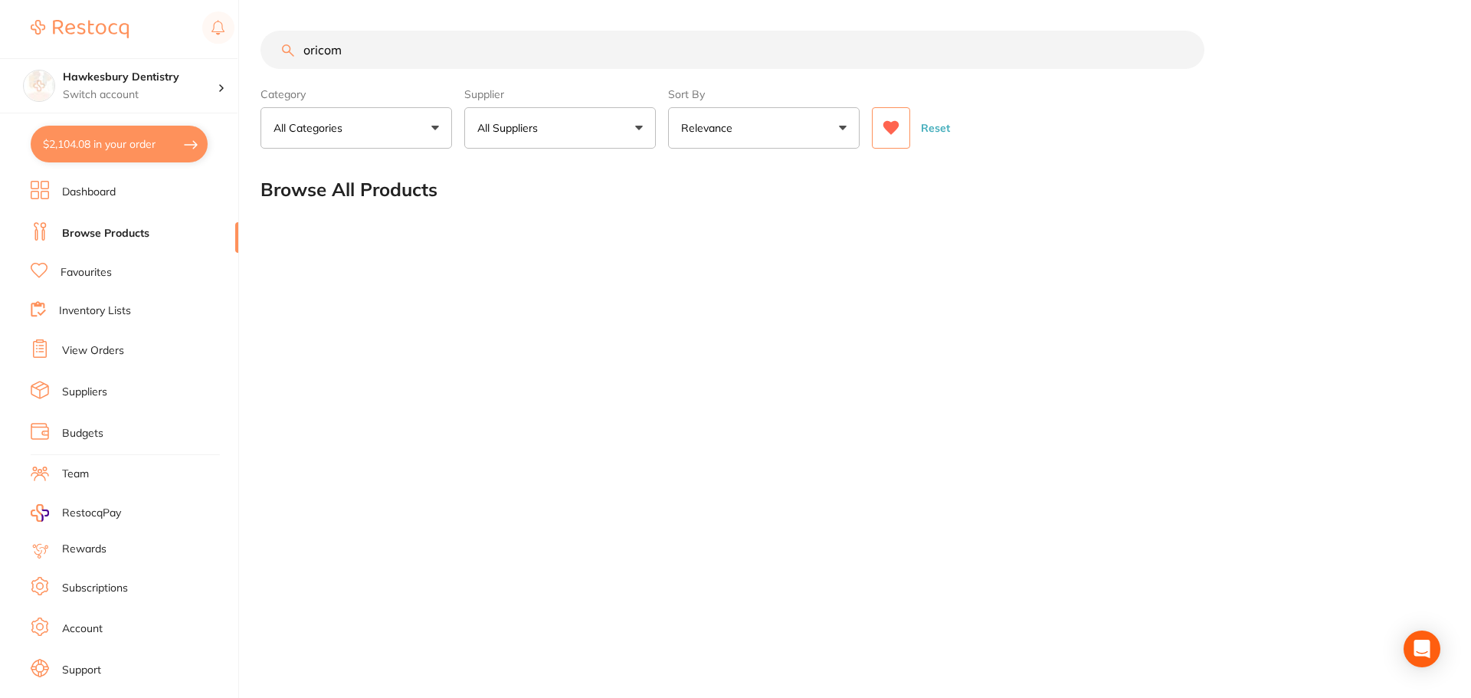
drag, startPoint x: 370, startPoint y: 51, endPoint x: 254, endPoint y: 79, distance: 119.7
click at [254, 79] on div "$2,104.08 Hawkesbury Dentistry Switch account Hawkesbury Dentistry $2,104.08 in…" at bounding box center [735, 349] width 1471 height 698
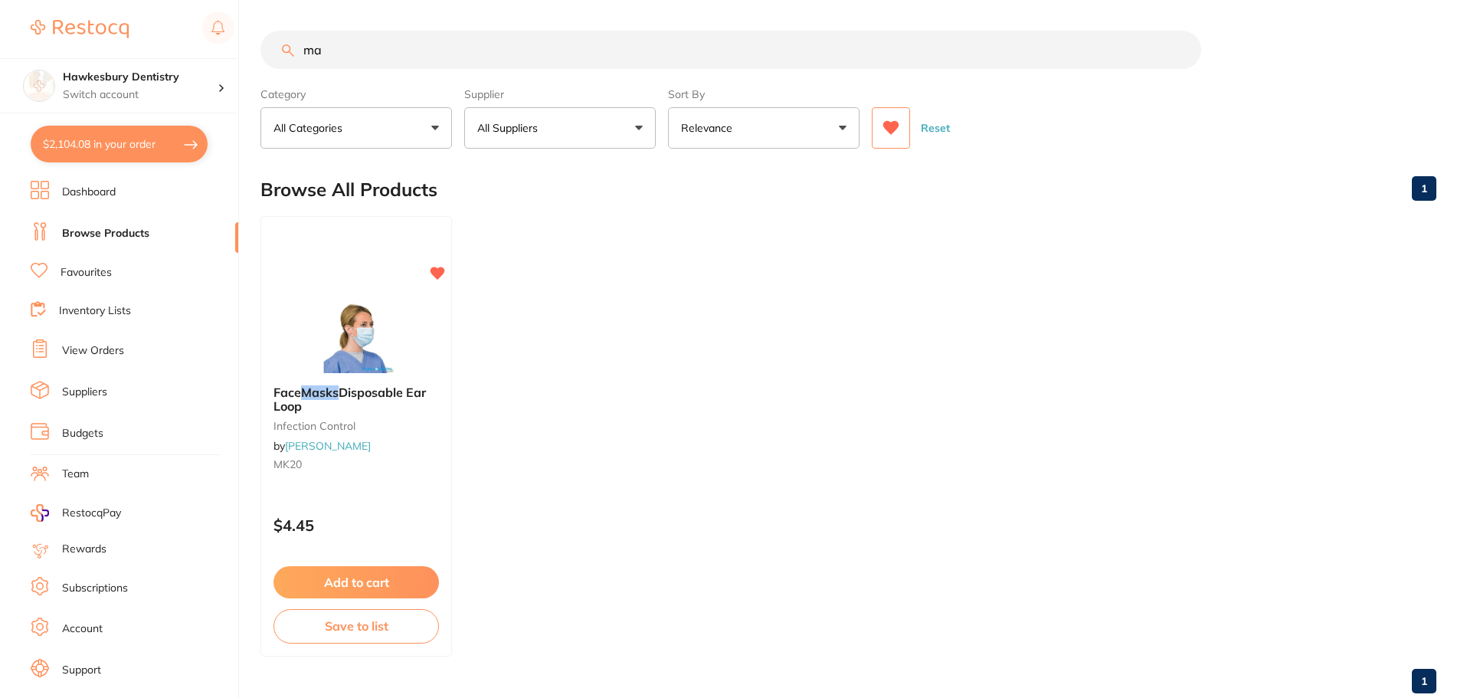
type input "m"
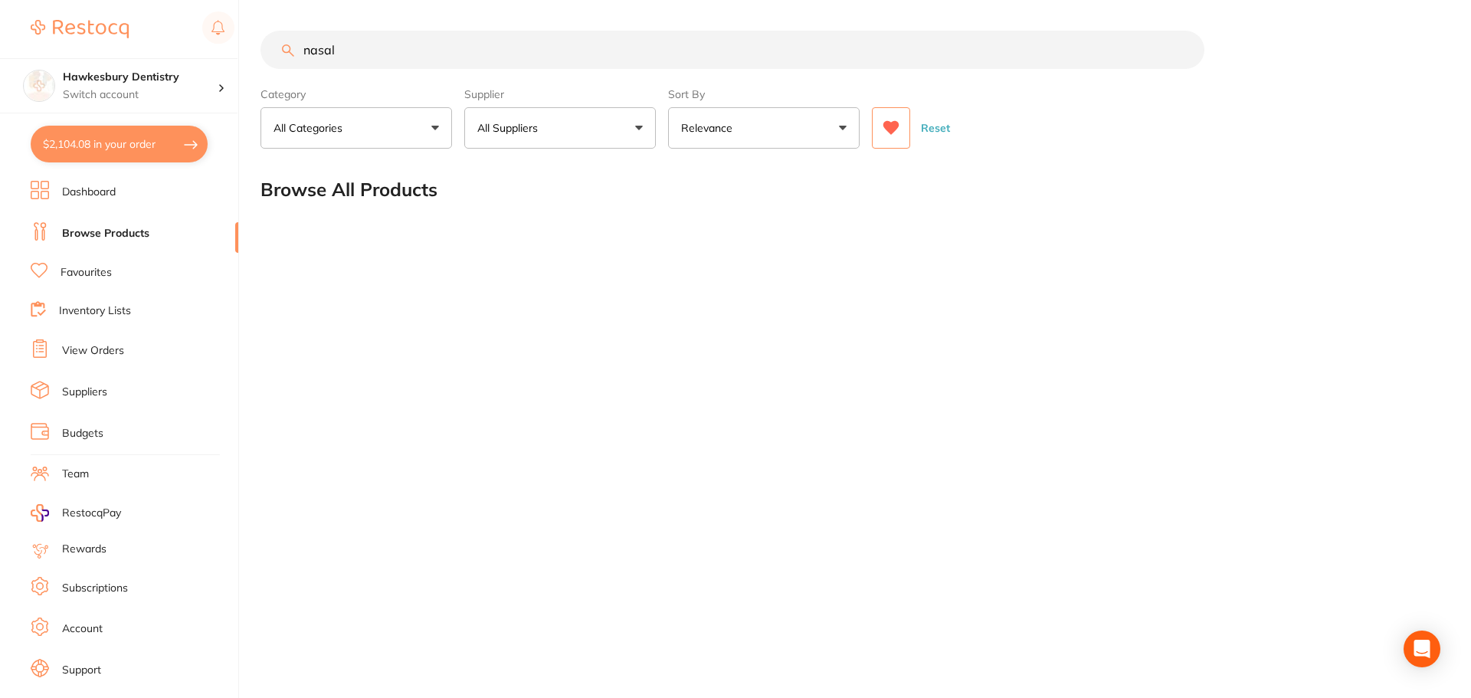
click at [890, 119] on button at bounding box center [891, 127] width 38 height 41
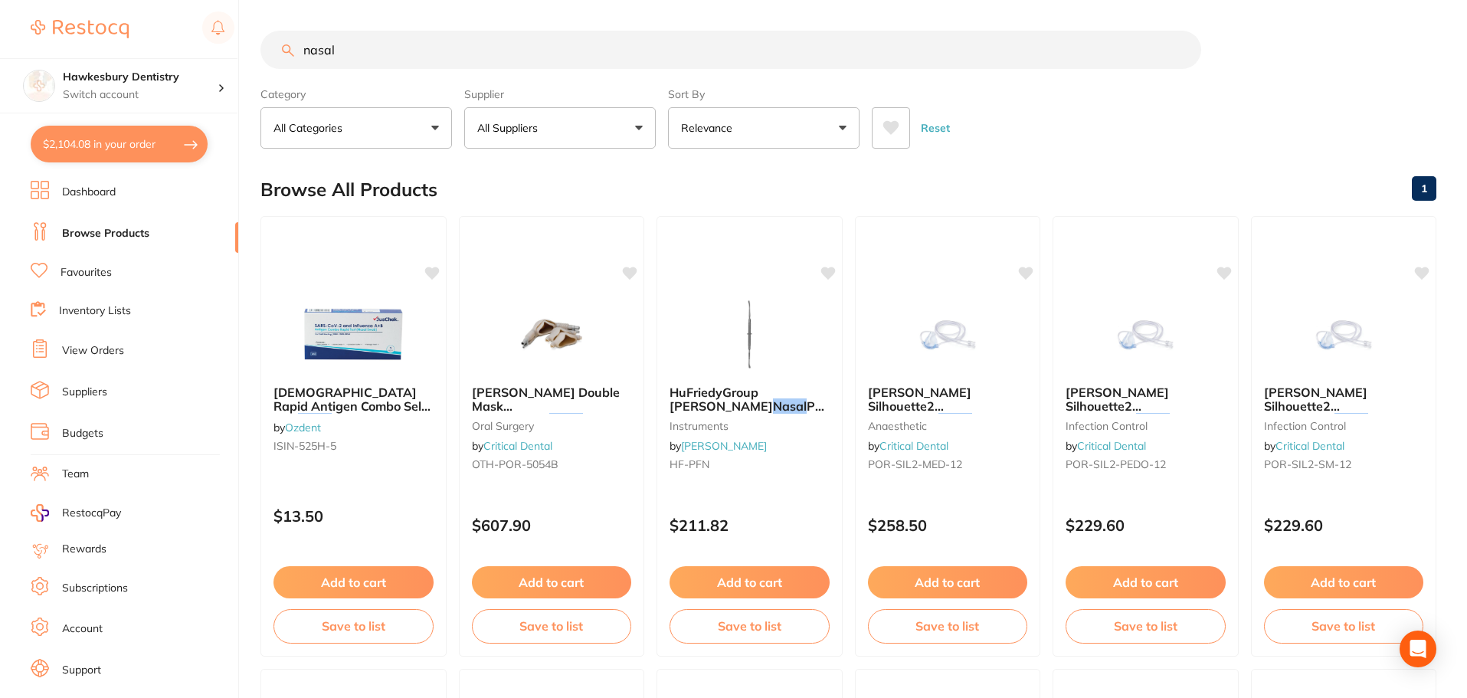
click at [391, 40] on input "nasal" at bounding box center [730, 50] width 941 height 38
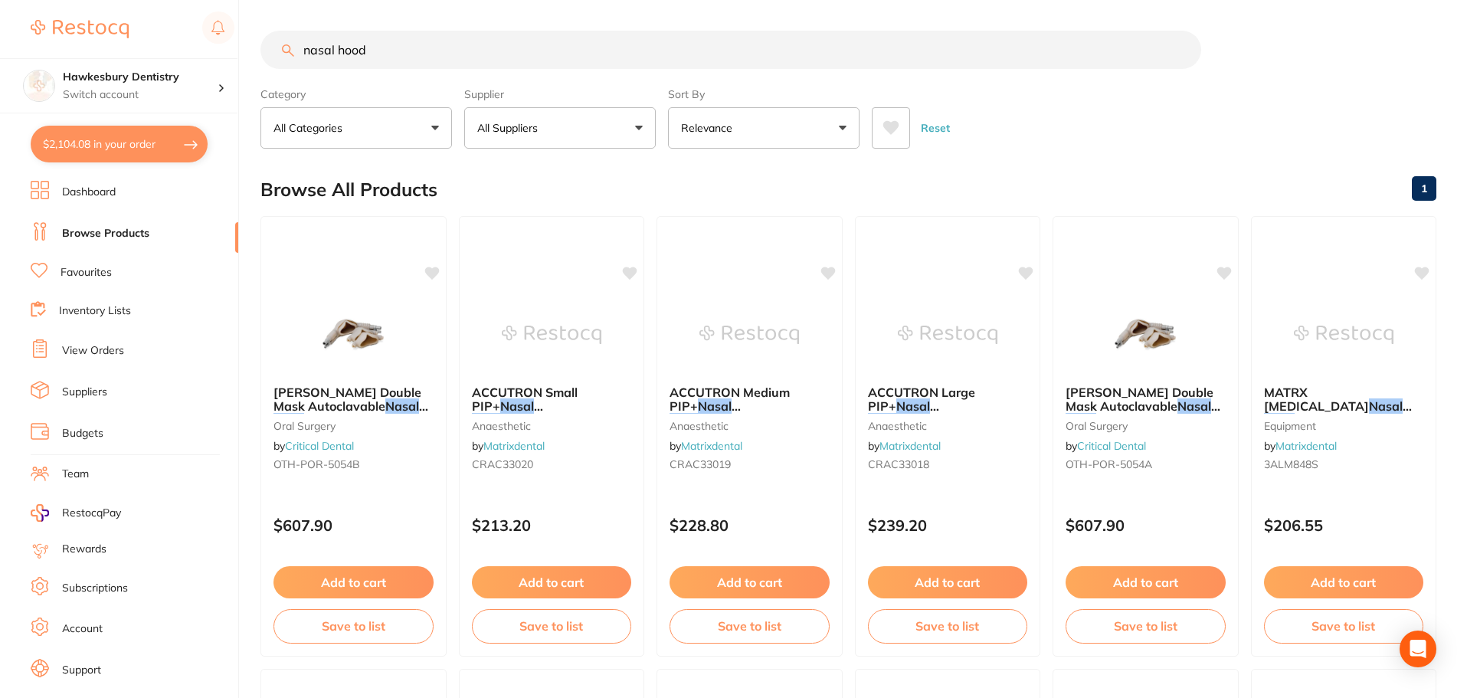
type input "nasal hood"
click at [597, 138] on button "All Suppliers" at bounding box center [560, 127] width 192 height 41
click at [561, 80] on section "nasal hood Category All Categories All Categories anaesthetic disposables equip…" at bounding box center [848, 90] width 1176 height 118
click at [579, 119] on button "All Suppliers" at bounding box center [560, 127] width 192 height 41
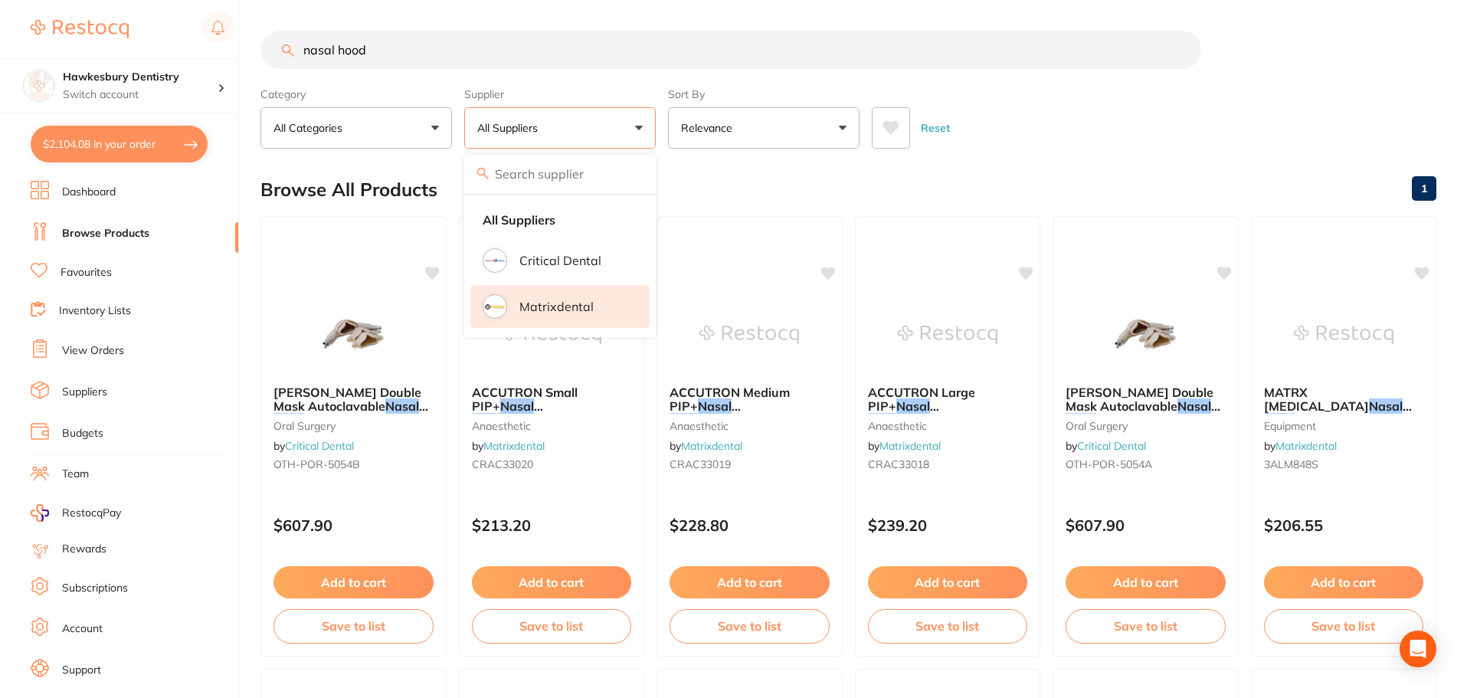
click at [565, 309] on p "Matrixdental" at bounding box center [556, 307] width 74 height 14
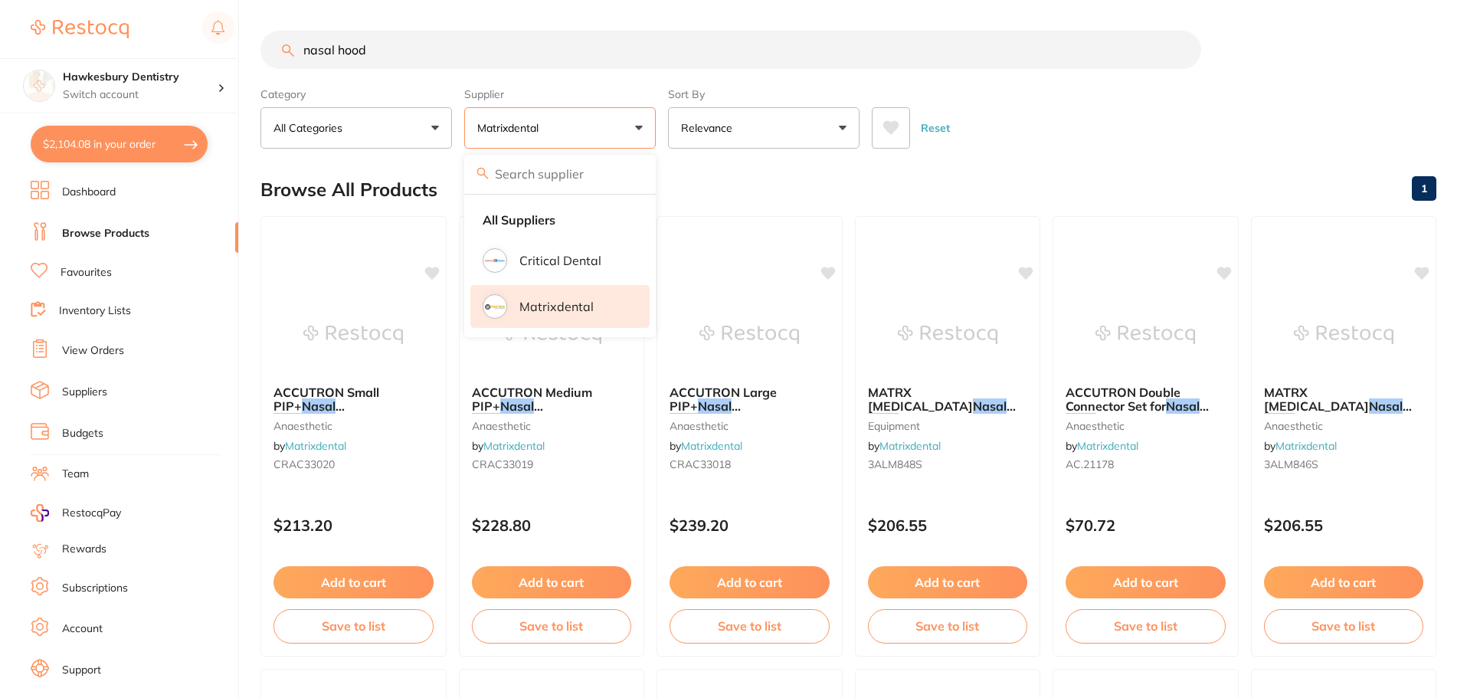
click at [1157, 66] on input "nasal hood" at bounding box center [730, 50] width 941 height 38
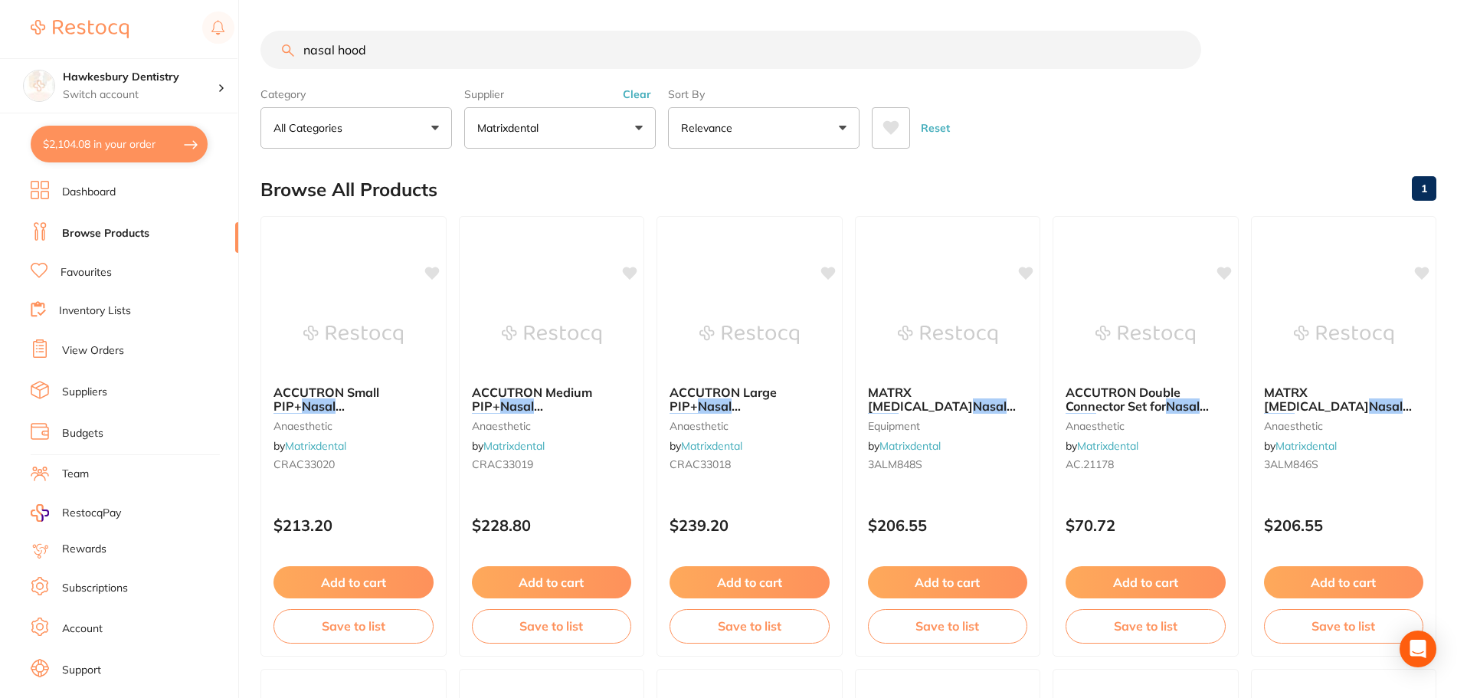
click at [627, 126] on button "Matrixdental" at bounding box center [560, 127] width 192 height 41
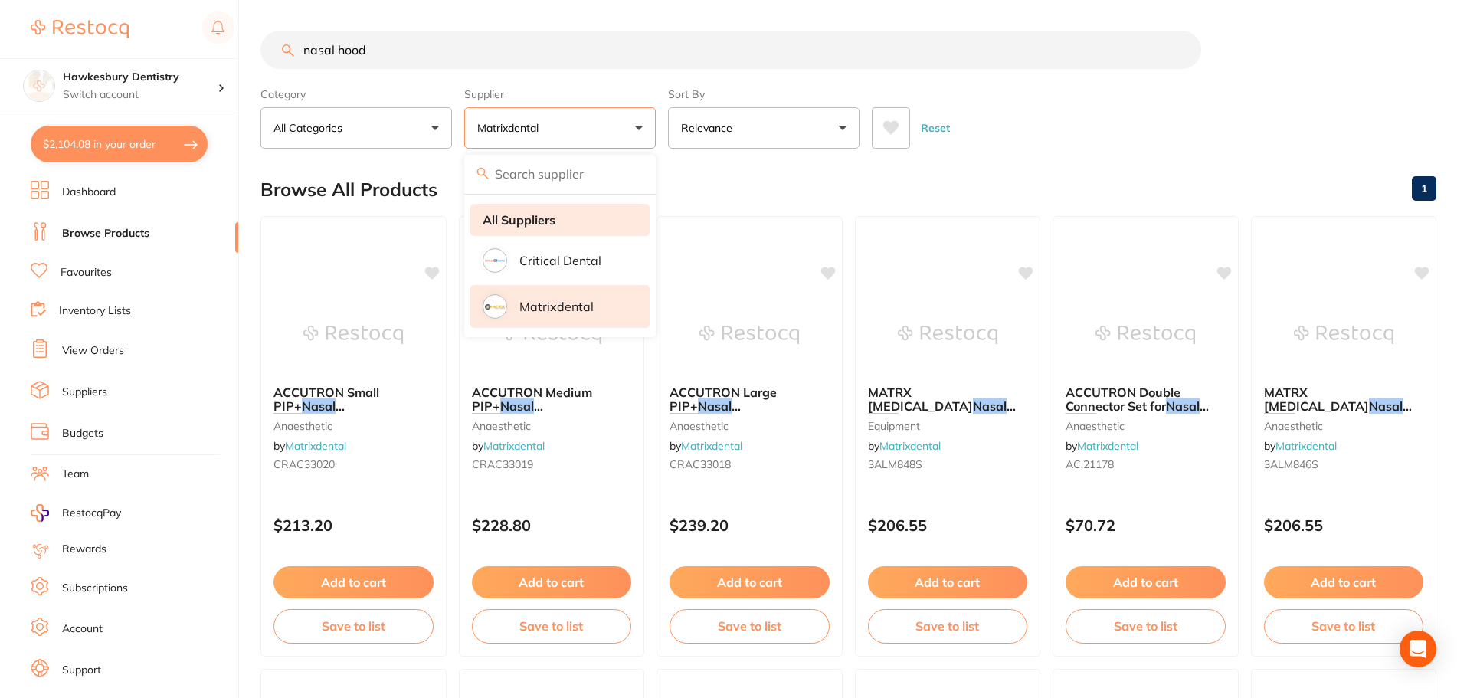
click at [527, 221] on strong "All Suppliers" at bounding box center [519, 220] width 73 height 14
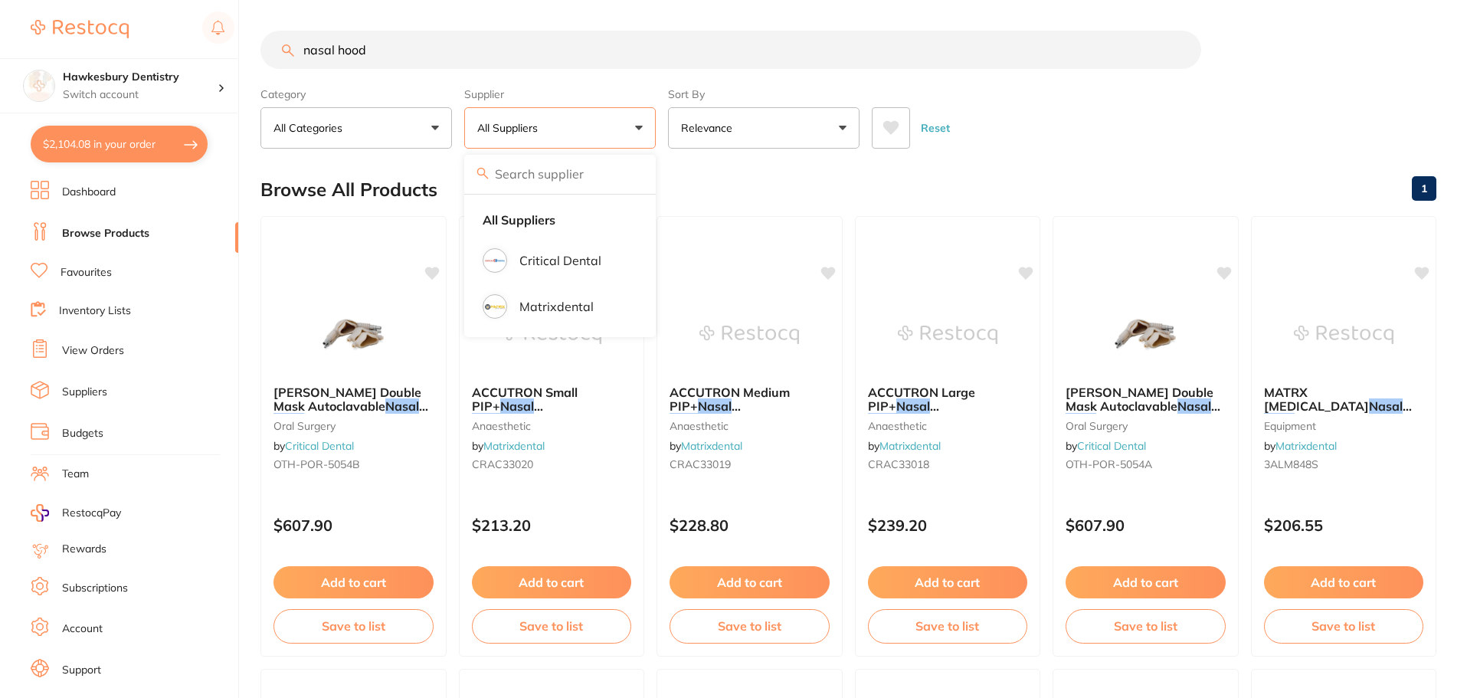
click at [581, 114] on button "All Suppliers" at bounding box center [560, 127] width 192 height 41
drag, startPoint x: 471, startPoint y: 54, endPoint x: 94, endPoint y: 57, distance: 376.9
click at [92, 60] on div "$2,104.08 Hawkesbury Dentistry Switch account Hawkesbury Dentistry $2,104.08 in…" at bounding box center [733, 349] width 1467 height 698
click at [532, 135] on p "All Suppliers" at bounding box center [510, 127] width 67 height 15
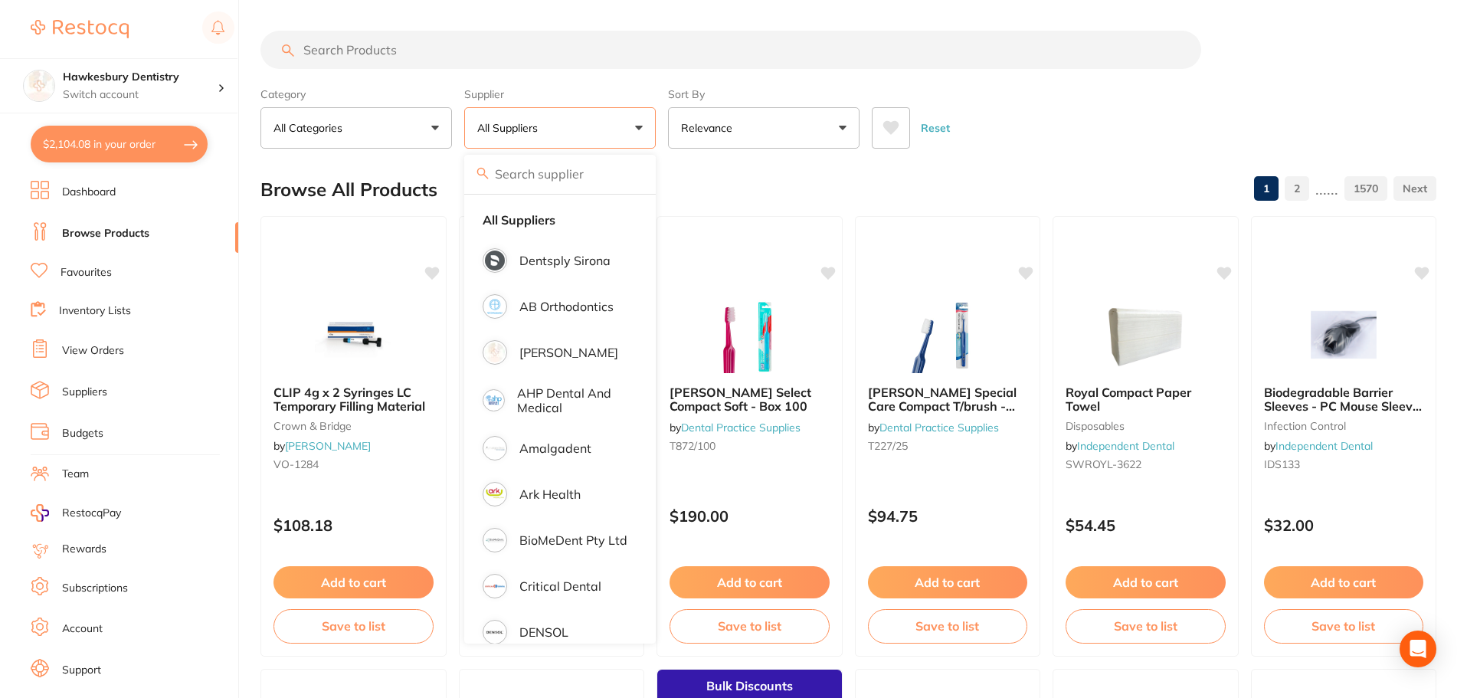
click at [738, 41] on input "search" at bounding box center [730, 50] width 941 height 38
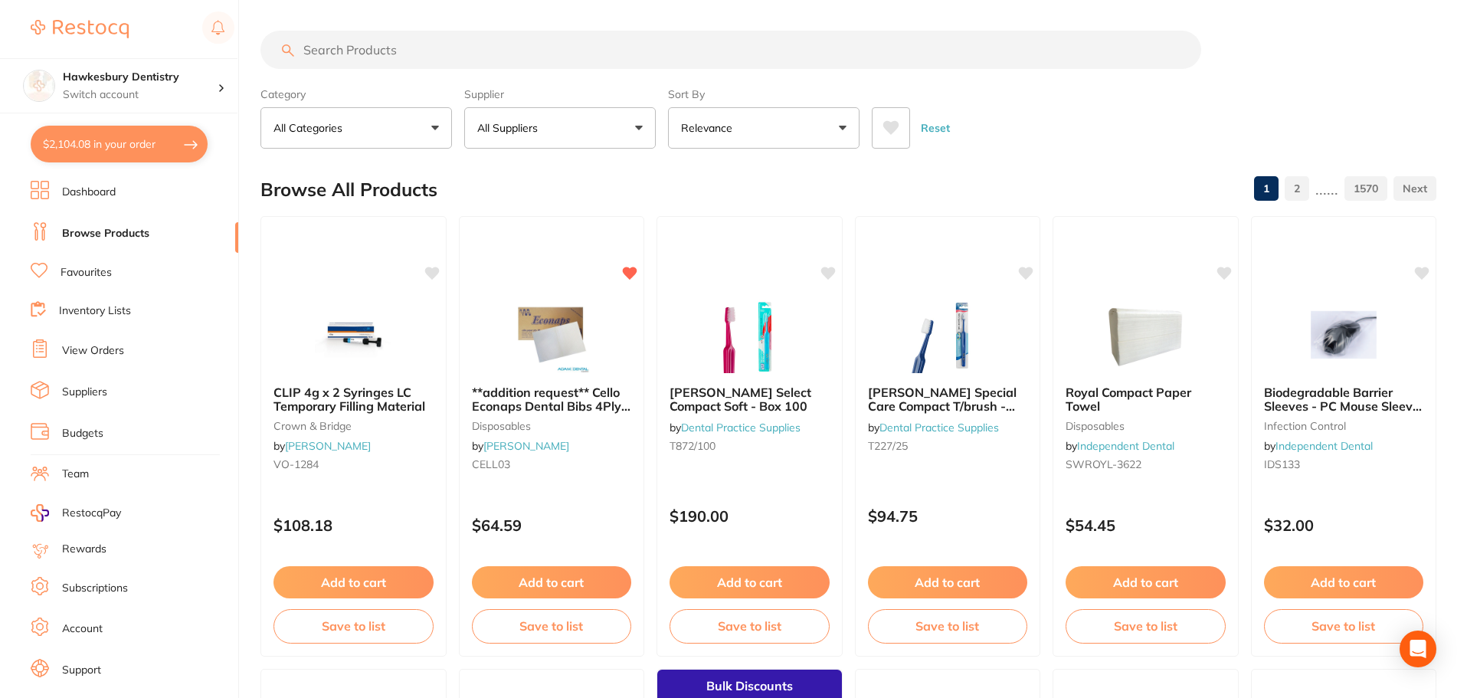
click at [541, 134] on p "All Suppliers" at bounding box center [510, 127] width 67 height 15
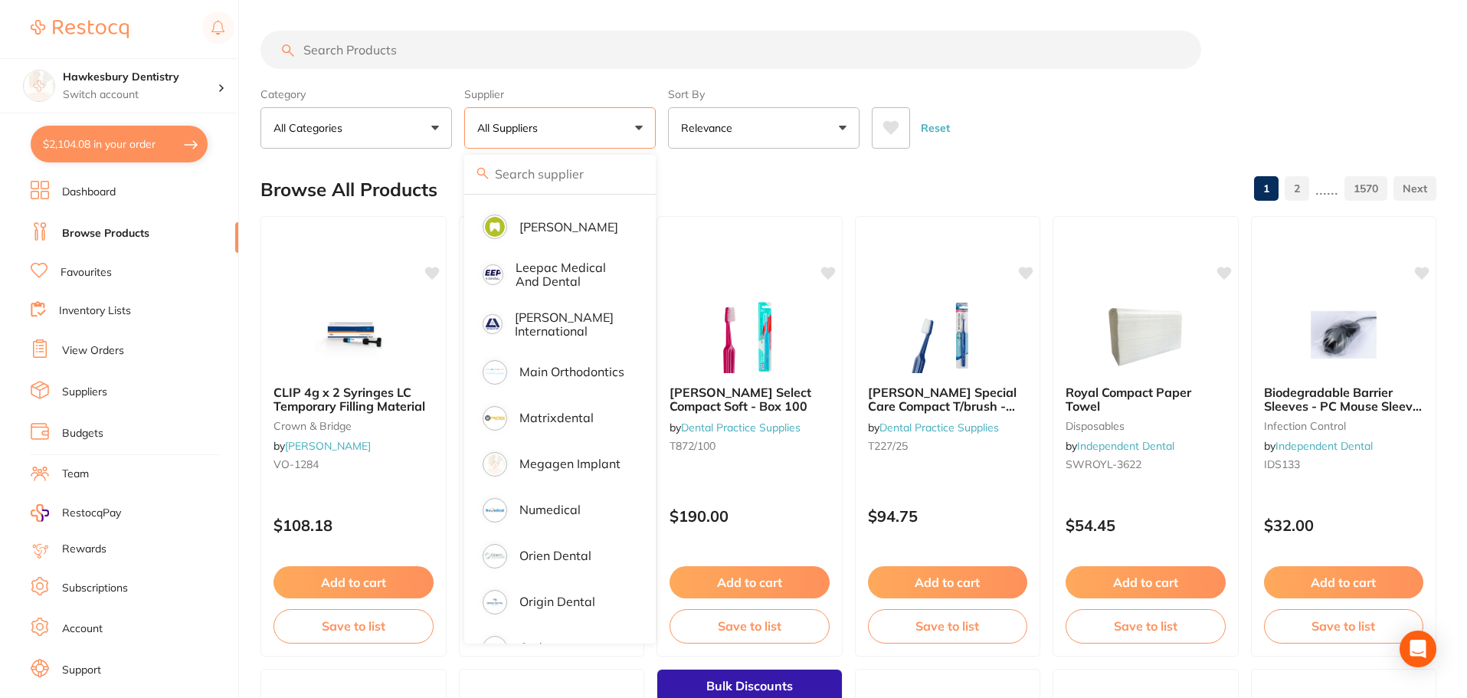
scroll to position [996, 0]
click at [596, 545] on li "Orien dental" at bounding box center [559, 553] width 179 height 43
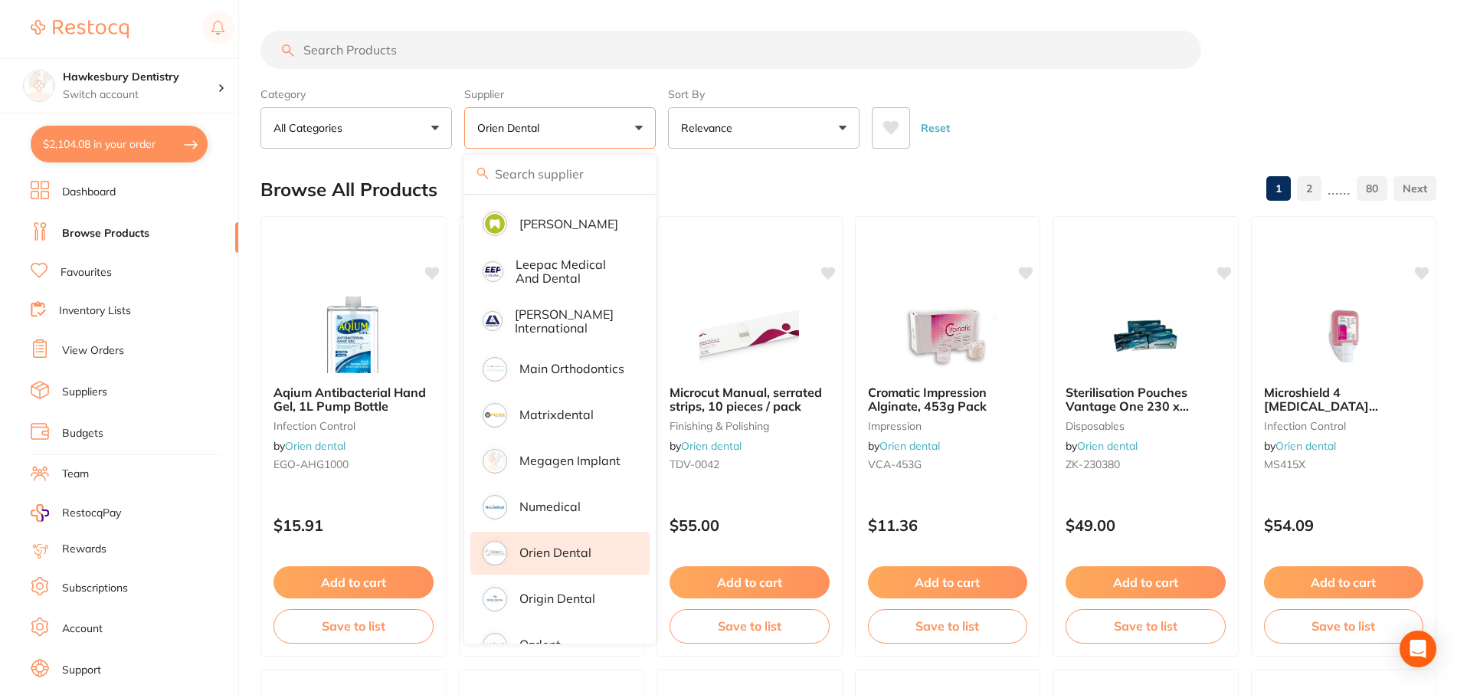
click at [437, 56] on input "search" at bounding box center [730, 50] width 941 height 38
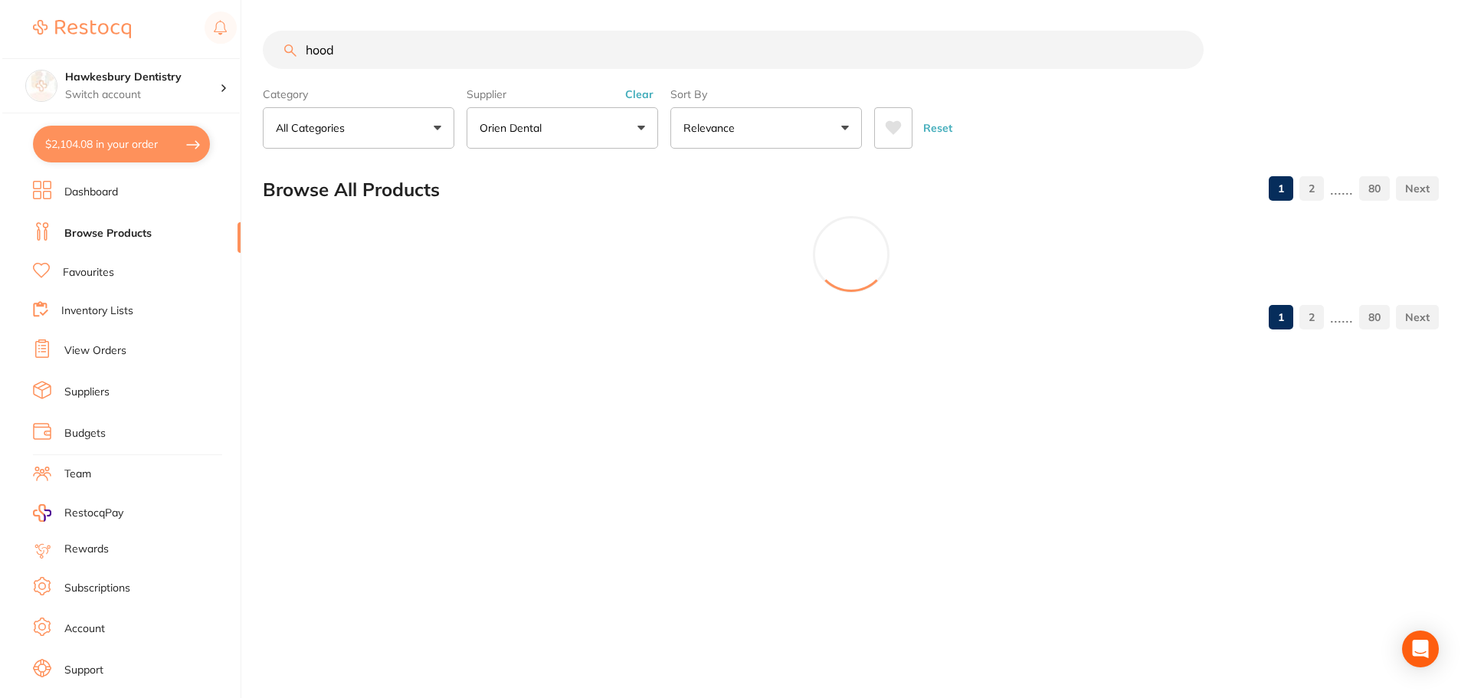
scroll to position [0, 0]
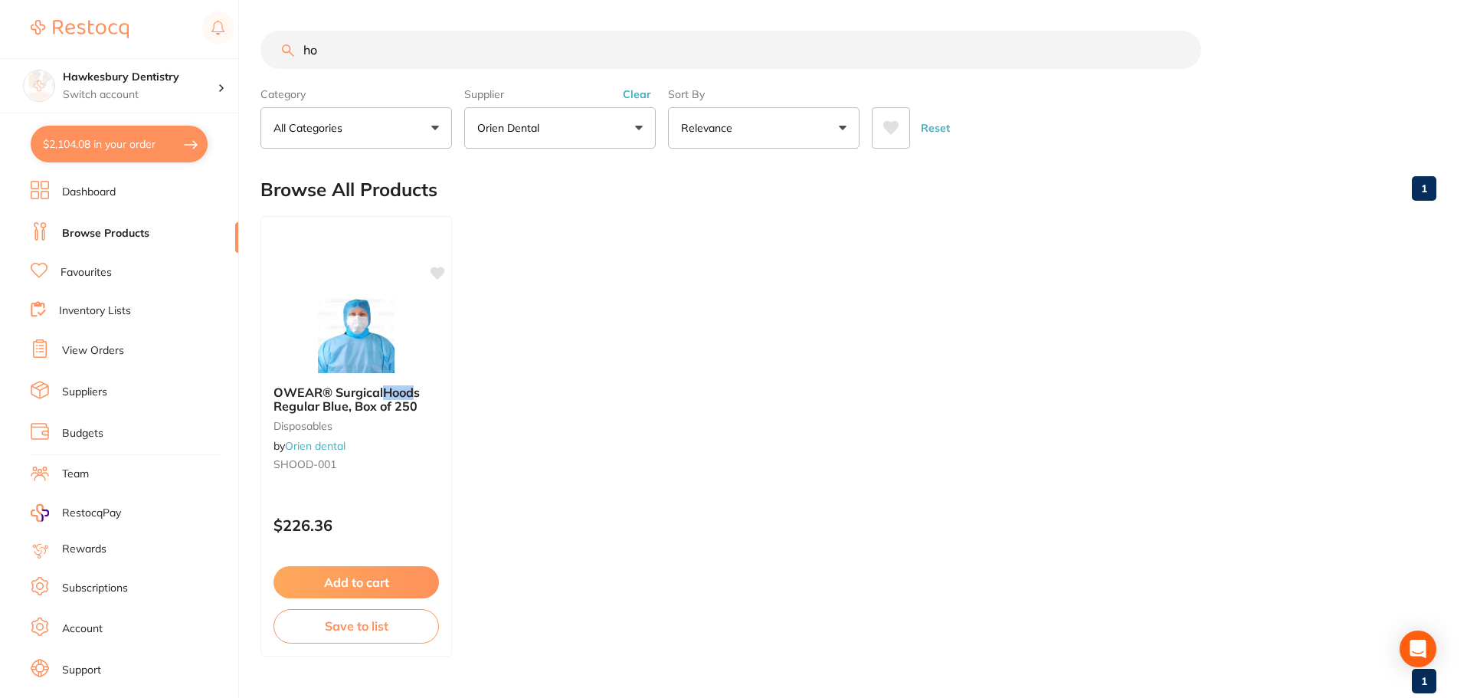
type input "h"
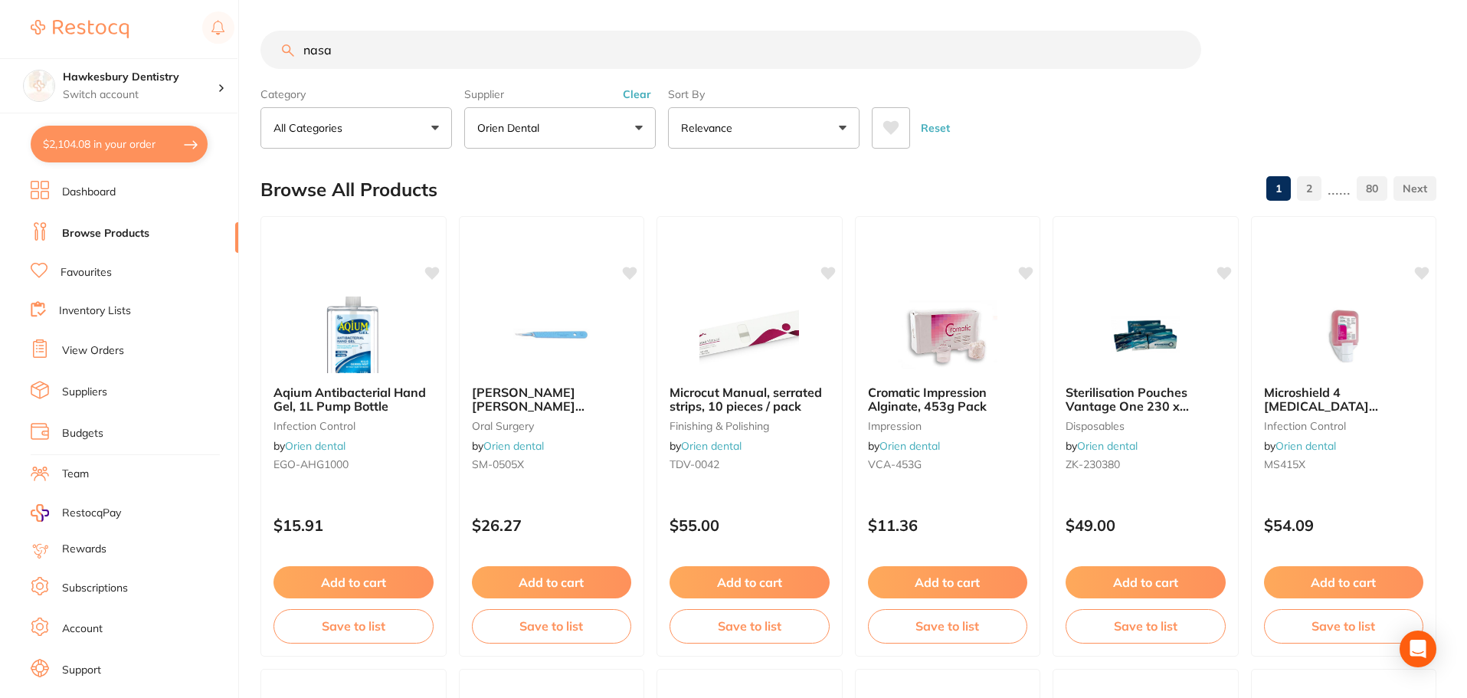
type input "nasal"
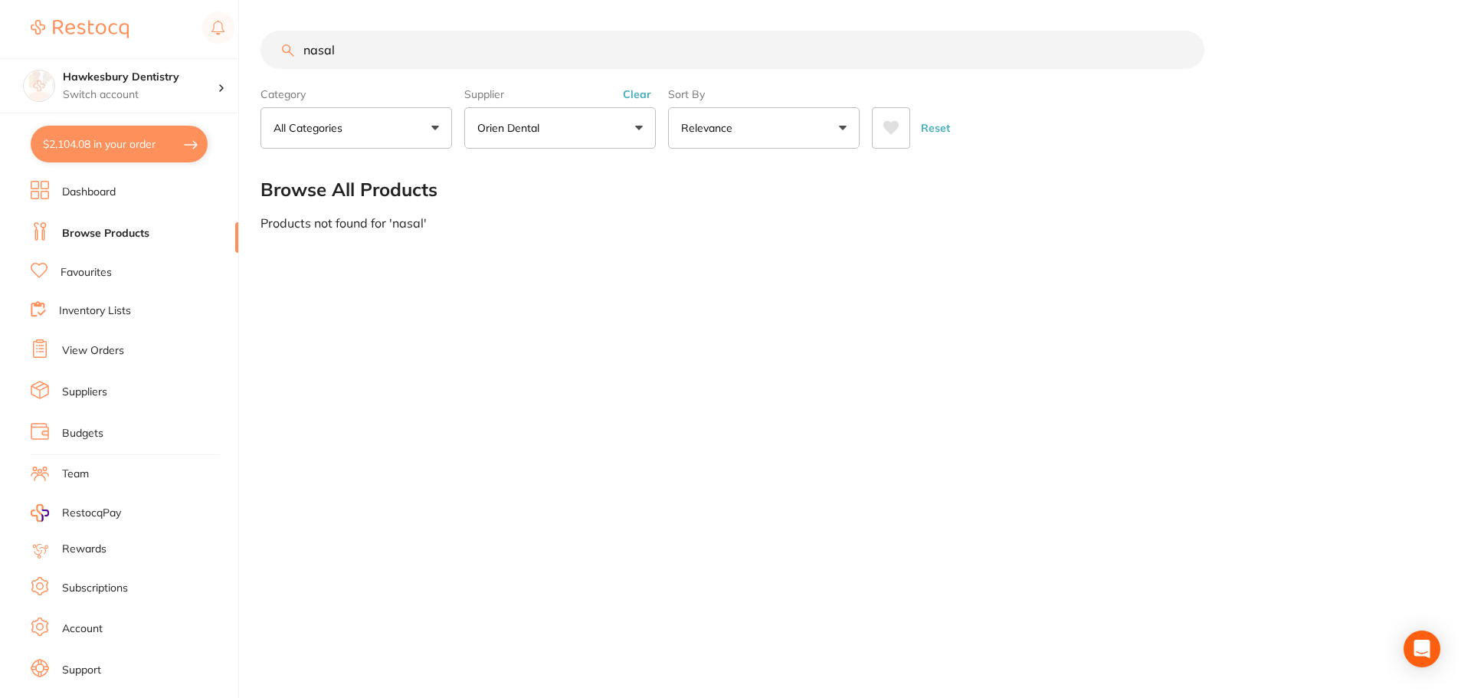
scroll to position [614, 0]
click at [591, 121] on button "Orien dental" at bounding box center [560, 127] width 192 height 41
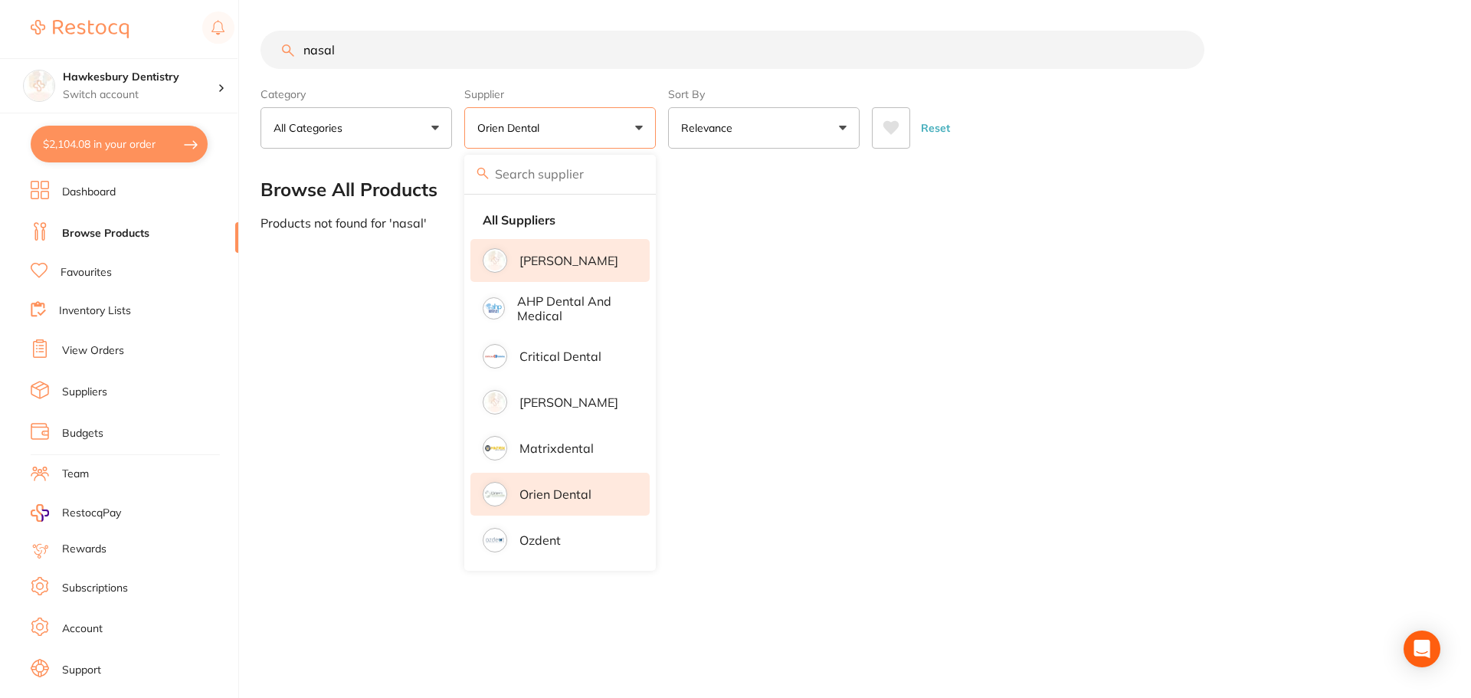
click at [552, 257] on p "[PERSON_NAME]" at bounding box center [568, 261] width 99 height 14
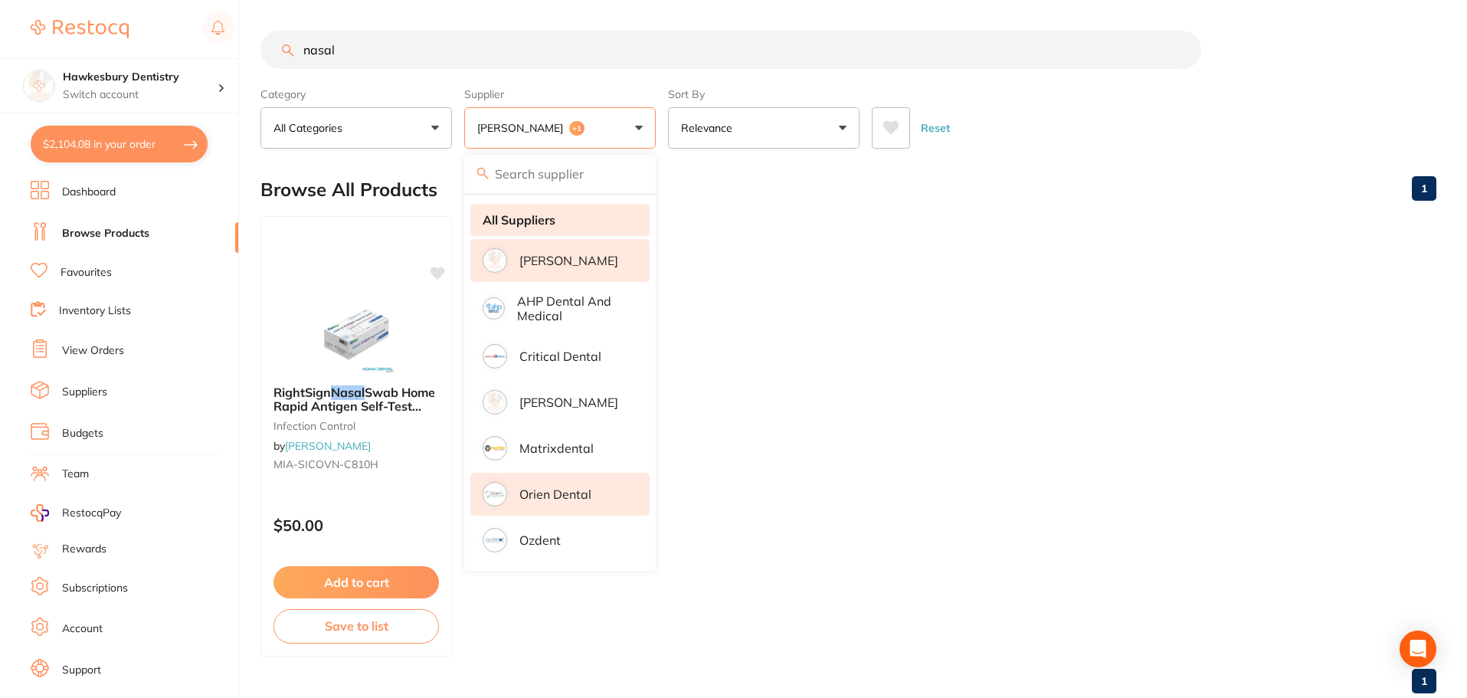
click at [551, 221] on strong "All Suppliers" at bounding box center [519, 220] width 73 height 14
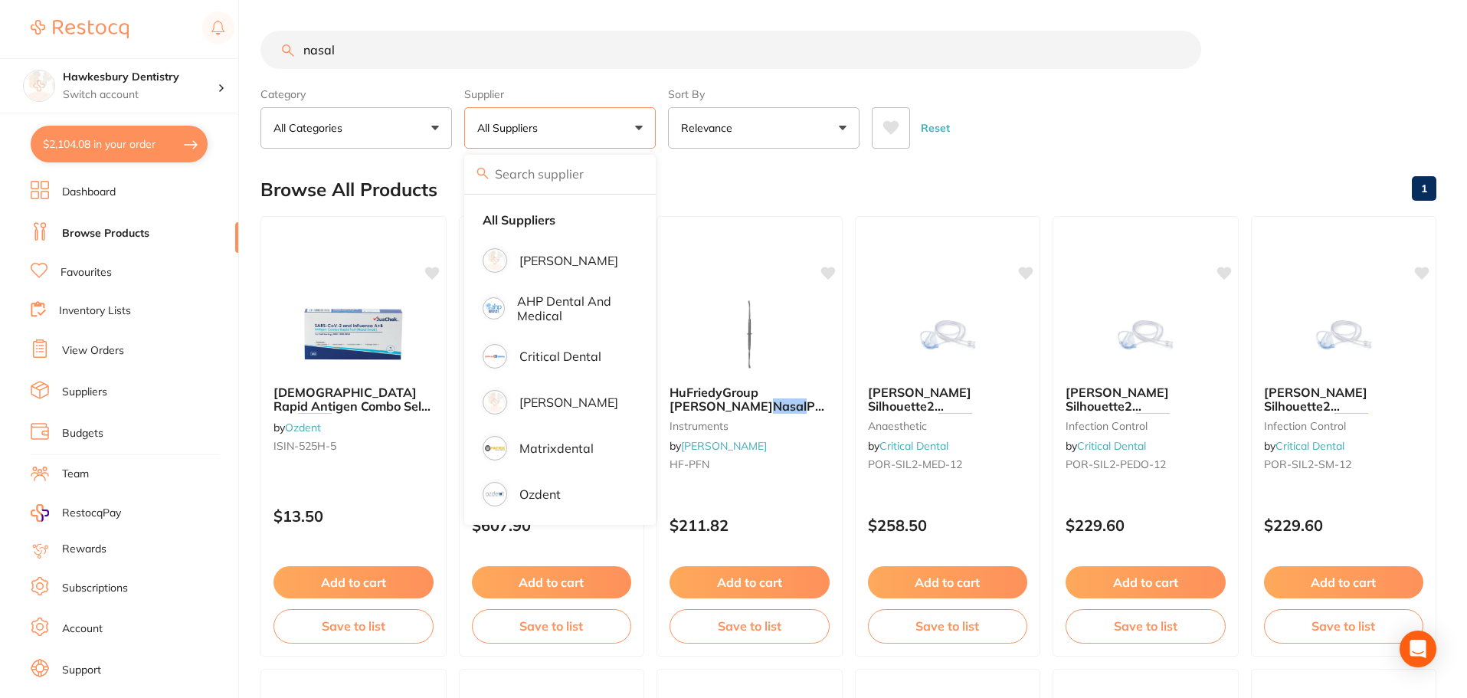
click at [892, 127] on icon at bounding box center [891, 128] width 16 height 14
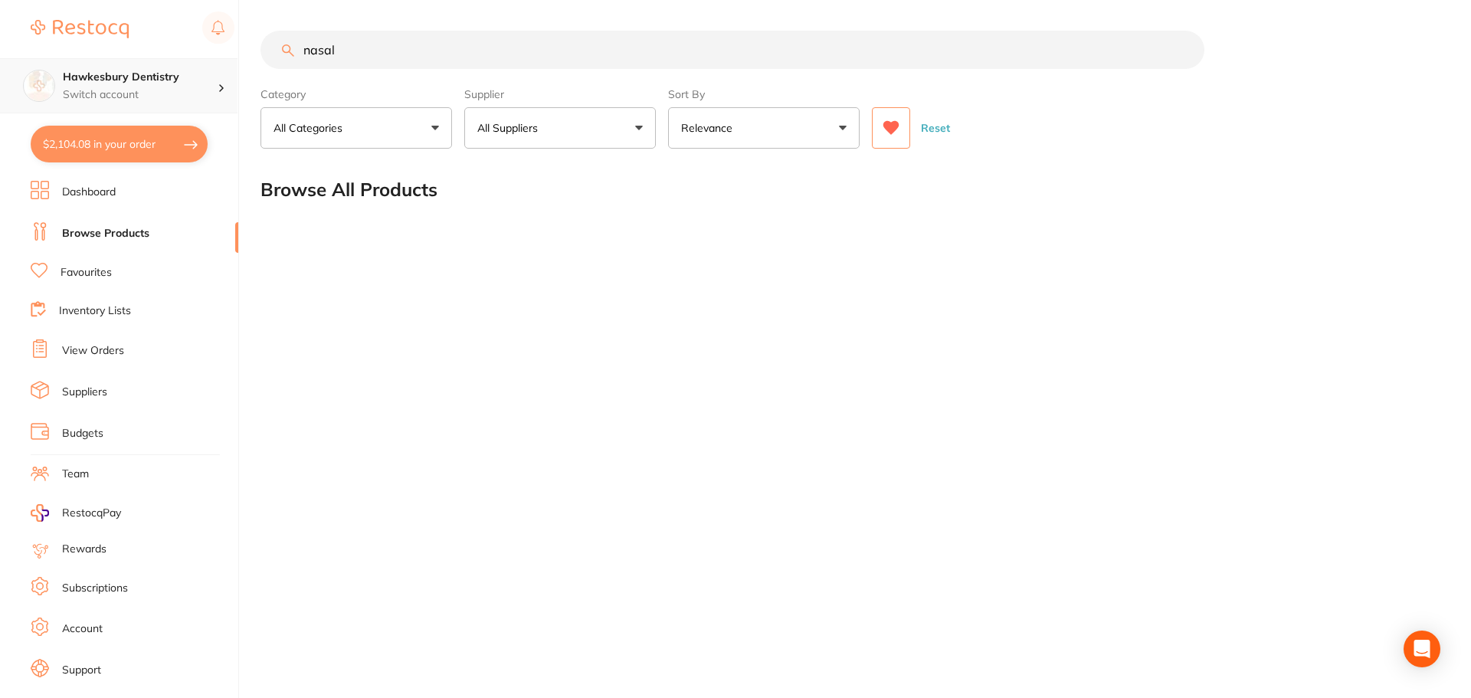
drag, startPoint x: 493, startPoint y: 54, endPoint x: 50, endPoint y: 74, distance: 443.2
click at [162, 74] on div "$2,104.08 Hawkesbury Dentistry Switch account Hawkesbury Dentistry $2,104.08 in…" at bounding box center [735, 349] width 1471 height 698
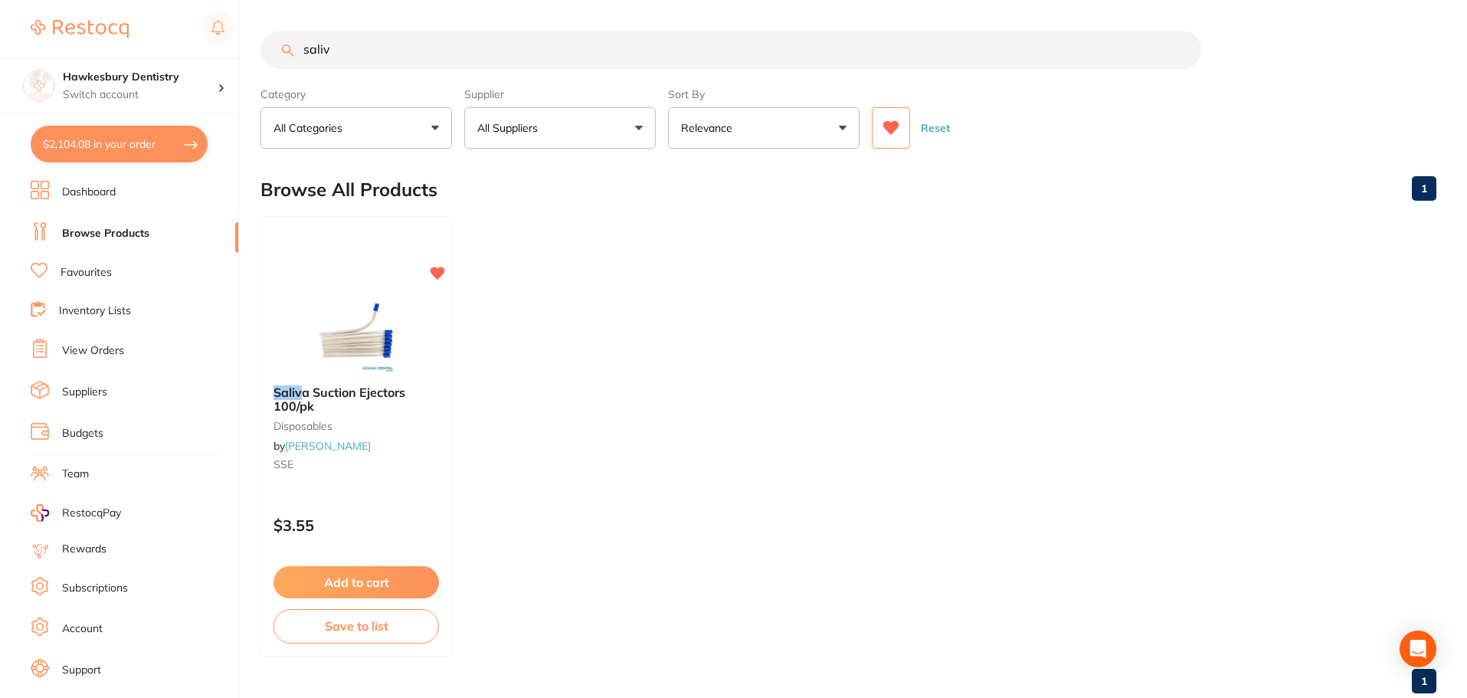
type input "saliv"
click at [366, 587] on button "Add to cart" at bounding box center [355, 582] width 165 height 32
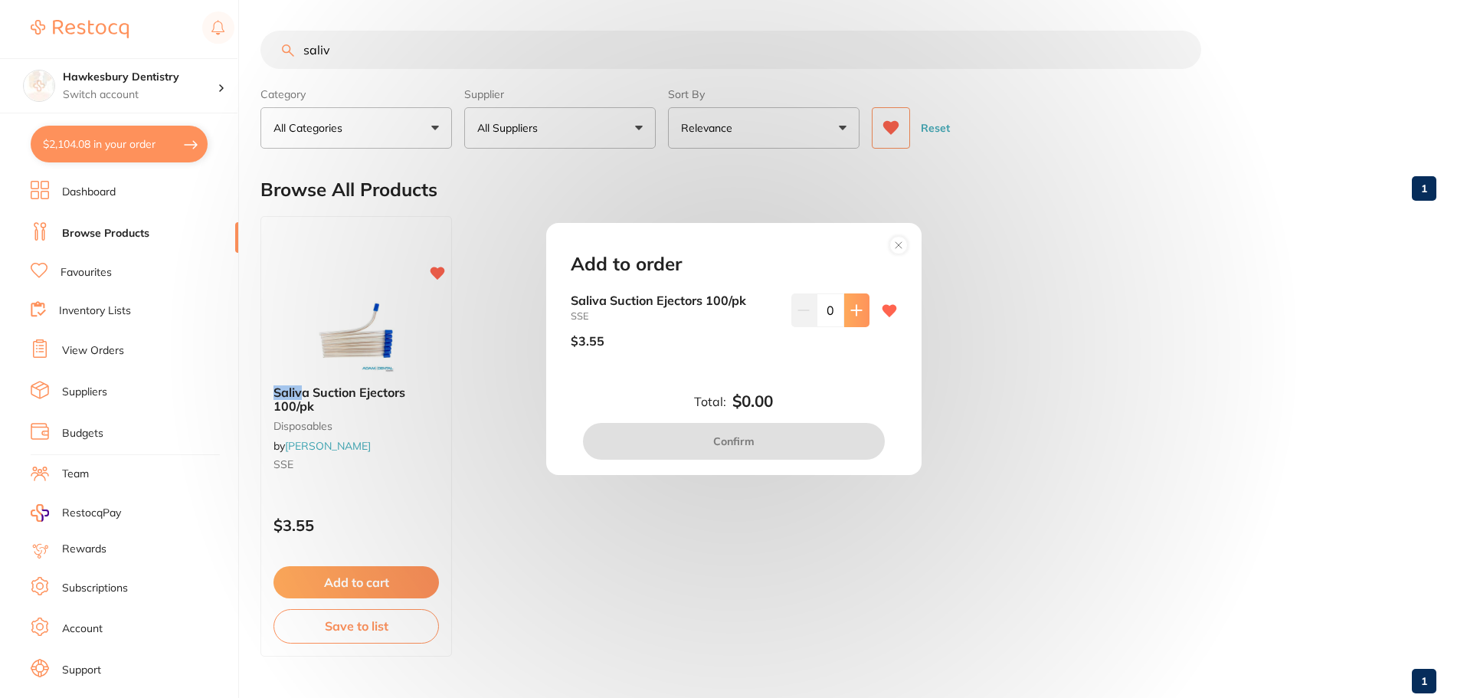
click at [859, 316] on button at bounding box center [856, 310] width 25 height 34
type input "1"
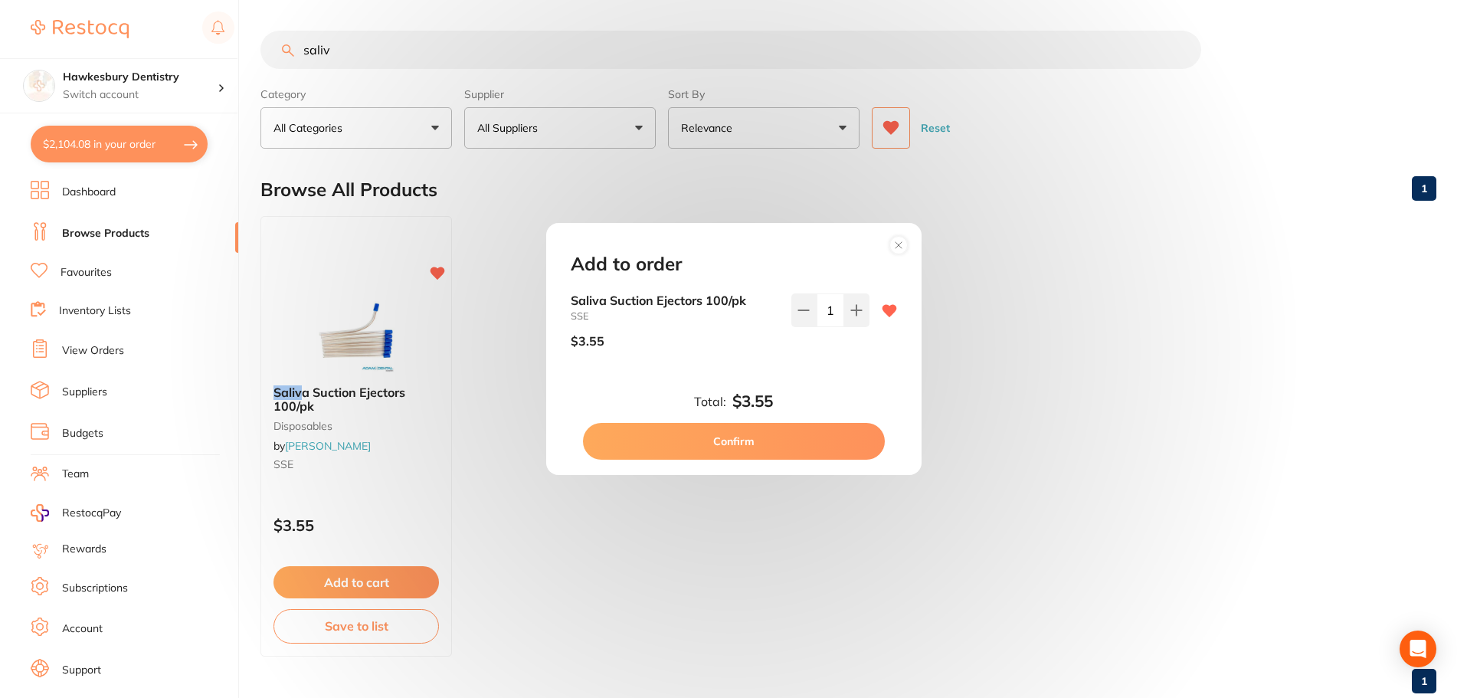
click at [810, 437] on button "Confirm" at bounding box center [734, 441] width 302 height 37
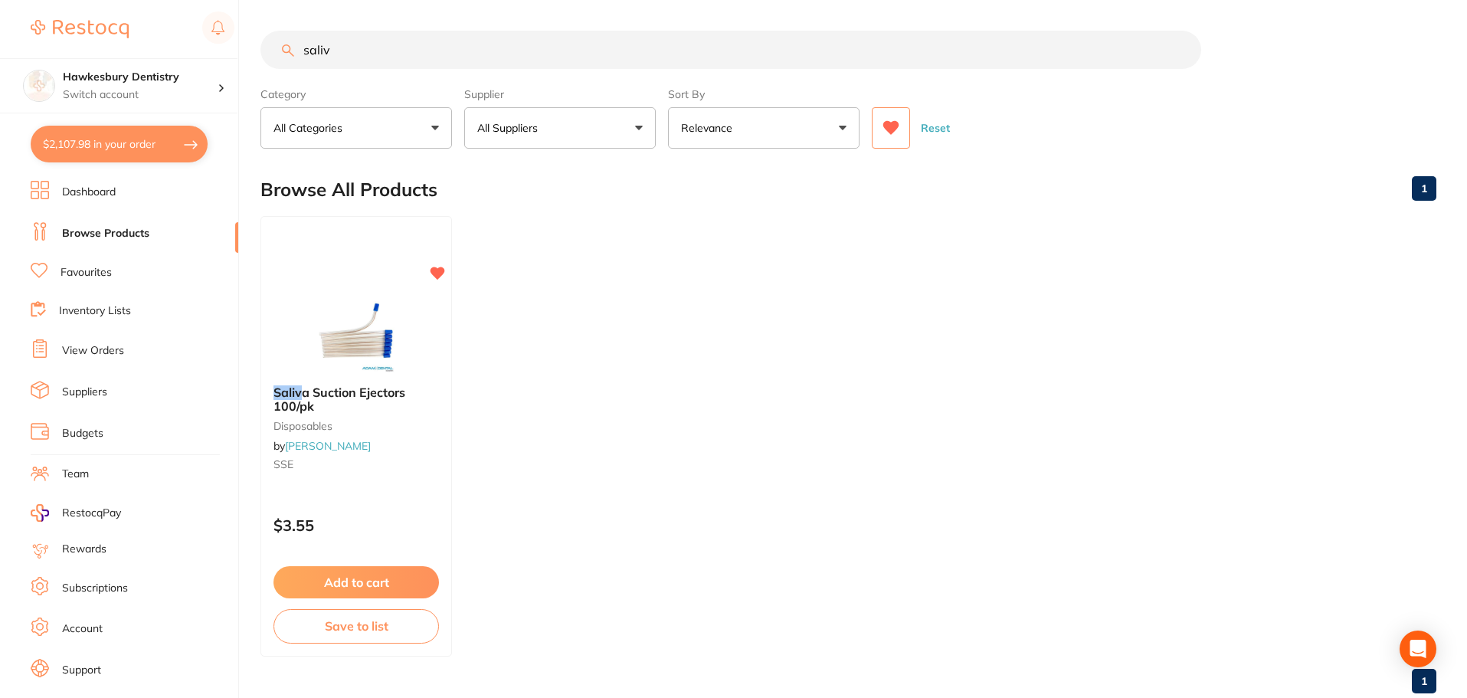
drag, startPoint x: 178, startPoint y: 30, endPoint x: 61, endPoint y: 15, distance: 118.2
click at [87, 18] on div "$2,107.98 Hawkesbury Dentistry Switch account Hawkesbury Dentistry $2,107.98 in…" at bounding box center [733, 349] width 1467 height 698
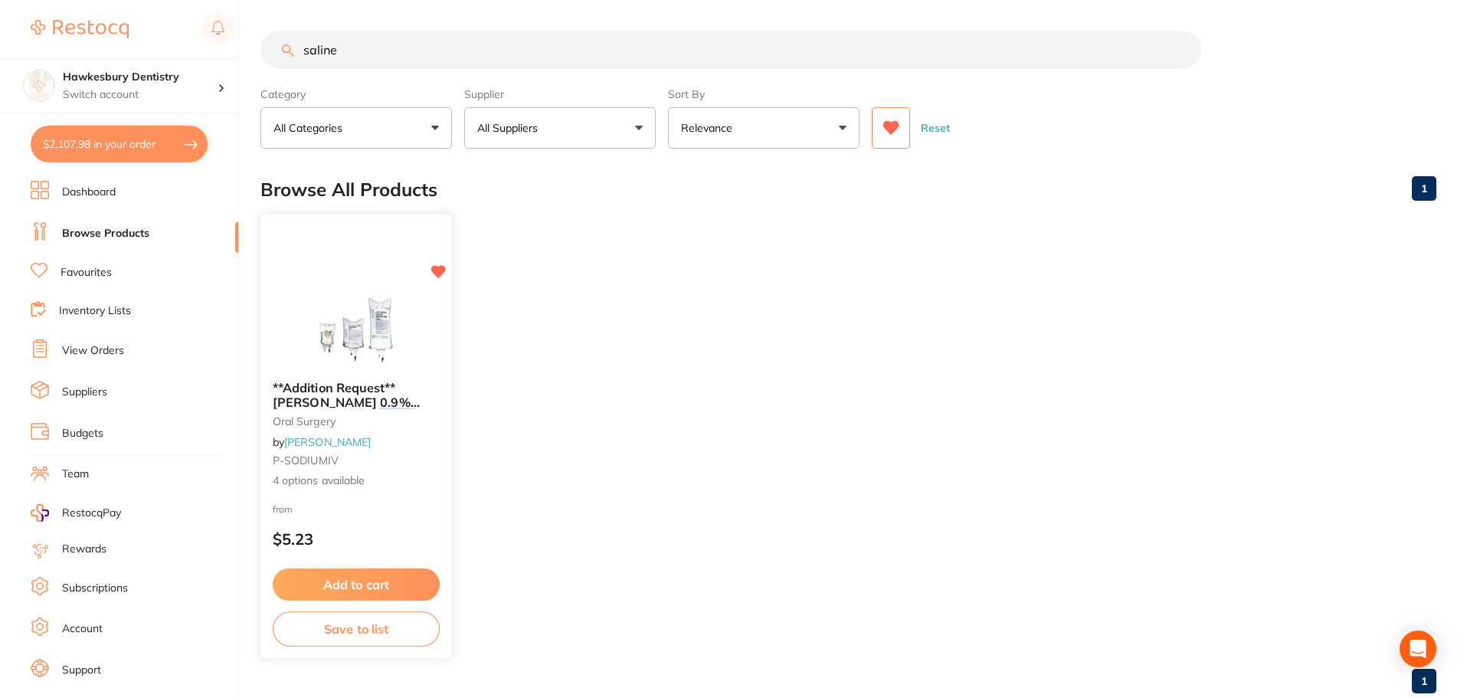
type input "saline"
click at [395, 575] on button "Add to cart" at bounding box center [356, 584] width 167 height 33
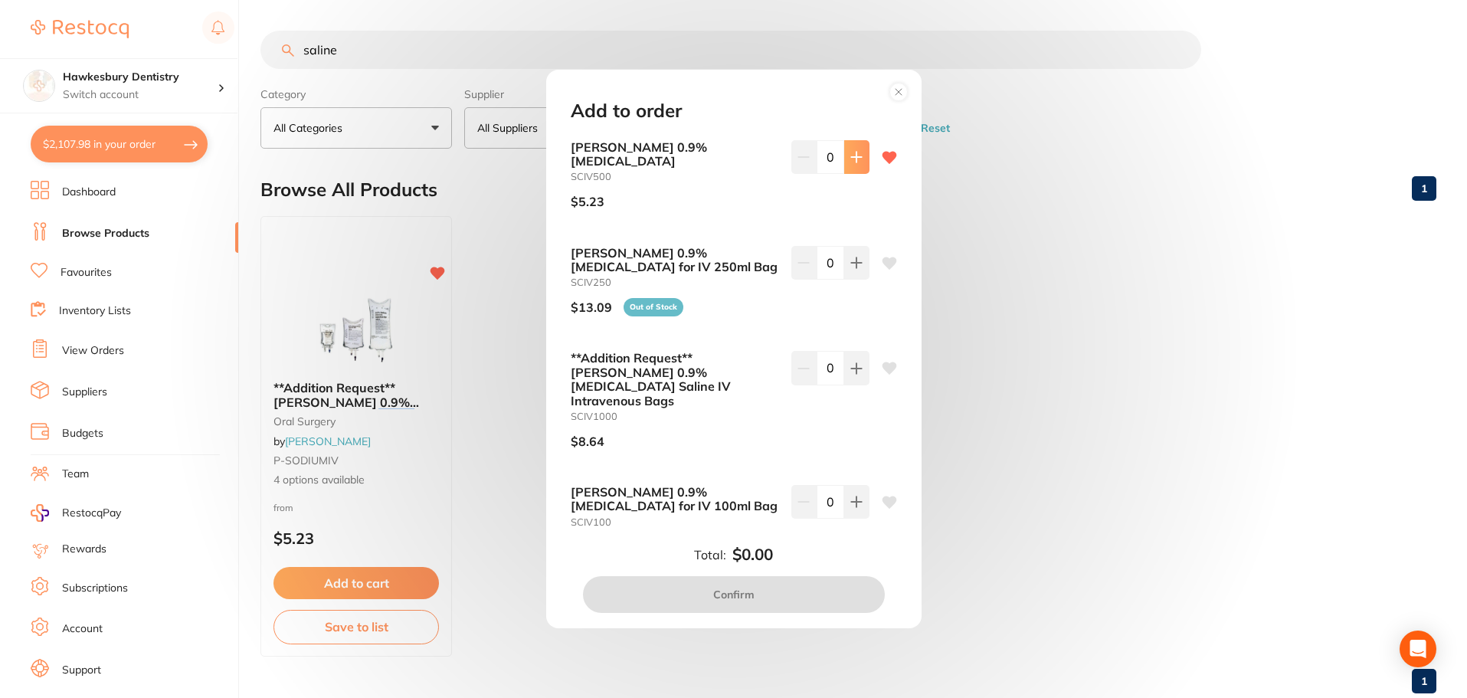
click at [859, 159] on button at bounding box center [856, 157] width 25 height 34
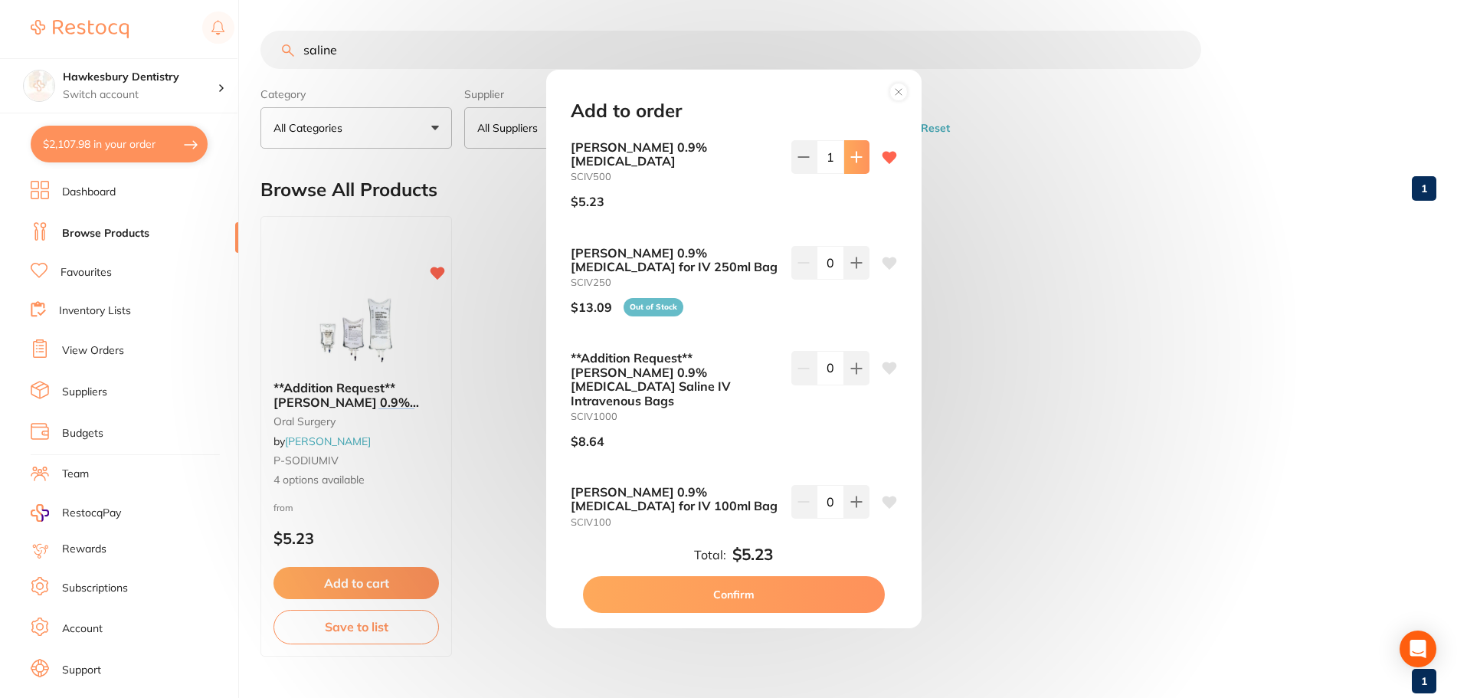
click at [850, 160] on icon at bounding box center [856, 157] width 12 height 12
type input "5"
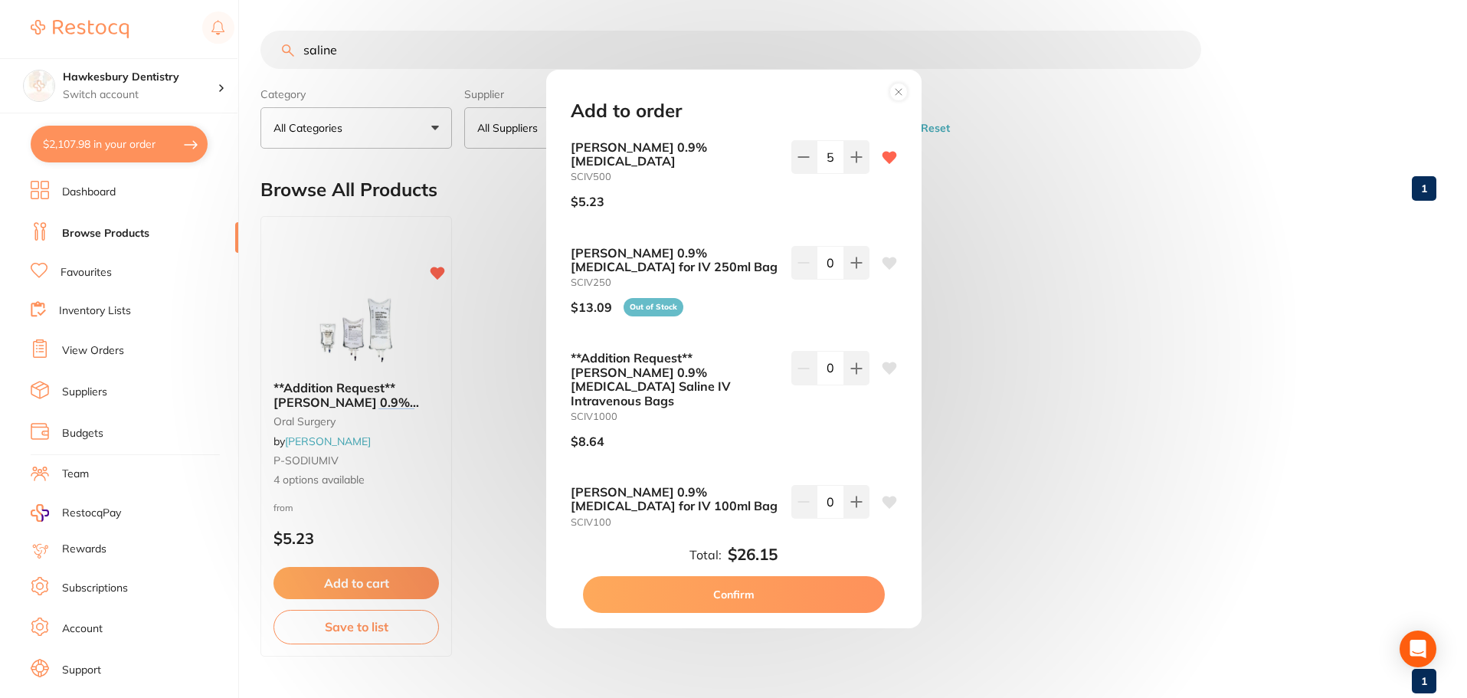
click at [773, 596] on button "Confirm" at bounding box center [734, 594] width 302 height 37
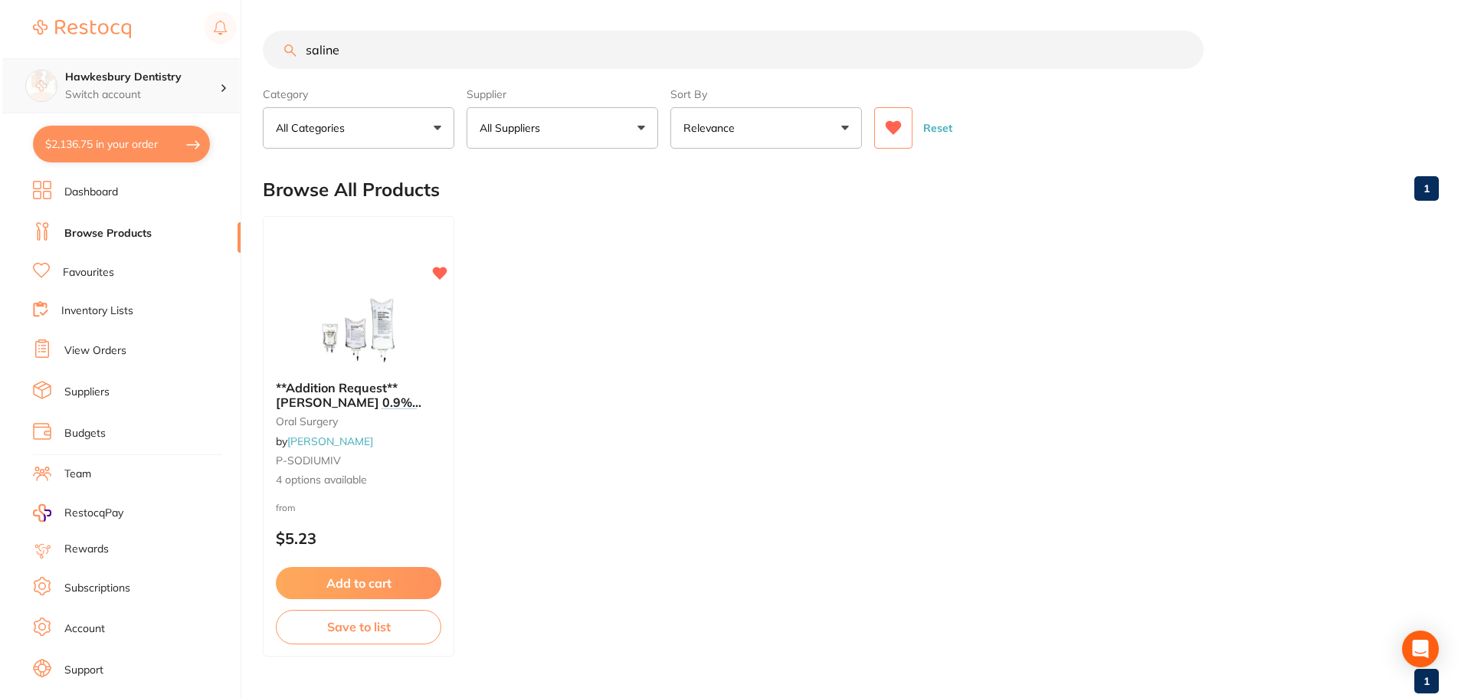
scroll to position [1, 0]
drag, startPoint x: 391, startPoint y: 47, endPoint x: 106, endPoint y: 71, distance: 286.0
click at [106, 71] on div "$2,136.75 Hawkesbury Dentistry Switch account Hawkesbury Dentistry $2,136.75 in…" at bounding box center [733, 349] width 1467 height 698
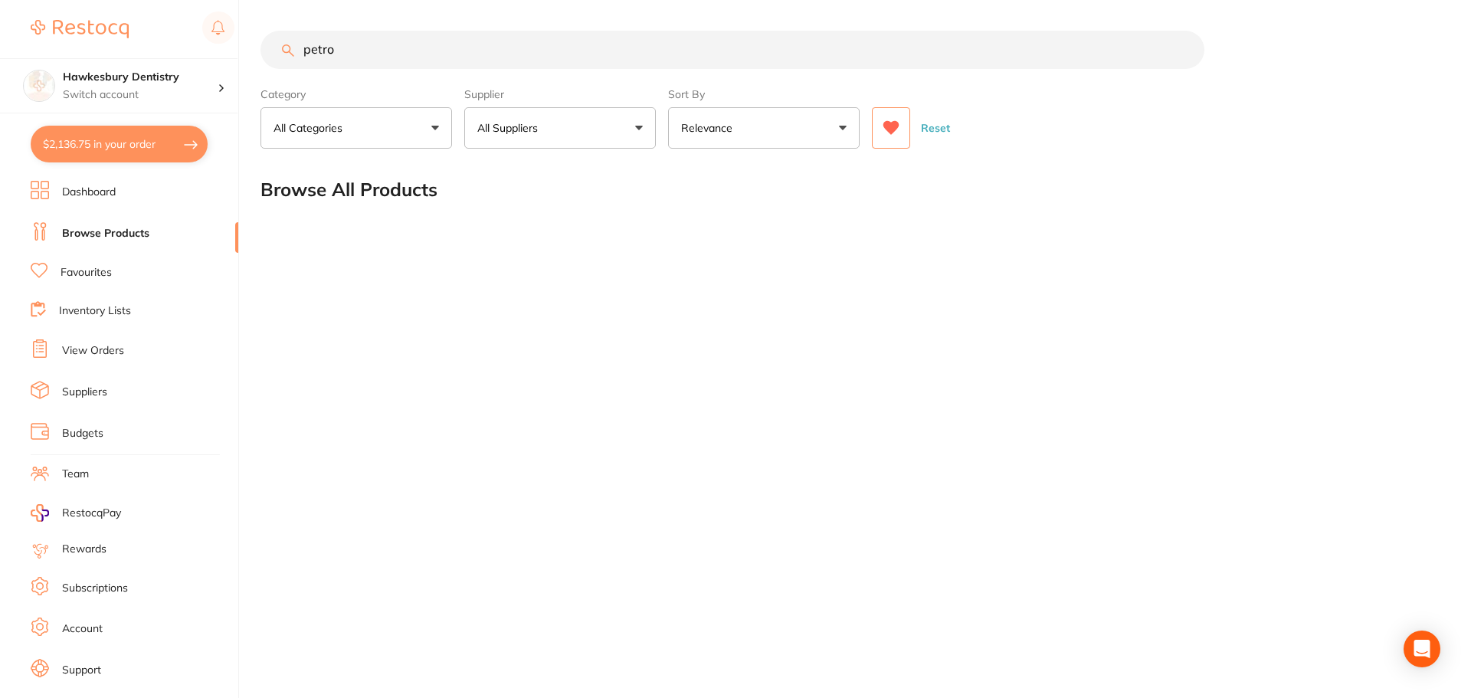
click at [594, 120] on button "All Suppliers" at bounding box center [560, 127] width 192 height 41
click at [892, 126] on icon at bounding box center [891, 128] width 16 height 14
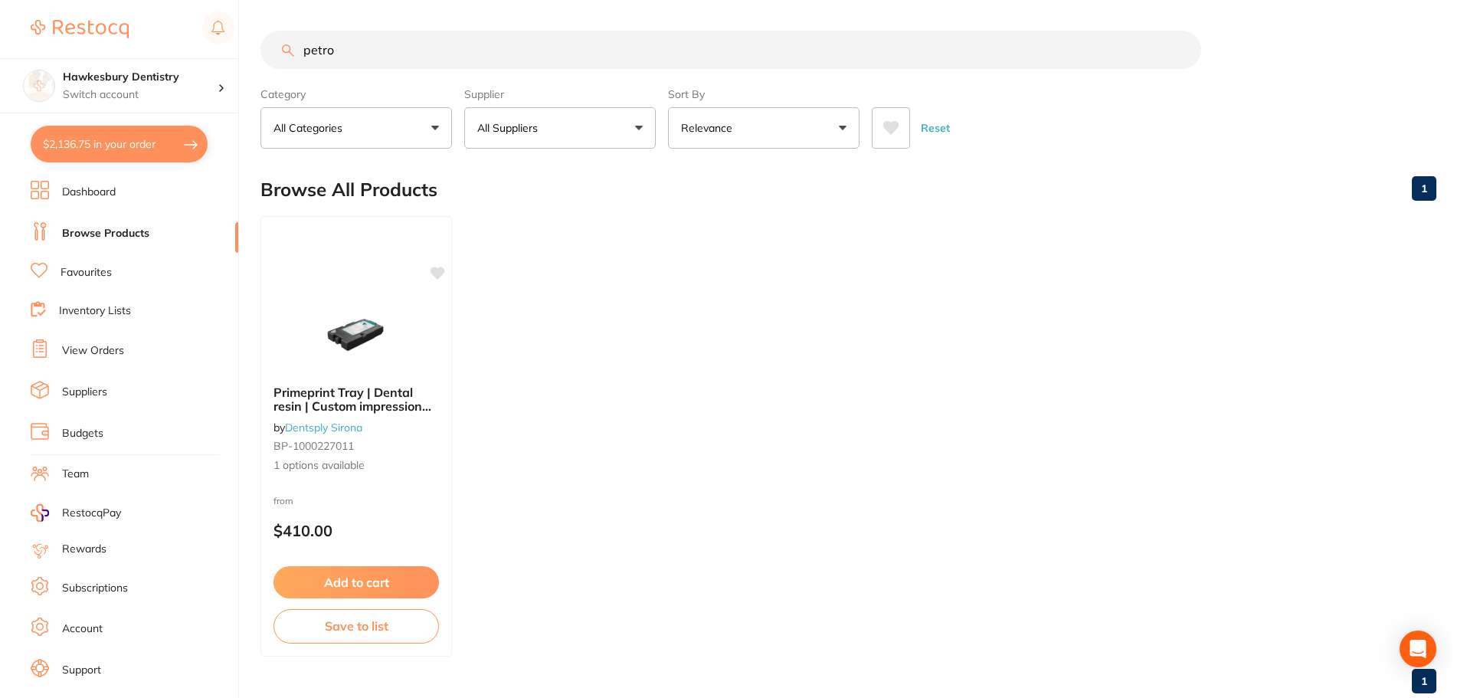
click at [419, 64] on input "petro" at bounding box center [730, 50] width 941 height 38
click at [546, 136] on button "All Suppliers" at bounding box center [560, 127] width 192 height 41
click at [546, 232] on li "All Suppliers" at bounding box center [559, 220] width 179 height 32
click at [542, 224] on strong "All Suppliers" at bounding box center [519, 220] width 73 height 14
click at [406, 61] on input "petrol" at bounding box center [730, 50] width 941 height 38
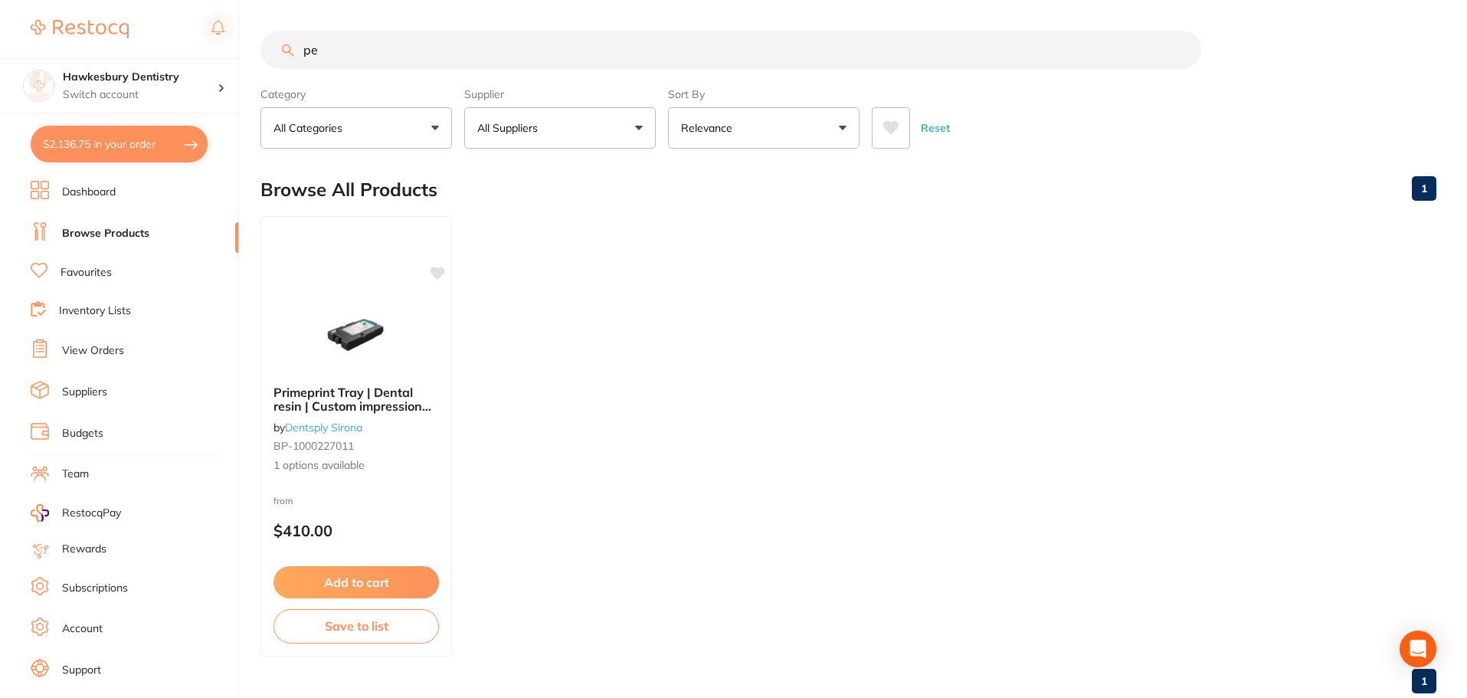
type input "p"
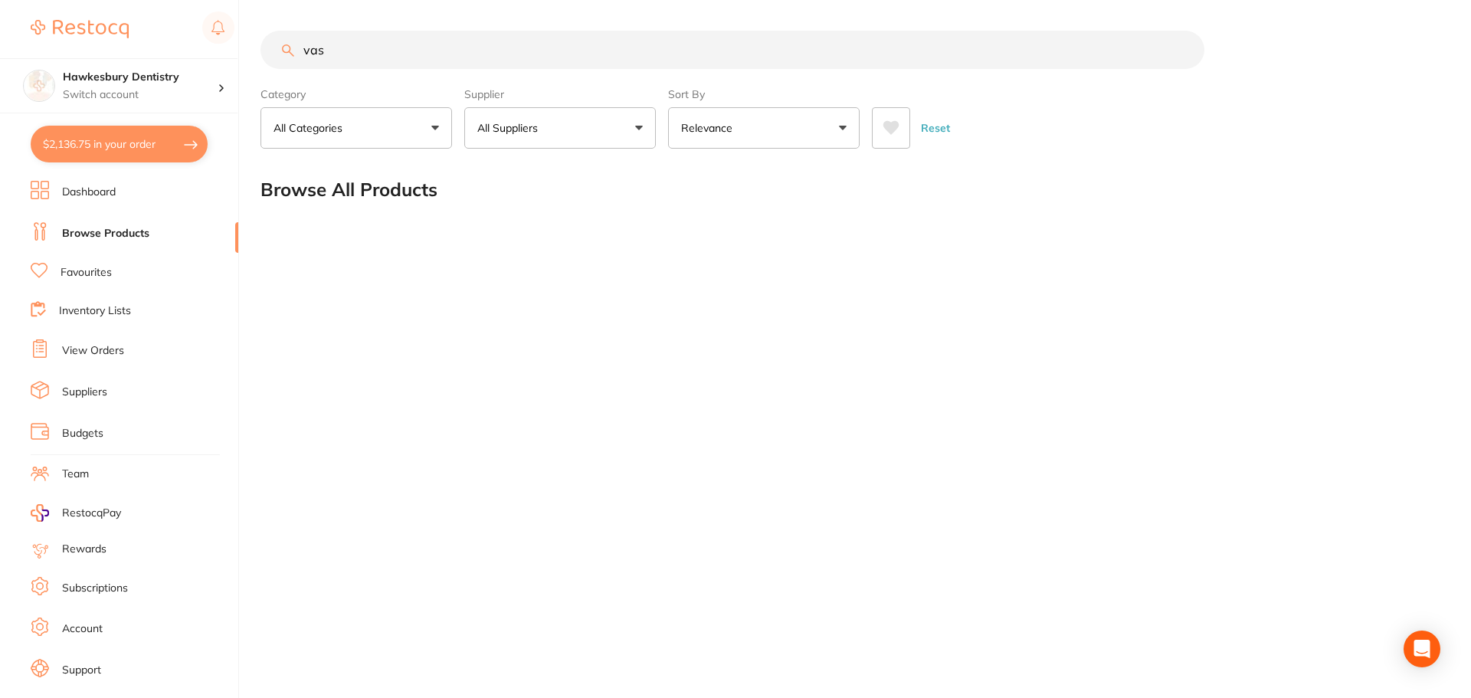
click at [758, 133] on button "Relevance" at bounding box center [764, 127] width 192 height 41
click at [661, 51] on input "vas" at bounding box center [732, 50] width 944 height 38
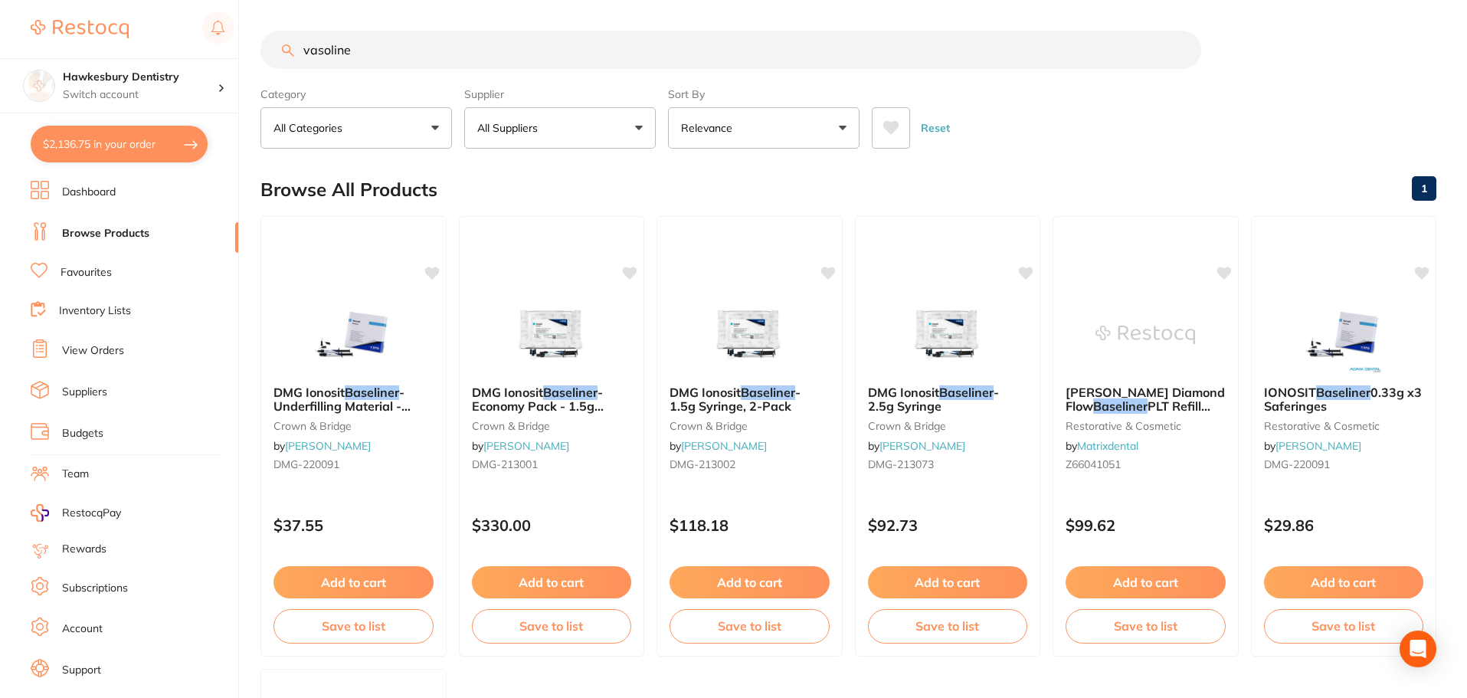
drag, startPoint x: 279, startPoint y: 51, endPoint x: 262, endPoint y: 51, distance: 16.9
click at [262, 51] on input "vasoline" at bounding box center [730, 50] width 941 height 38
type input "vaseline"
click at [582, 123] on button "All Suppliers" at bounding box center [560, 127] width 192 height 41
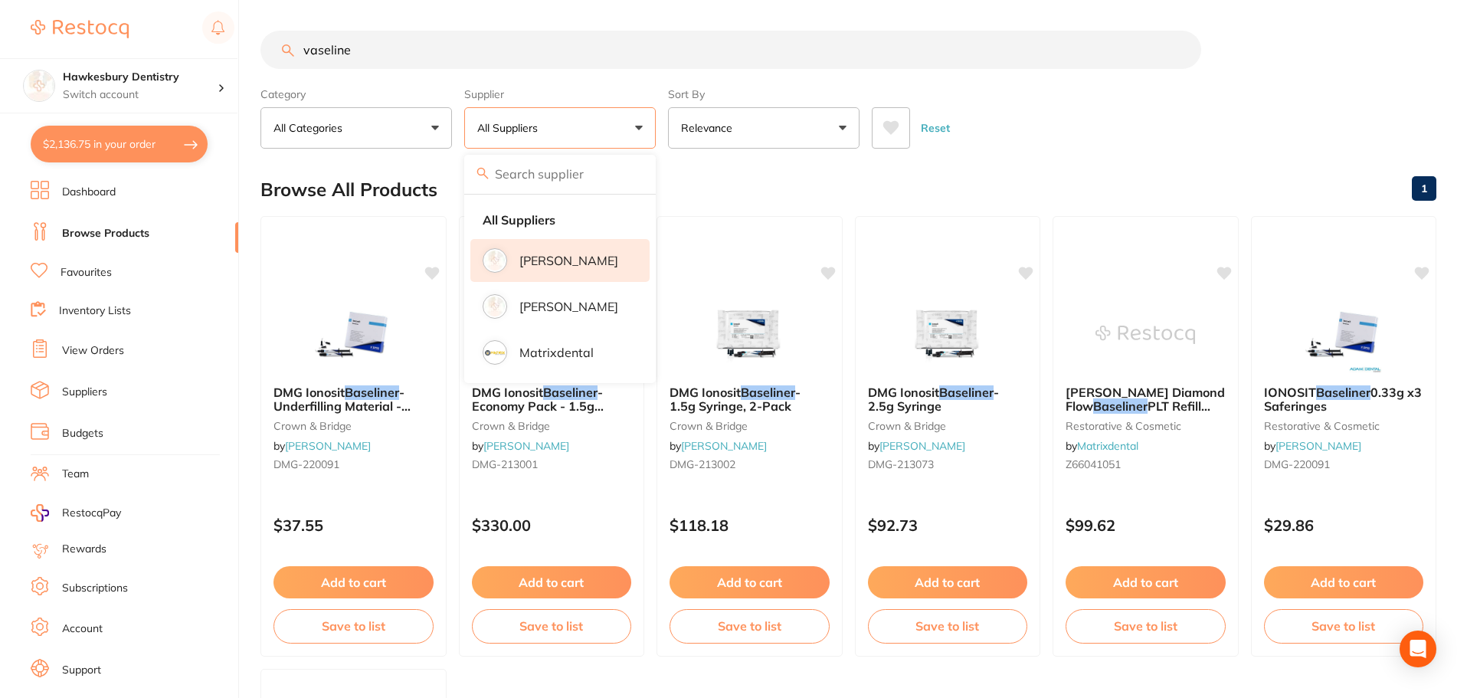
click at [583, 255] on p "[PERSON_NAME]" at bounding box center [568, 261] width 99 height 14
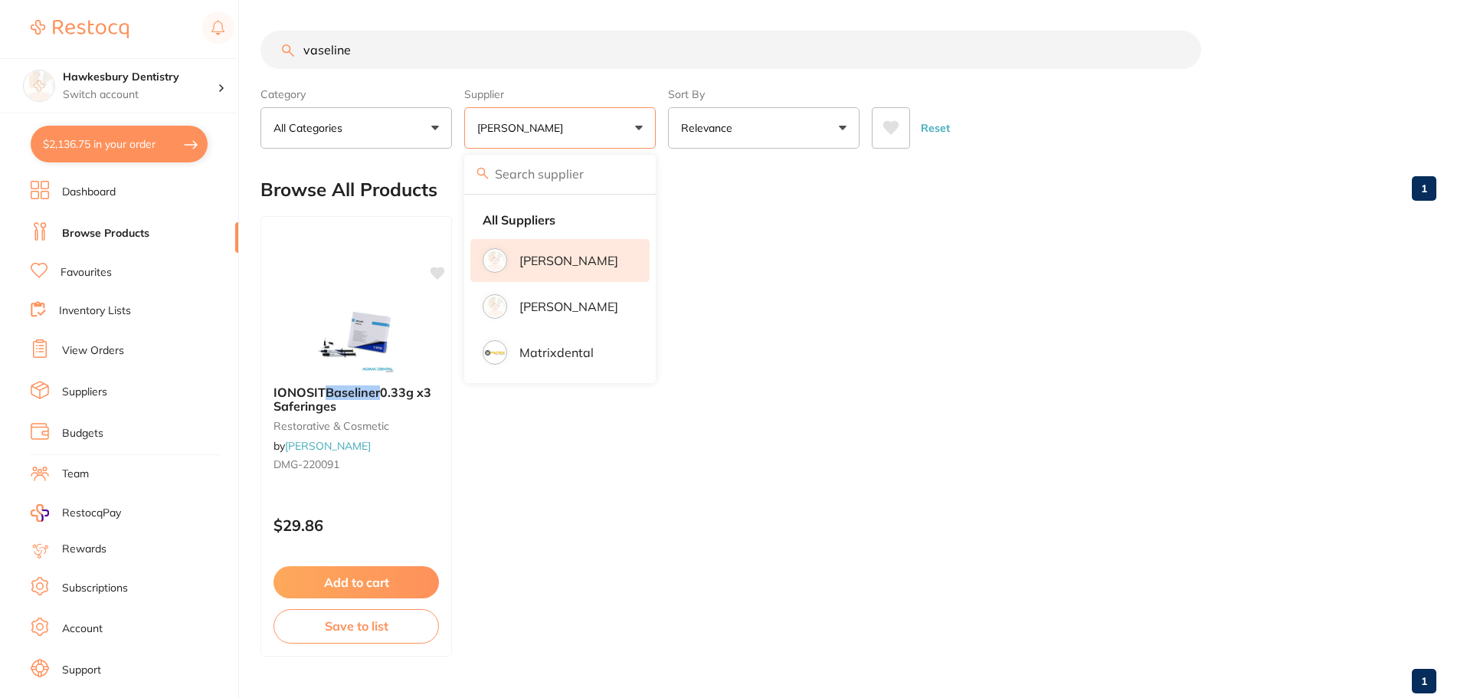
click at [648, 98] on label "Supplier" at bounding box center [560, 94] width 192 height 14
drag, startPoint x: 390, startPoint y: 34, endPoint x: 80, endPoint y: 91, distance: 314.8
click at [84, 91] on div "$2,136.75 Hawkesbury Dentistry Switch account Hawkesbury Dentistry $2,136.75 in…" at bounding box center [733, 349] width 1467 height 698
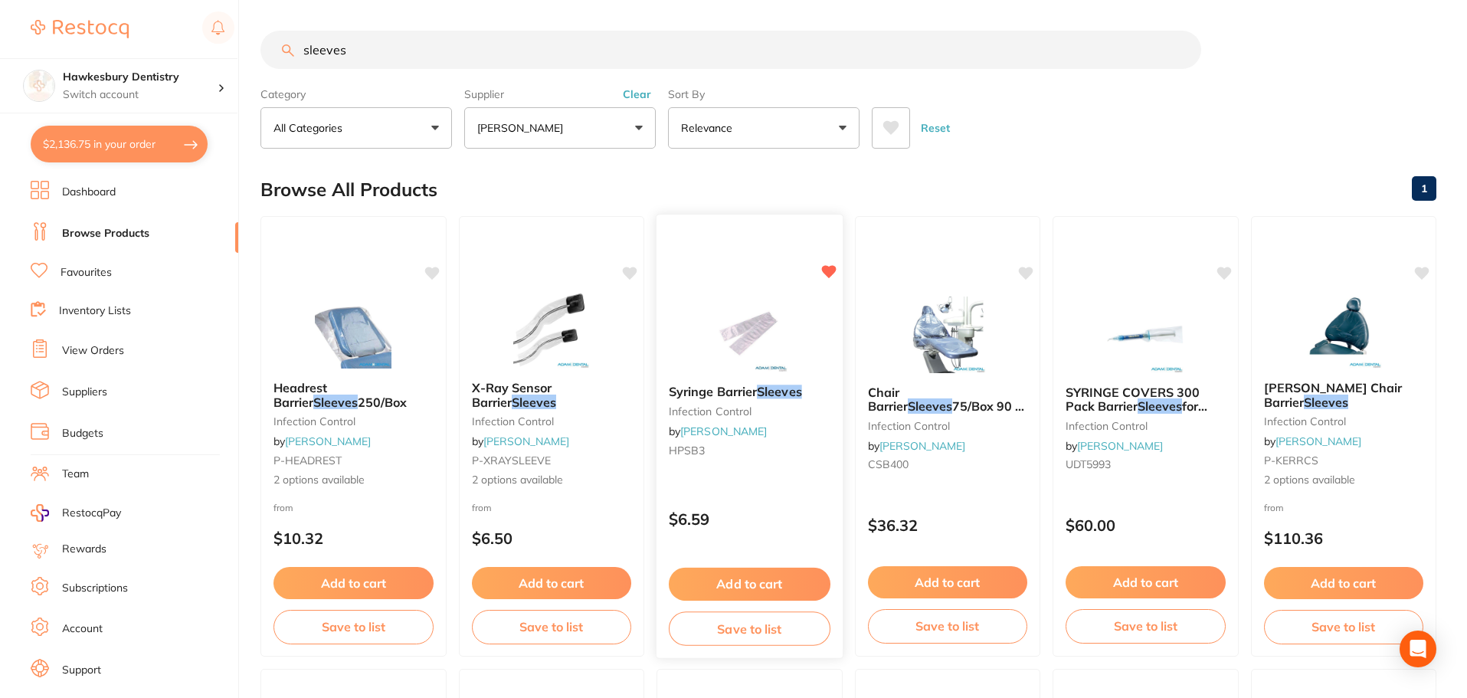
type input "sleeves"
click at [751, 581] on button "Add to cart" at bounding box center [750, 584] width 162 height 33
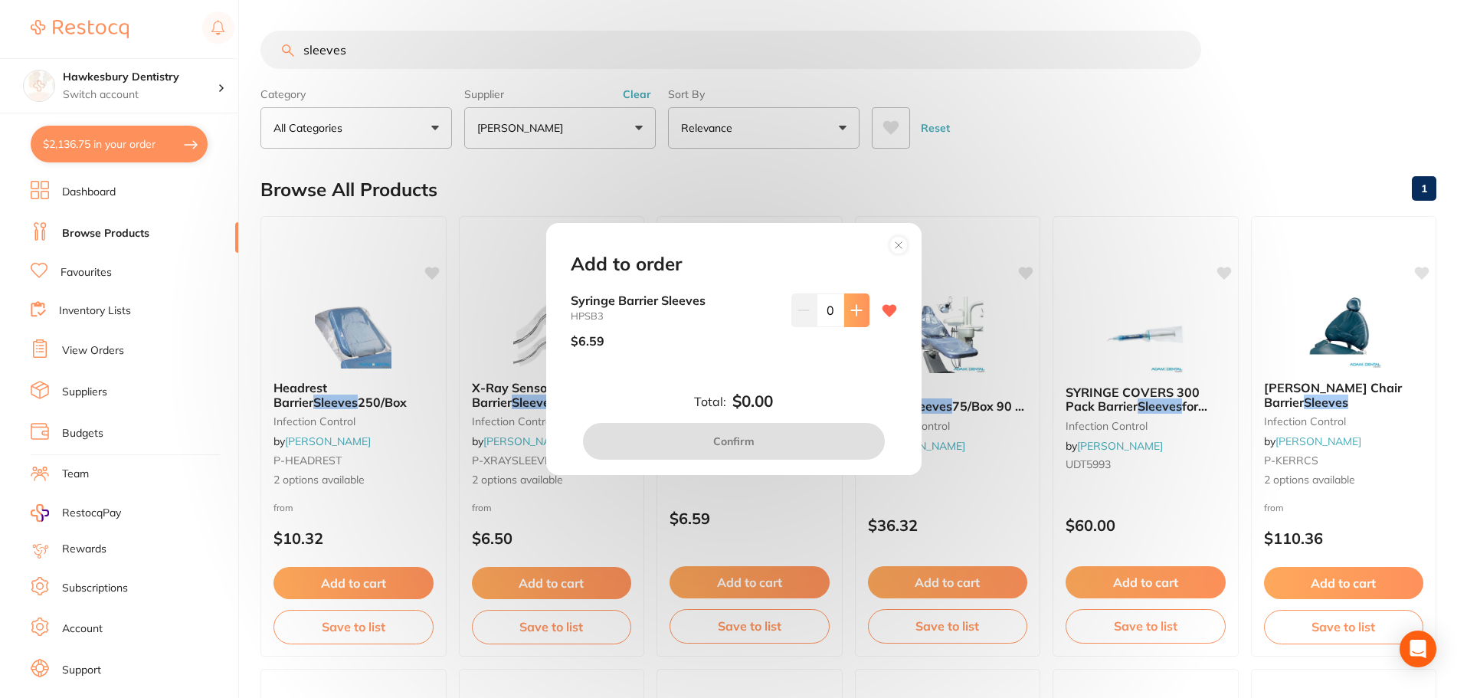
click at [851, 306] on icon at bounding box center [856, 310] width 12 height 12
type input "1"
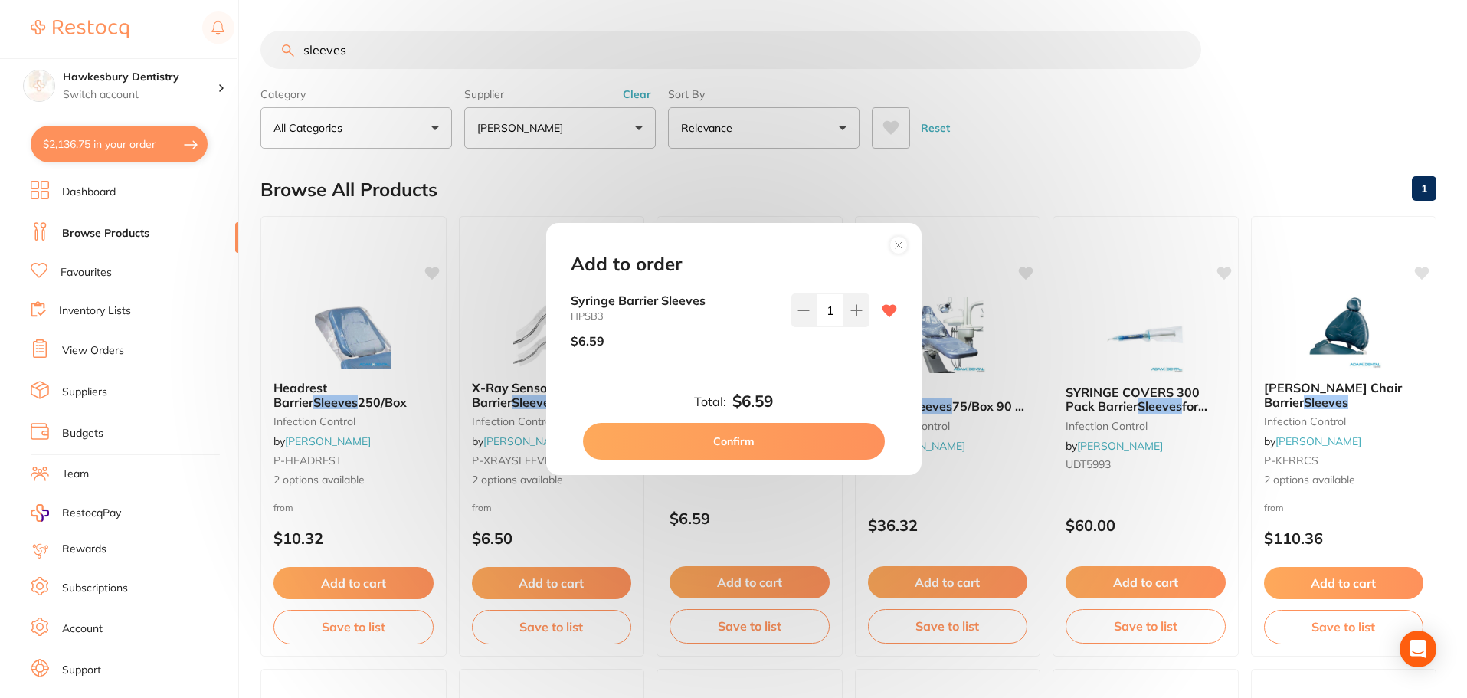
click at [776, 437] on button "Confirm" at bounding box center [734, 441] width 302 height 37
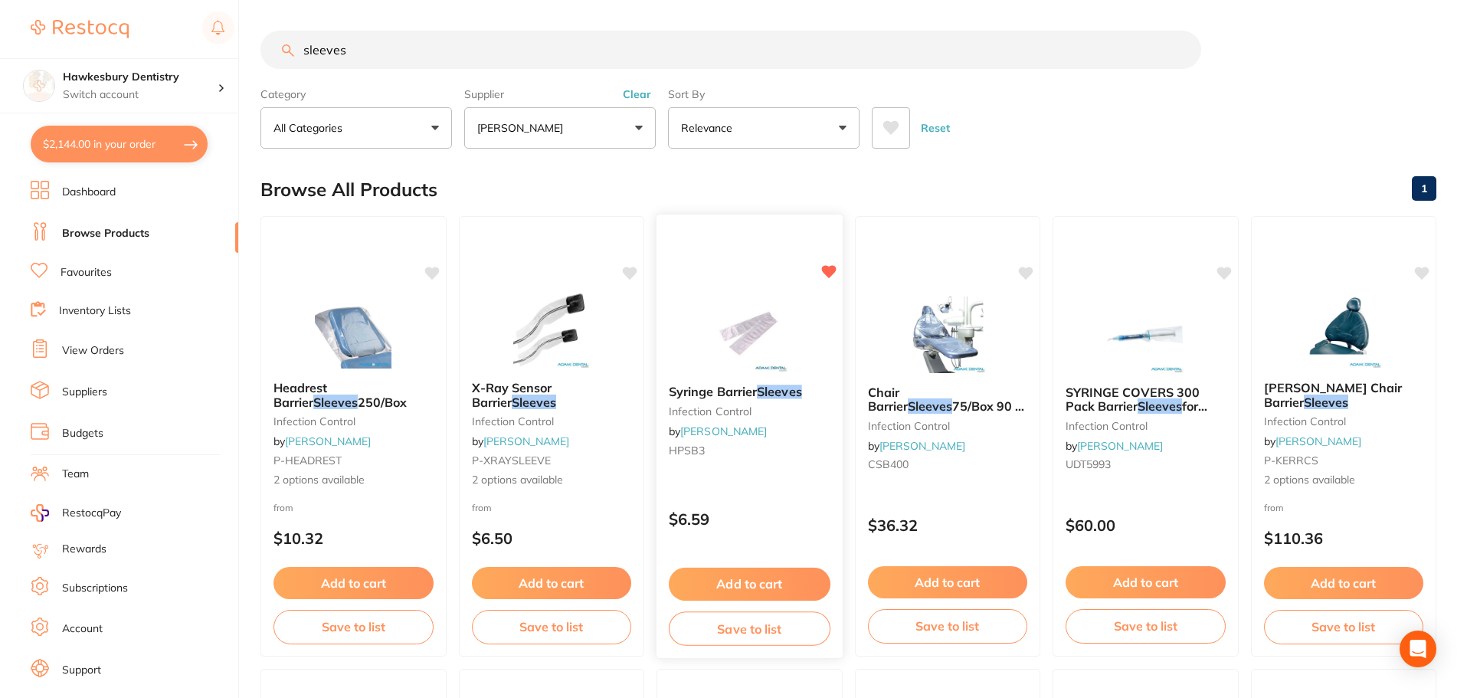
click at [771, 591] on button "Add to cart" at bounding box center [750, 584] width 162 height 33
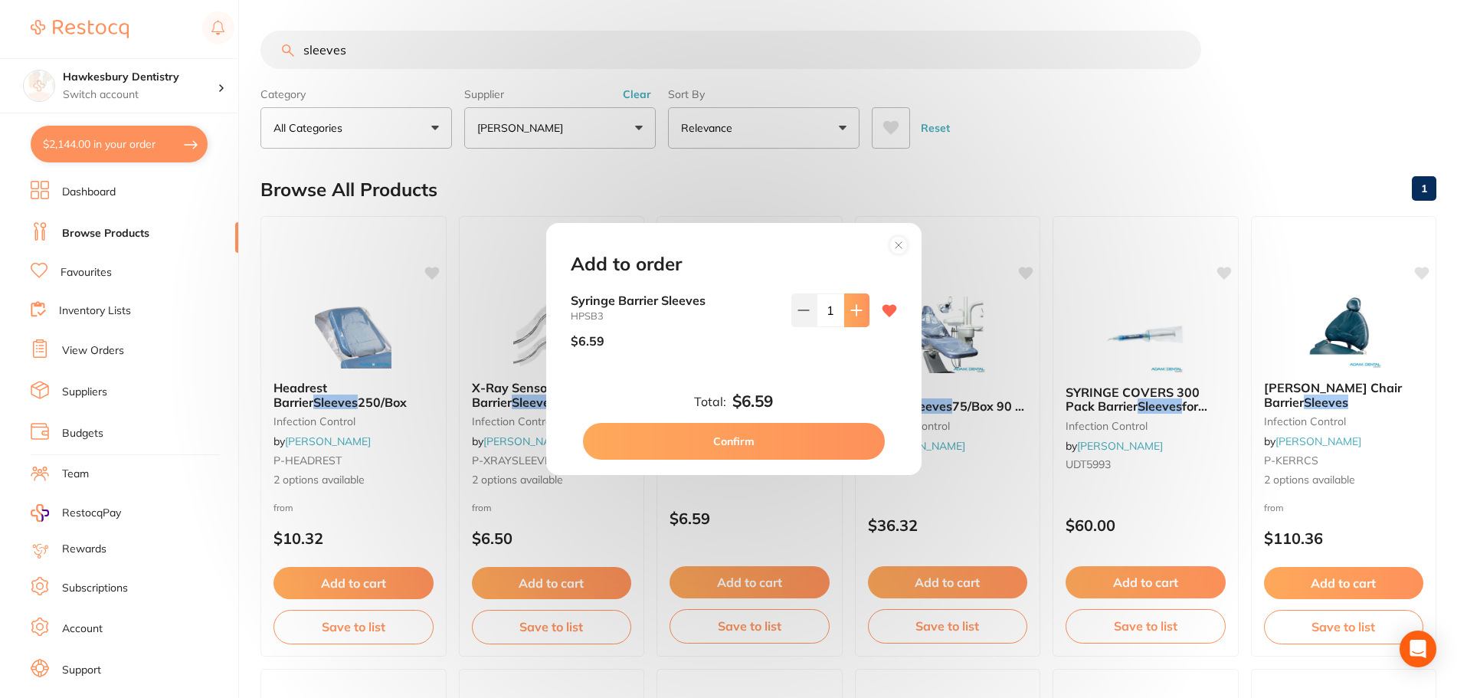
click at [855, 316] on icon at bounding box center [856, 310] width 12 height 12
click at [850, 321] on button at bounding box center [856, 310] width 25 height 34
type input "3"
click at [741, 447] on button "Confirm" at bounding box center [734, 441] width 302 height 37
type input "3"
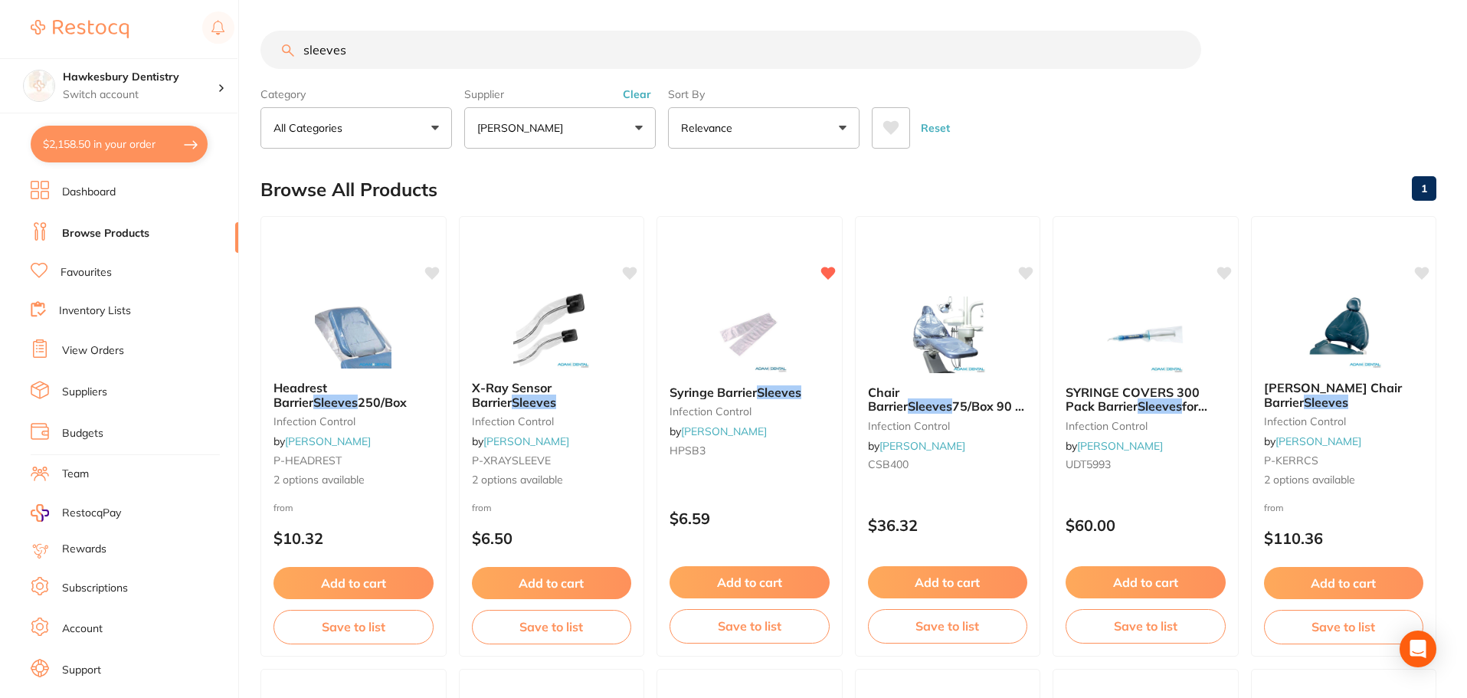
click at [133, 133] on button "$2,158.50 in your order" at bounding box center [119, 144] width 177 height 37
checkbox input "true"
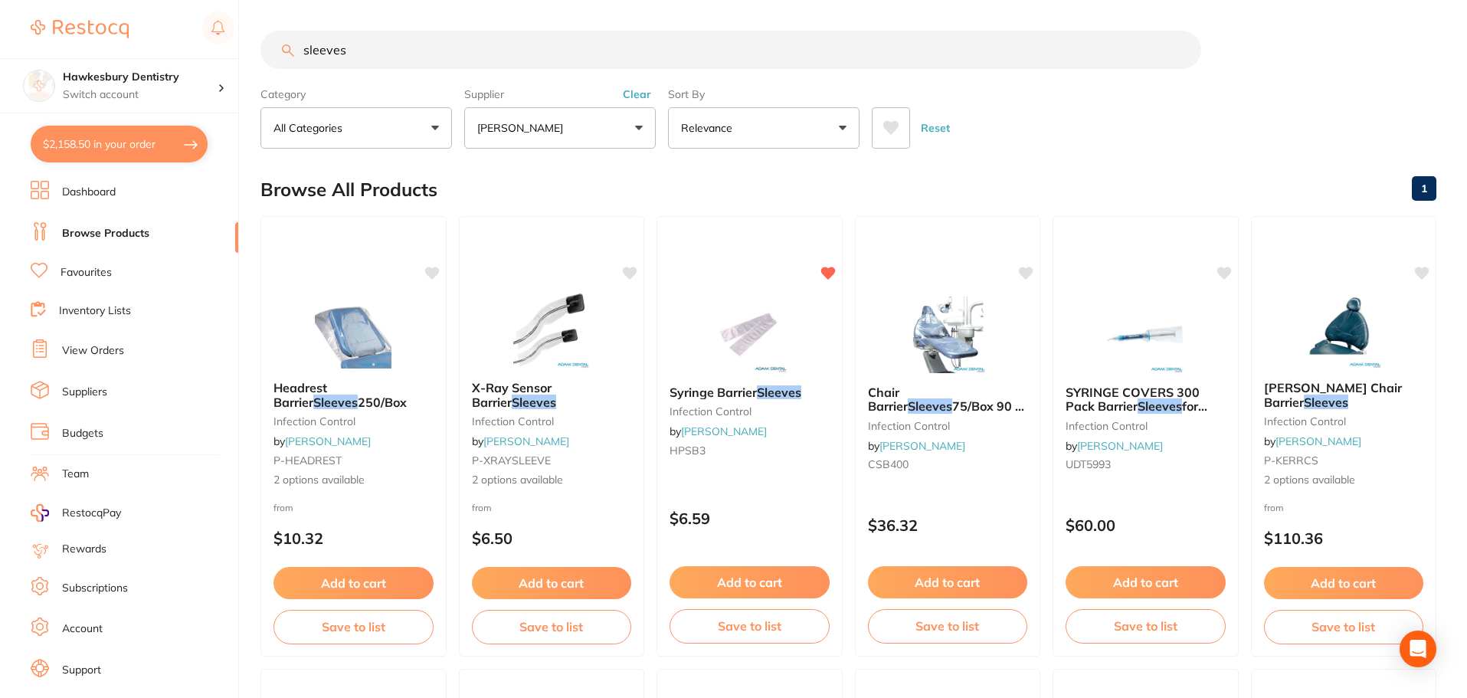
checkbox input "true"
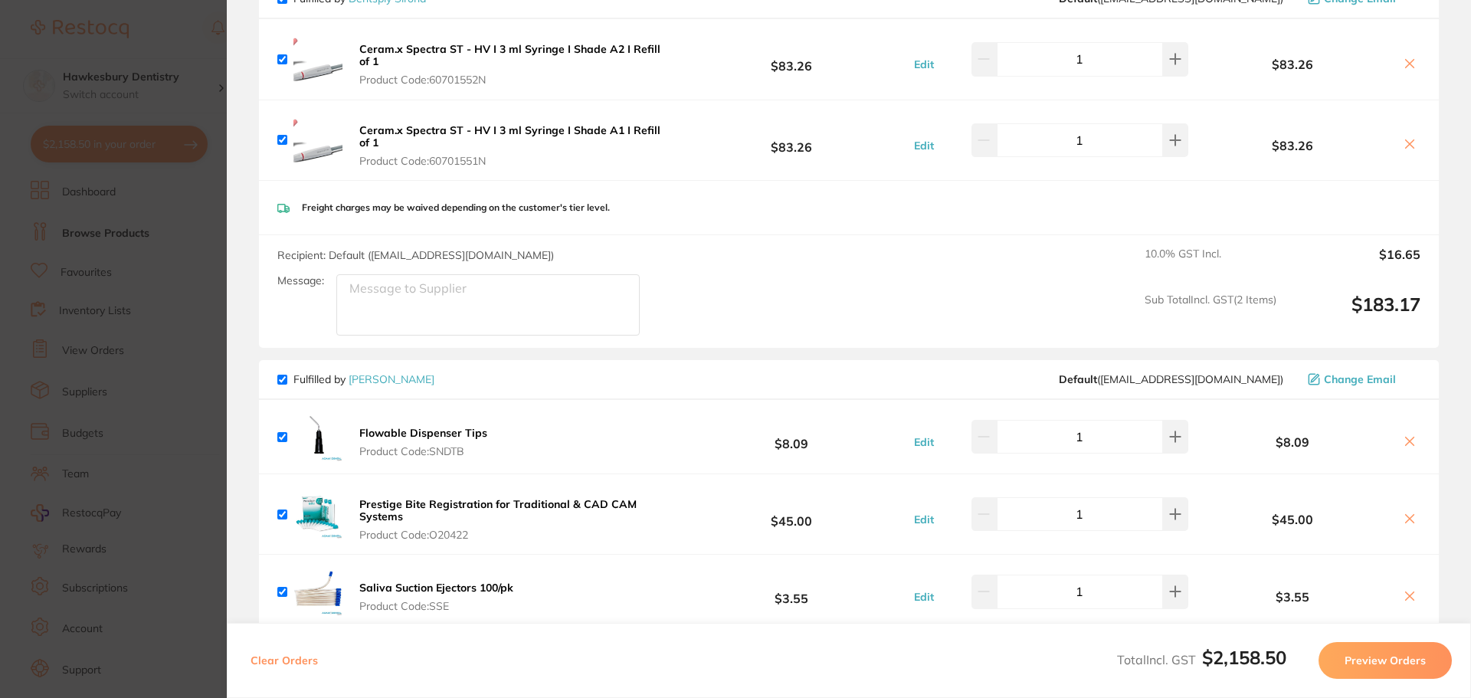
scroll to position [689, 0]
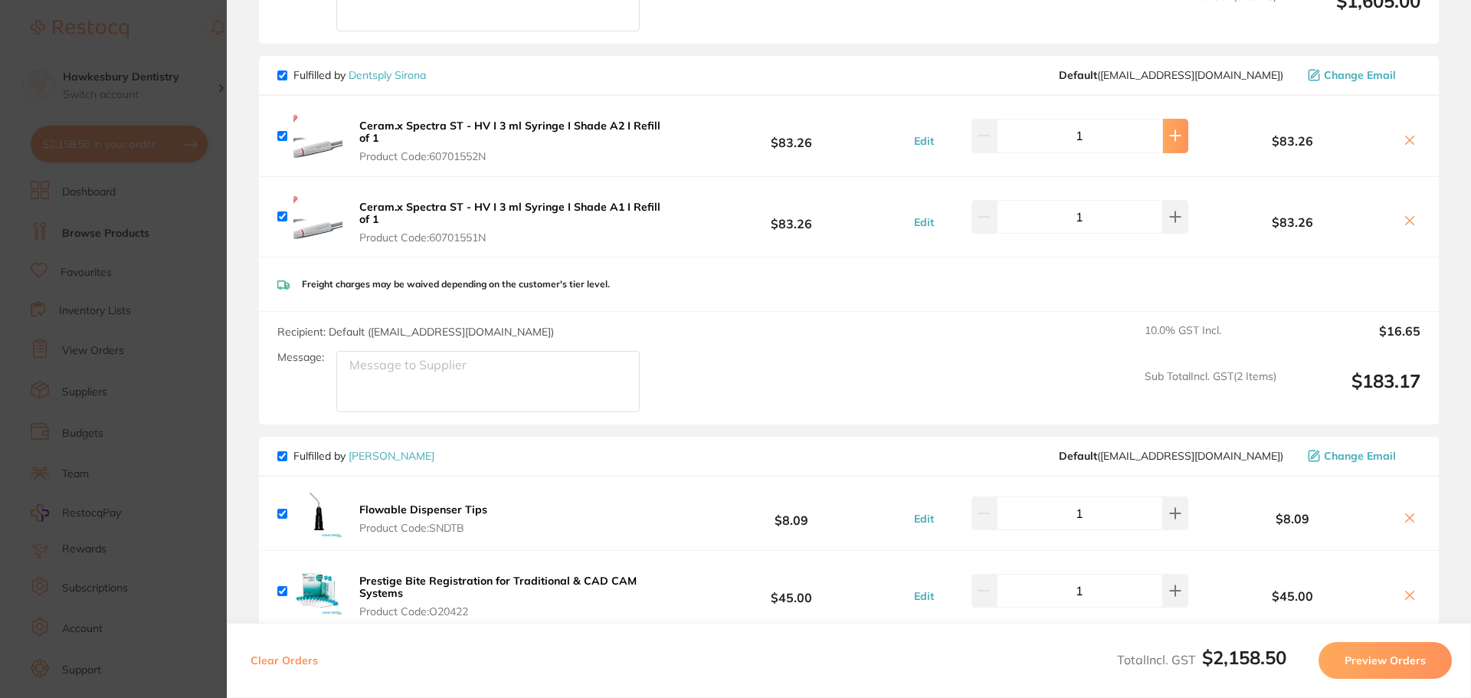
click at [1169, 139] on icon at bounding box center [1175, 135] width 12 height 12
type input "2"
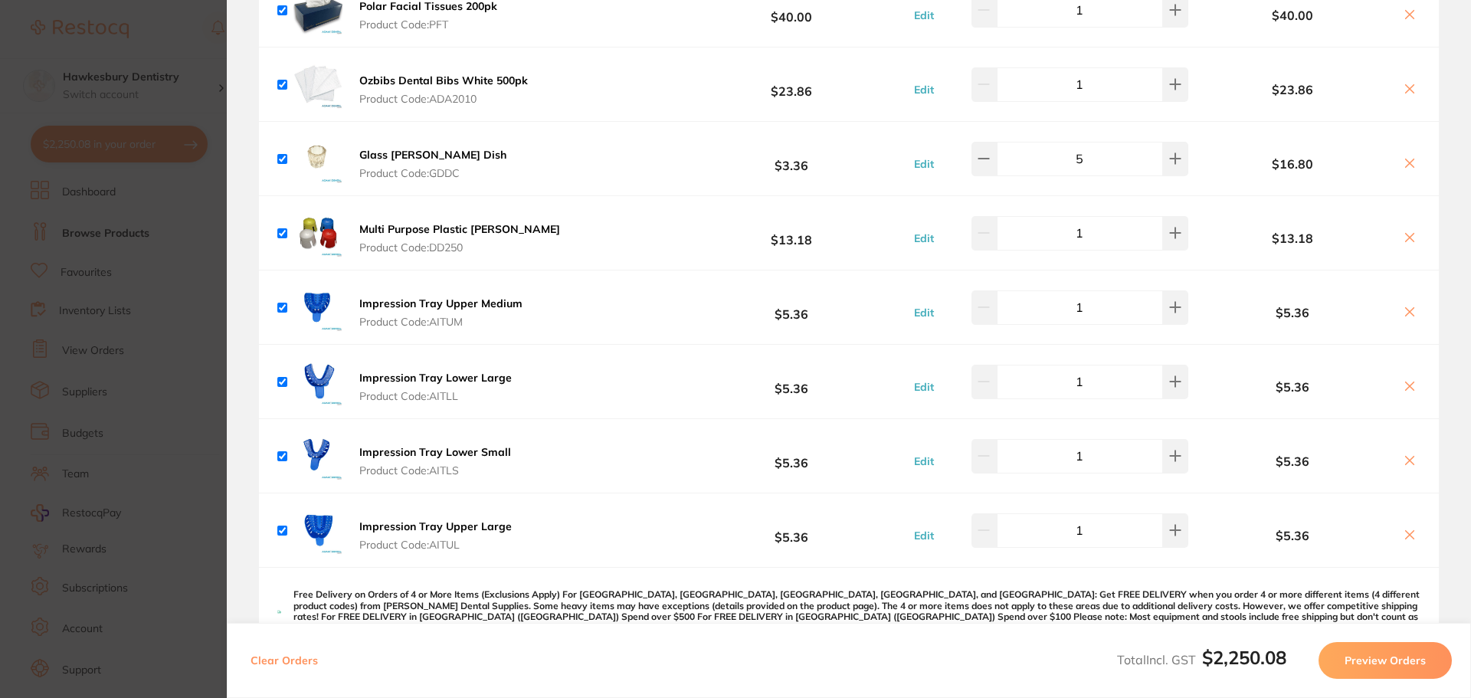
scroll to position [1788, 0]
